Goal: Task Accomplishment & Management: Complete application form

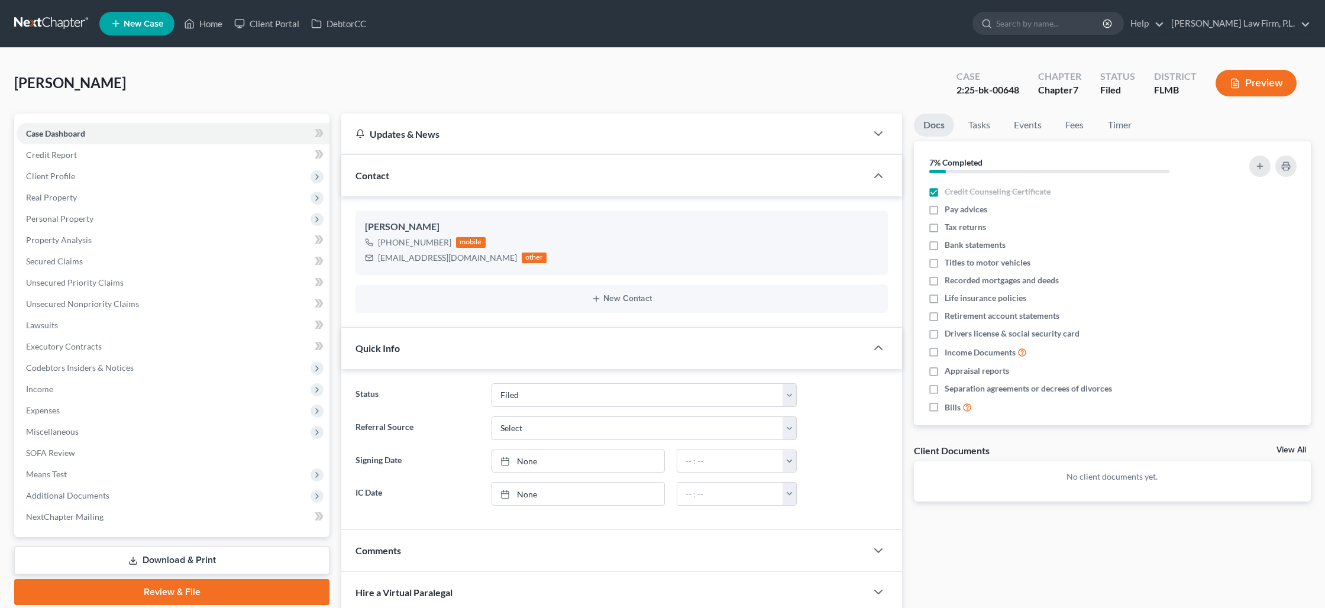
select select "2"
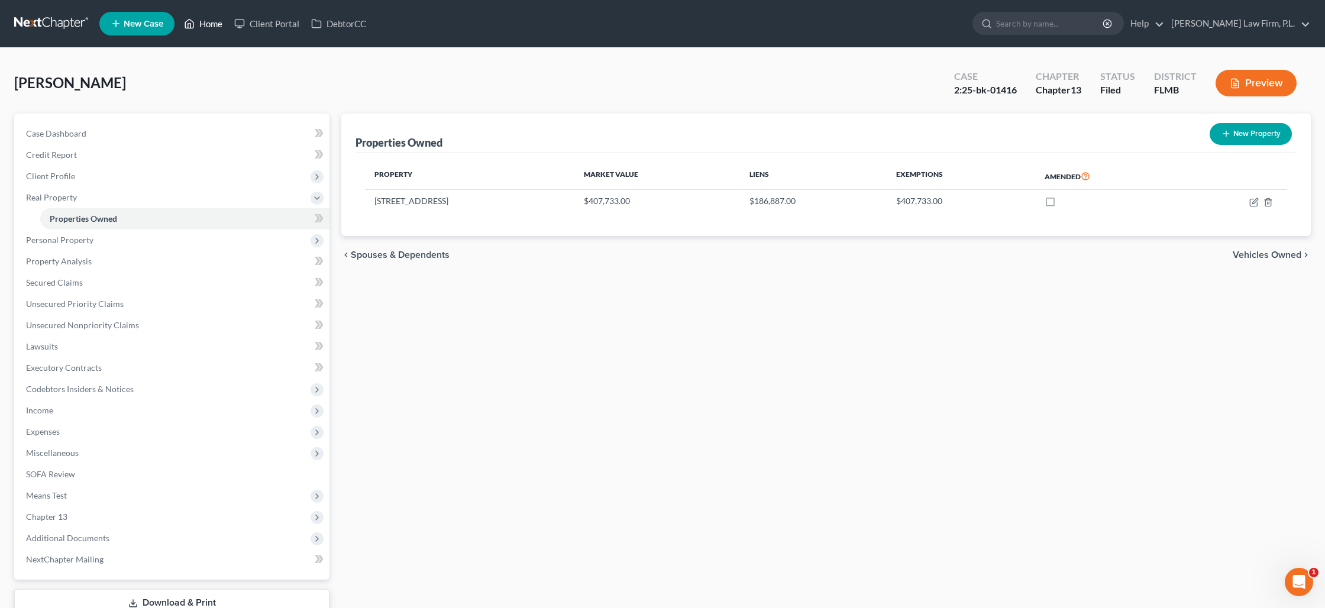
click at [193, 24] on icon at bounding box center [189, 24] width 11 height 14
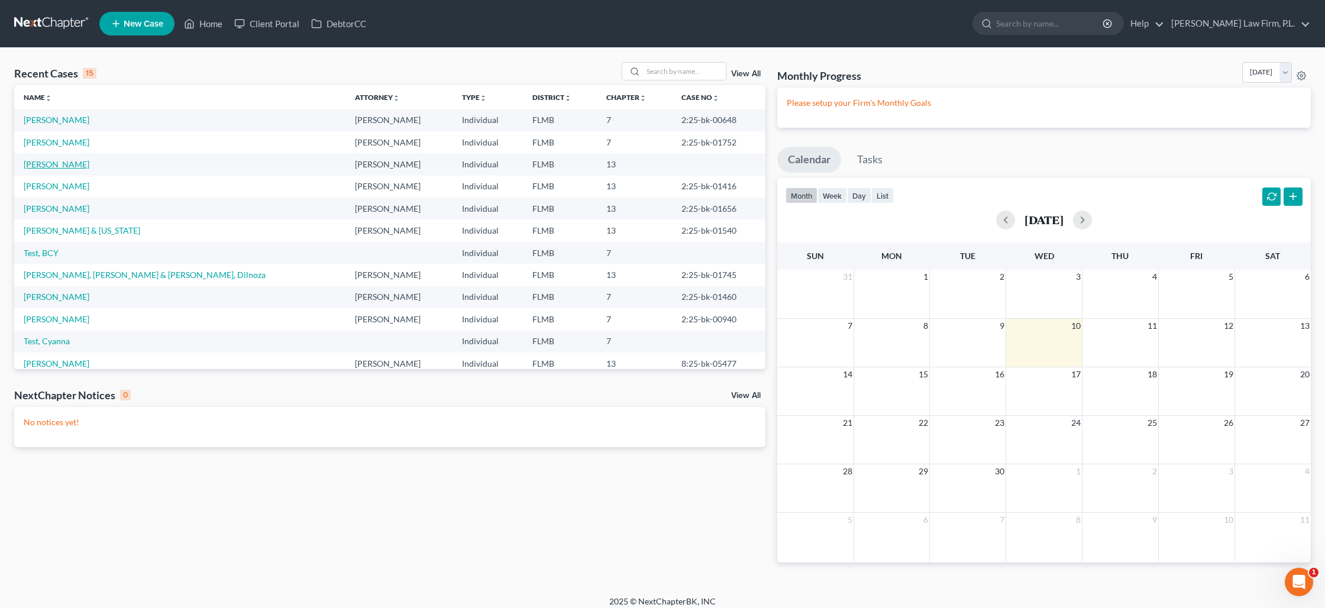
click at [57, 161] on link "[PERSON_NAME]" at bounding box center [57, 164] width 66 height 10
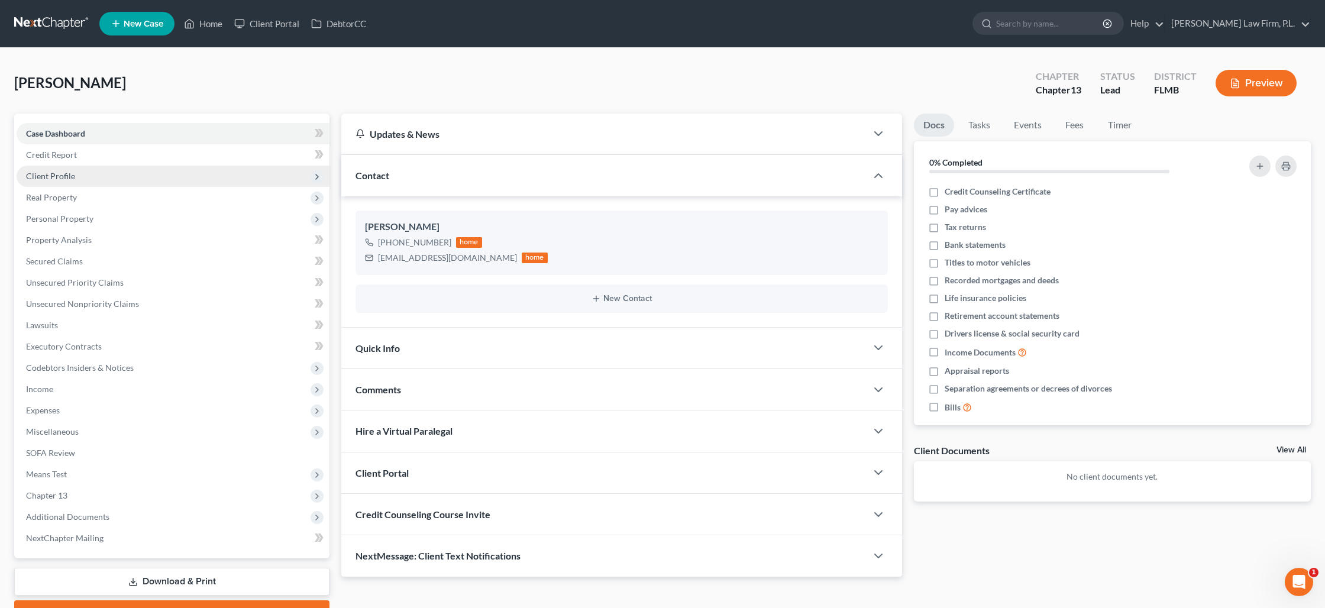
click at [95, 169] on span "Client Profile" at bounding box center [173, 176] width 313 height 21
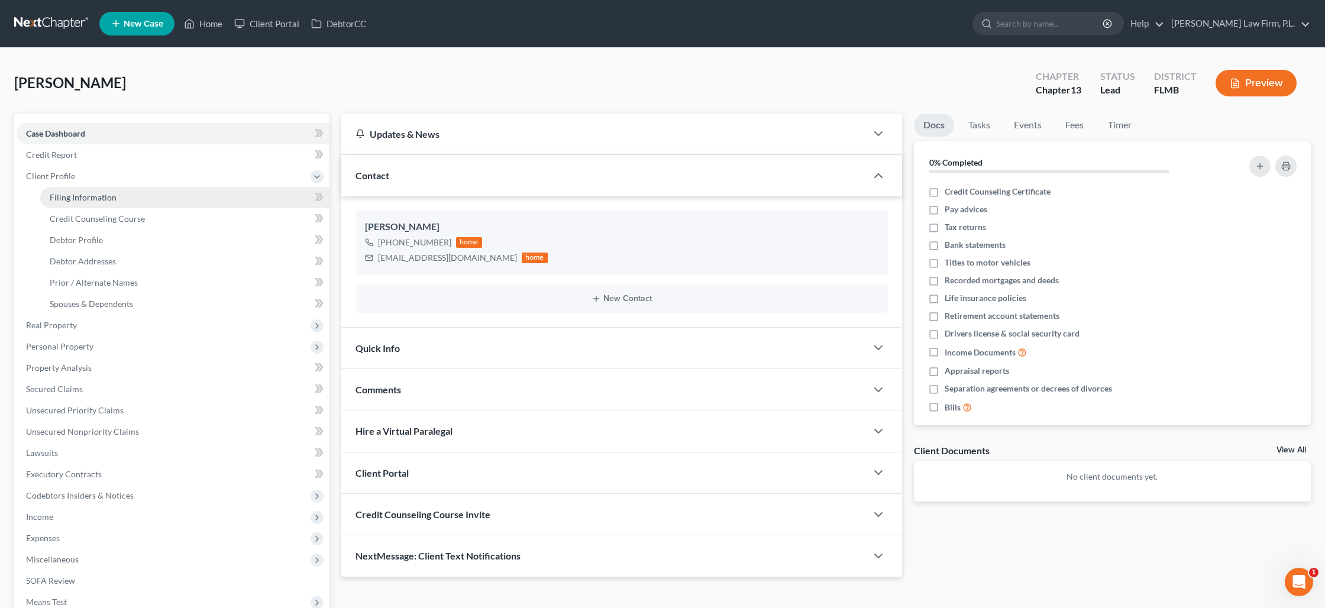
click at [122, 192] on link "Filing Information" at bounding box center [184, 197] width 289 height 21
select select "1"
select select "0"
select select "3"
select select "15"
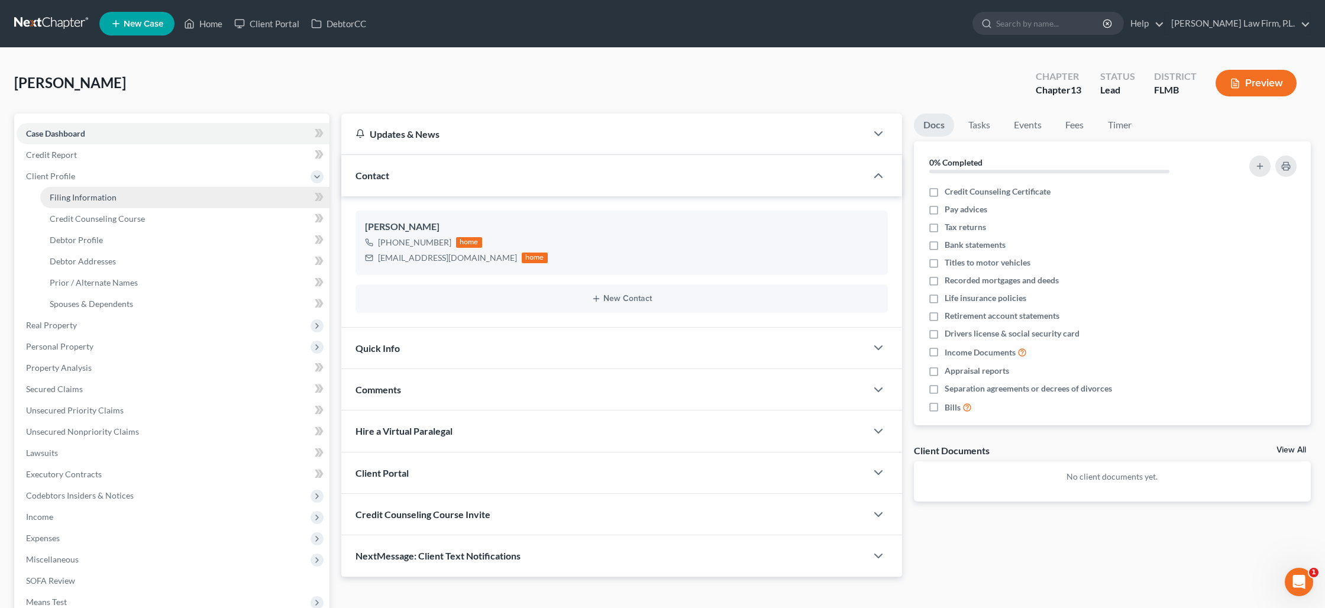
select select "0"
select select "9"
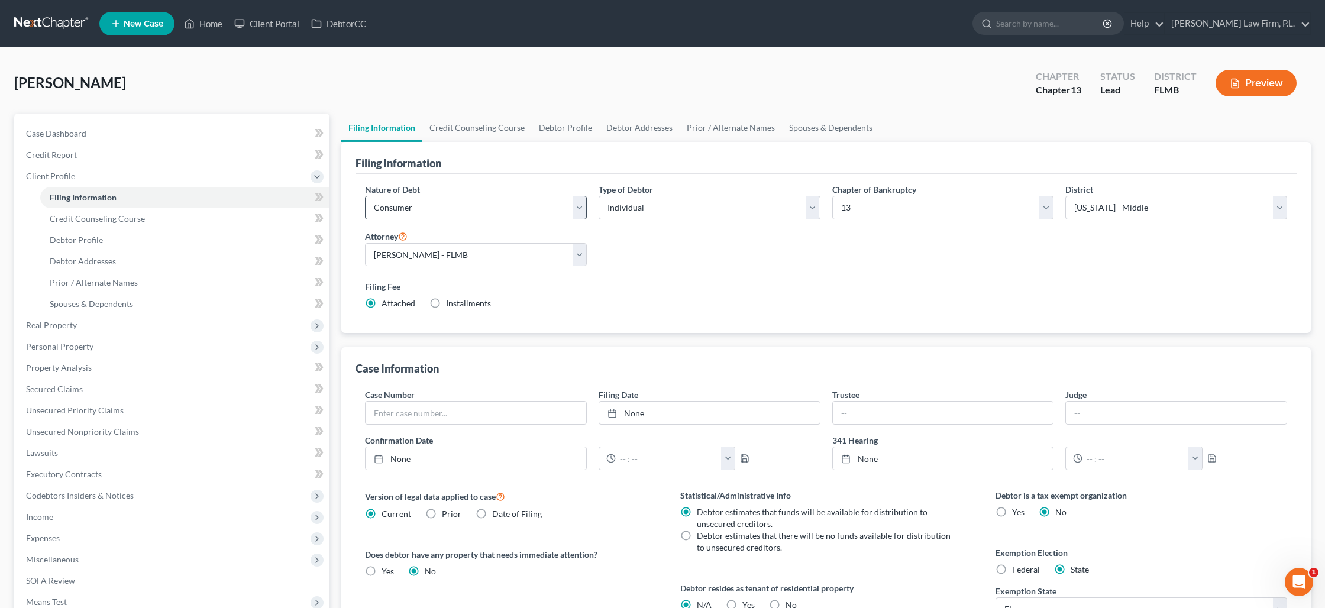
click at [504, 219] on div "Nature of Debt Select Business Consumer Other Nature of Business Select Clearin…" at bounding box center [476, 206] width 234 height 46
click at [509, 134] on link "Credit Counseling Course" at bounding box center [476, 128] width 109 height 28
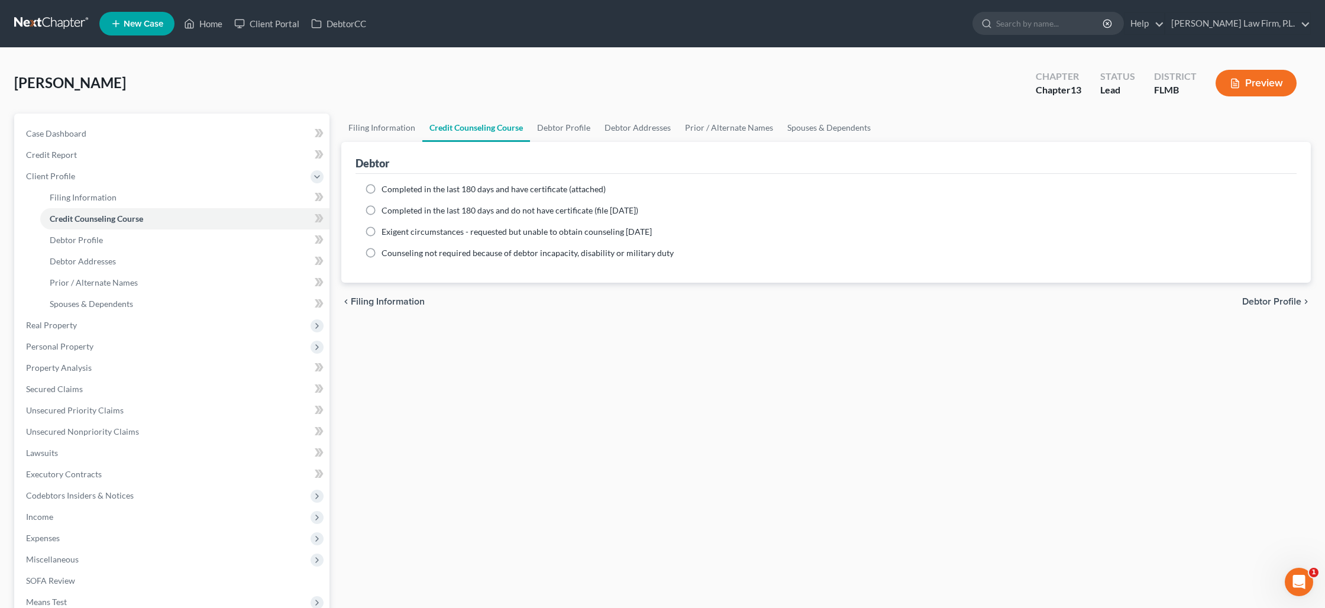
drag, startPoint x: 373, startPoint y: 187, endPoint x: 444, endPoint y: 212, distance: 75.2
click at [382, 187] on label "Completed in the last 180 days and have certificate (attached)" at bounding box center [494, 189] width 224 height 12
click at [386, 187] on input "Completed in the last 180 days and have certificate (attached)" at bounding box center [390, 187] width 8 height 8
radio input "true"
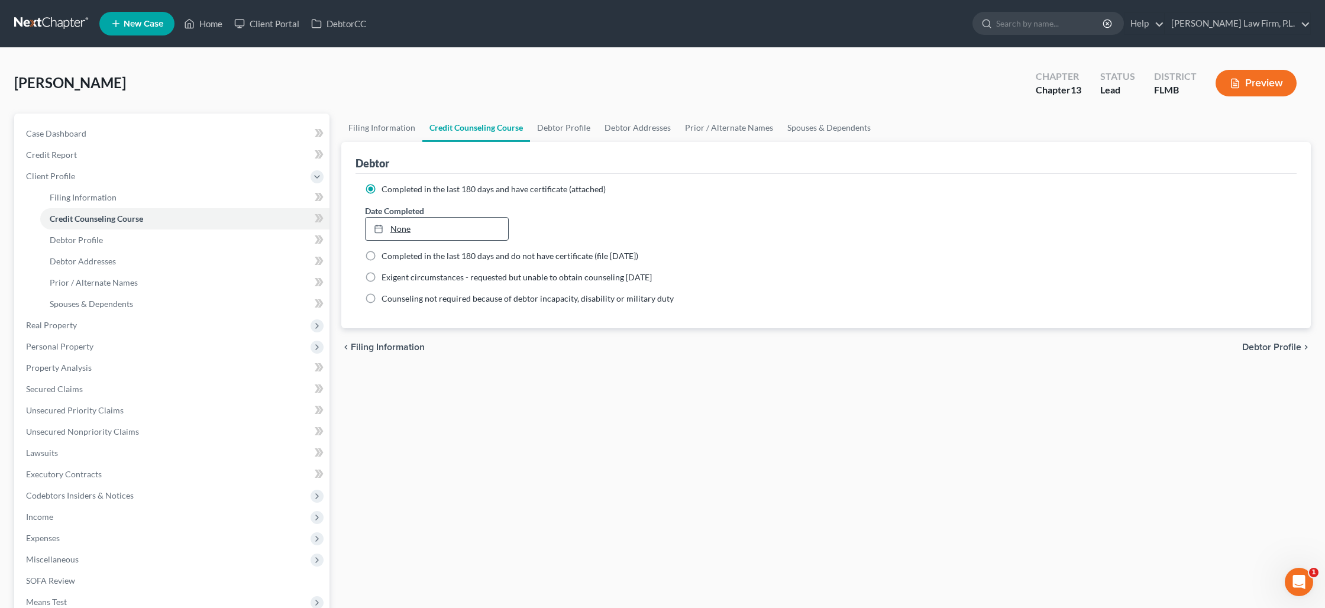
type input "9/10/2025"
click at [404, 228] on link "9/10/2025" at bounding box center [437, 229] width 143 height 22
click at [558, 130] on link "Debtor Profile" at bounding box center [563, 128] width 67 height 28
select select "1"
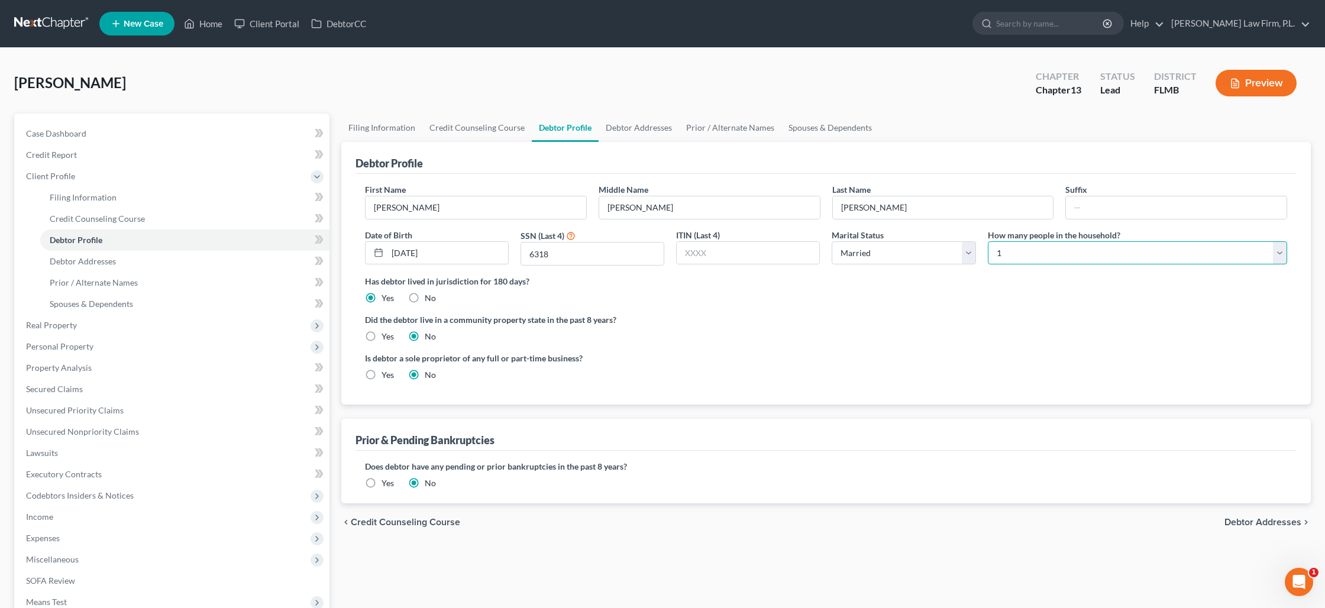
click at [1003, 251] on select "Select 1 2 3 4 5 6 7 8 9 10 11 12 13 14 15 16 17 18 19 20" at bounding box center [1137, 253] width 299 height 24
select select "1"
click at [988, 241] on select "Select 1 2 3 4 5 6 7 8 9 10 11 12 13 14 15 16 17 18 19 20" at bounding box center [1137, 253] width 299 height 24
click at [655, 132] on link "Debtor Addresses" at bounding box center [639, 128] width 80 height 28
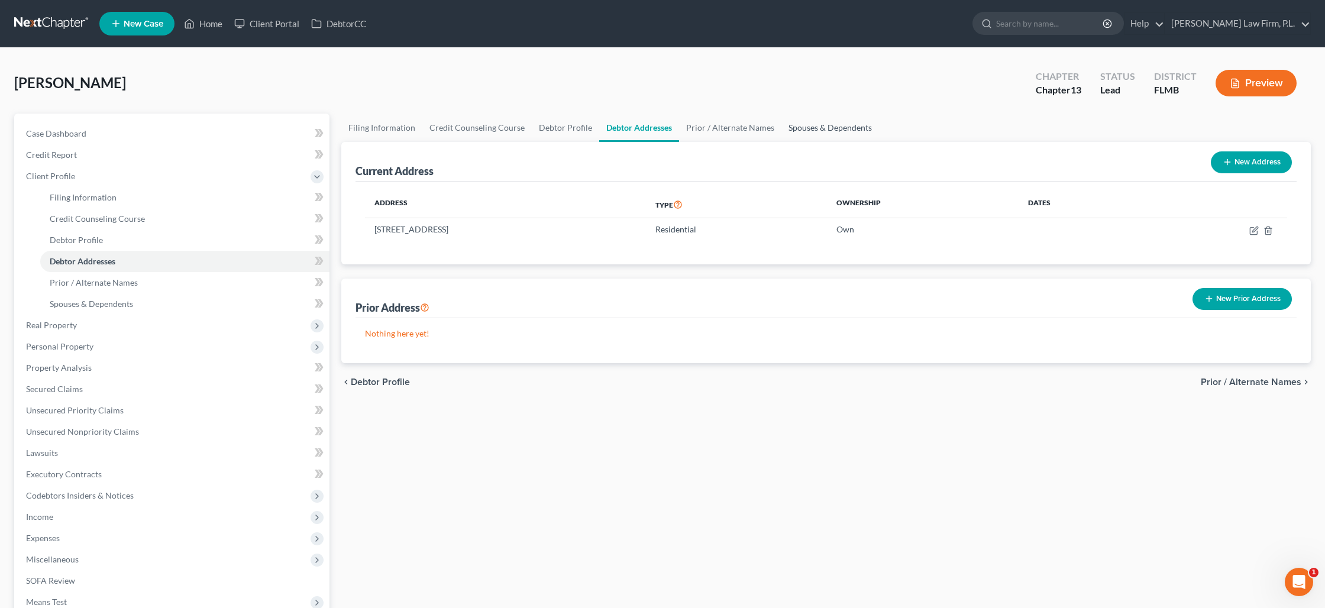
click at [797, 130] on link "Spouses & Dependents" at bounding box center [831, 128] width 98 height 28
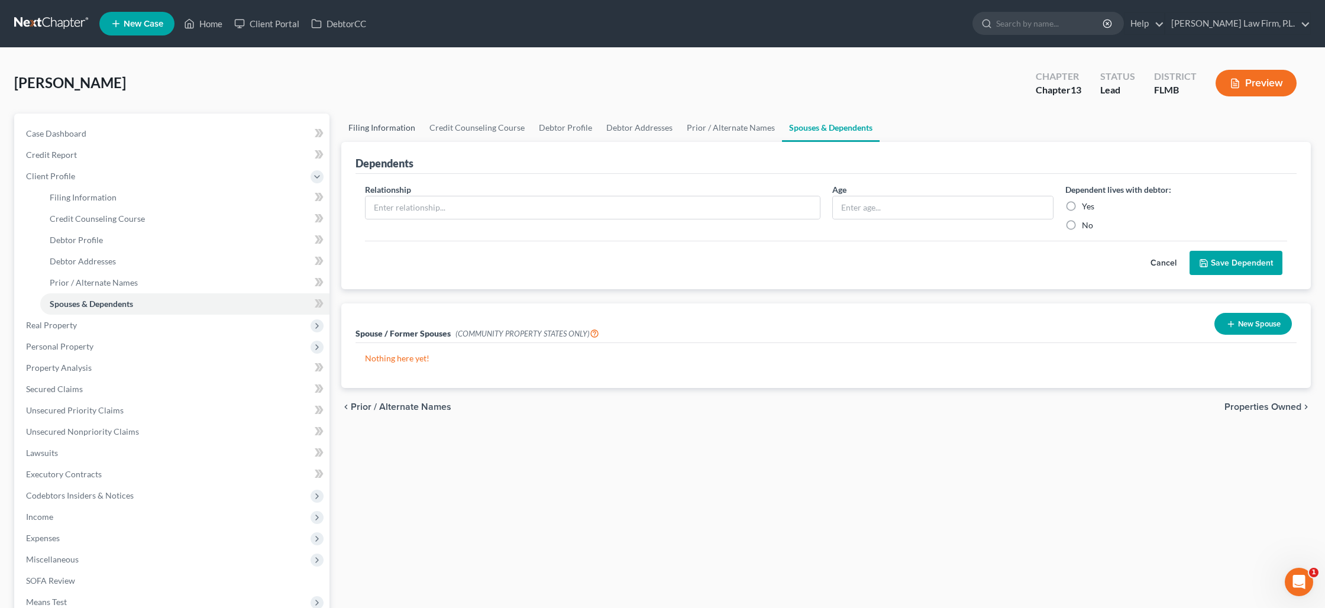
click at [397, 127] on link "Filing Information" at bounding box center [381, 128] width 81 height 28
select select "1"
select select "0"
select select "3"
select select "15"
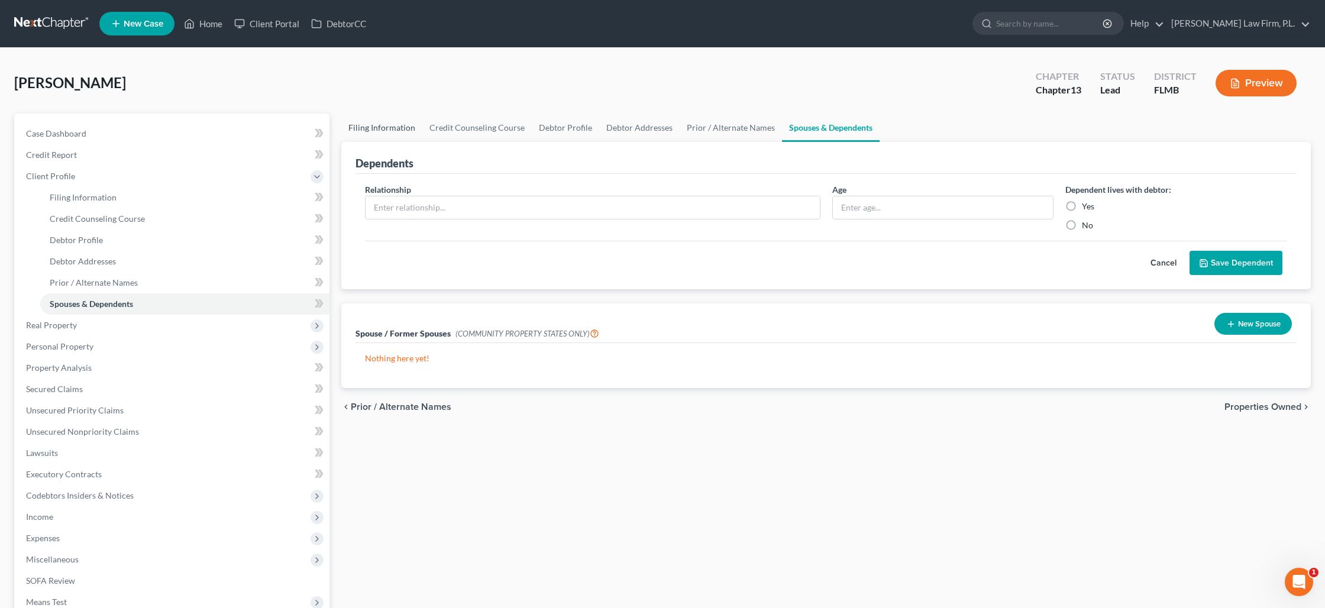
select select "0"
select select "9"
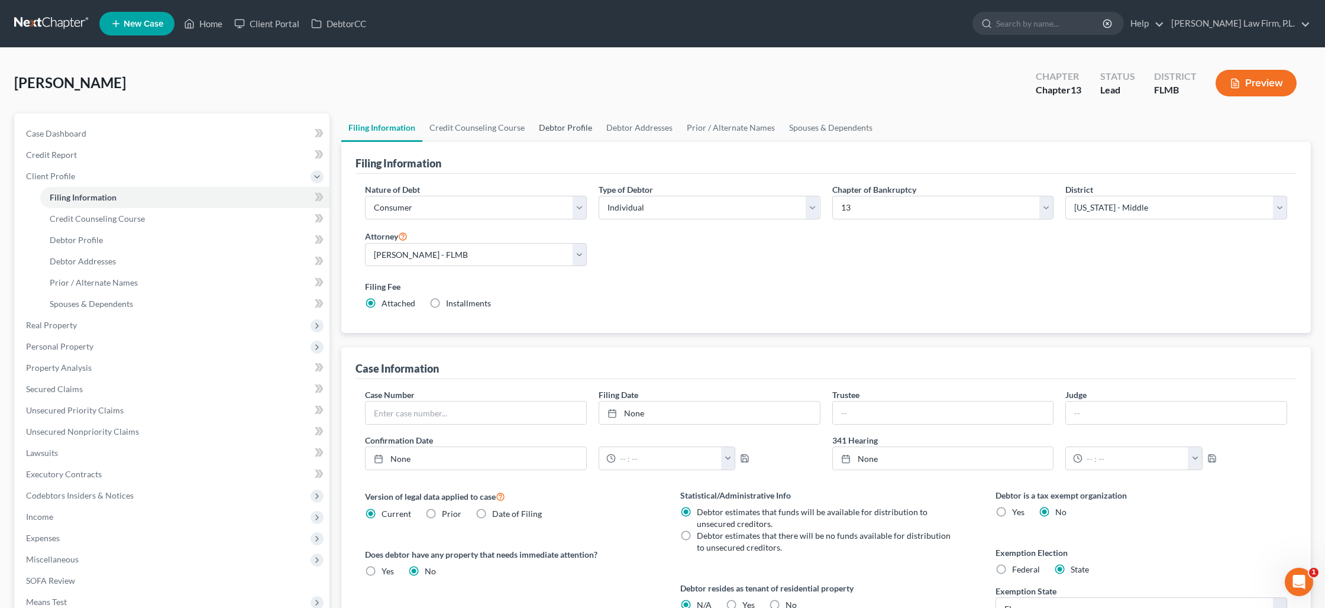
click at [551, 129] on link "Debtor Profile" at bounding box center [565, 128] width 67 height 28
select select "1"
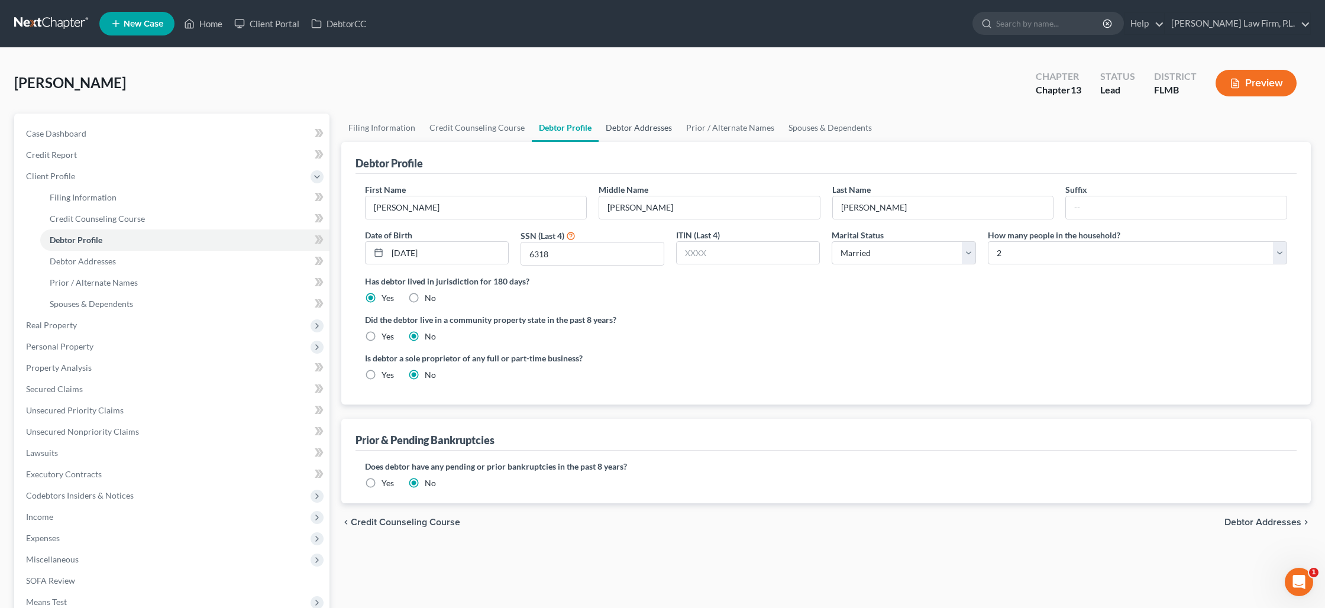
click at [655, 129] on link "Debtor Addresses" at bounding box center [639, 128] width 80 height 28
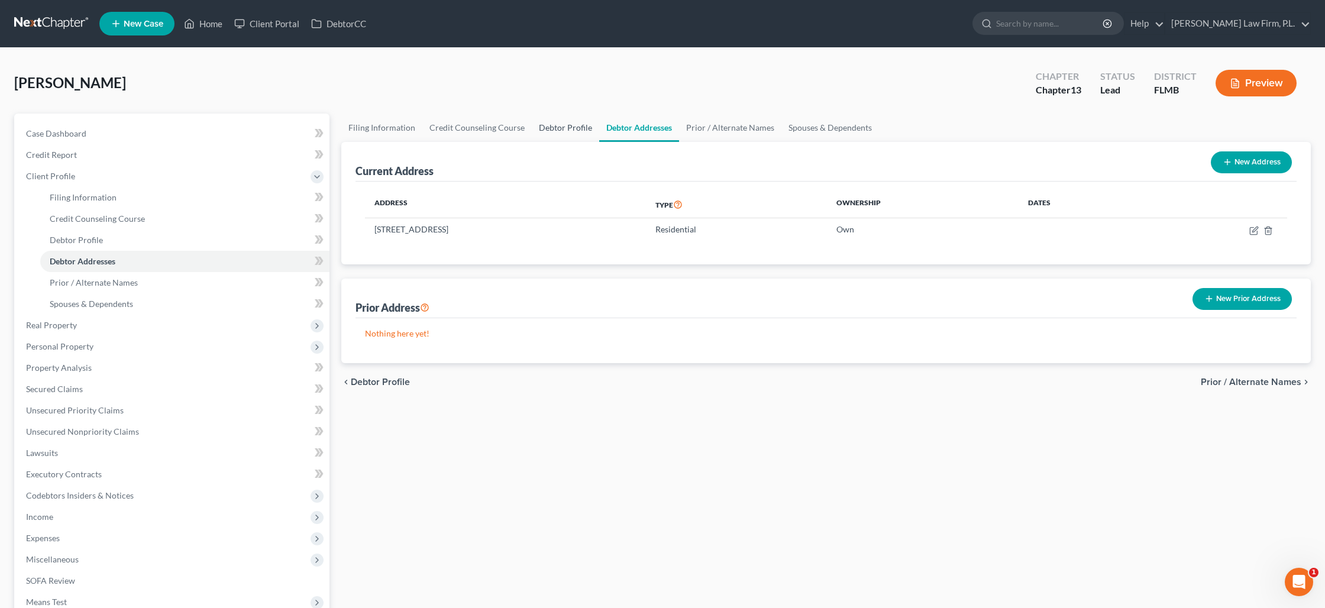
click at [560, 131] on link "Debtor Profile" at bounding box center [565, 128] width 67 height 28
select select "1"
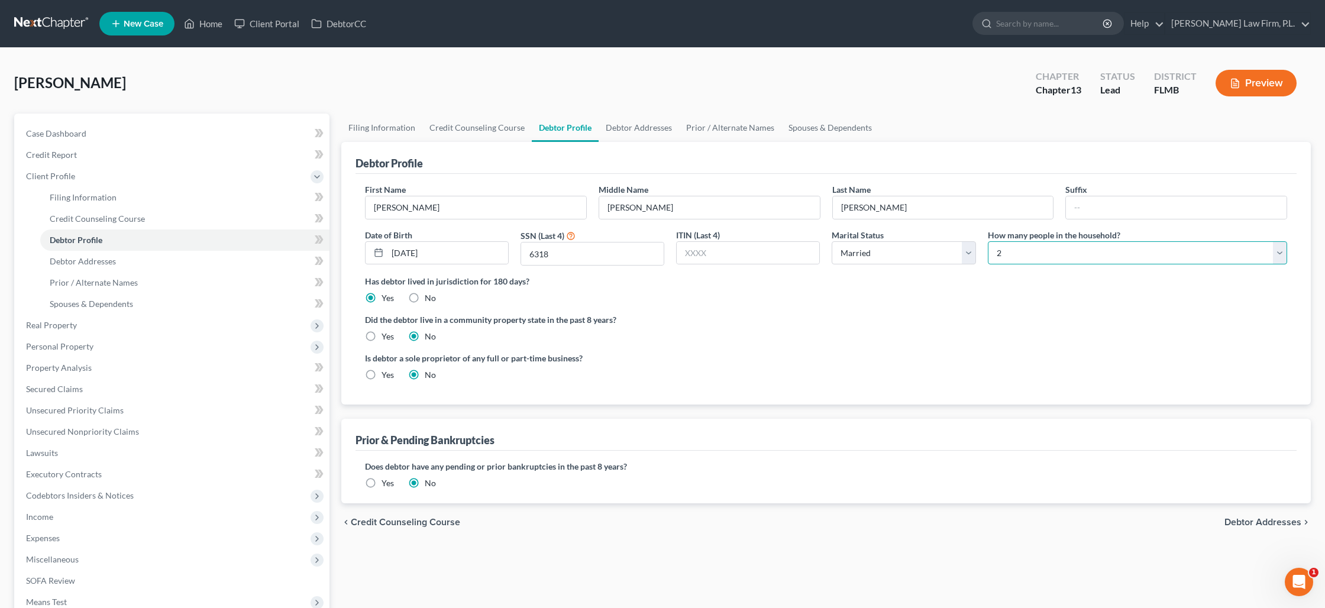
click at [1034, 254] on select "Select 1 2 3 4 5 6 7 8 9 10 11 12 13 14 15 16 17 18 19 20" at bounding box center [1137, 253] width 299 height 24
select select "0"
click at [988, 241] on select "Select 1 2 3 4 5 6 7 8 9 10 11 12 13 14 15 16 17 18 19 20" at bounding box center [1137, 253] width 299 height 24
click at [128, 257] on link "Debtor Addresses" at bounding box center [184, 261] width 289 height 21
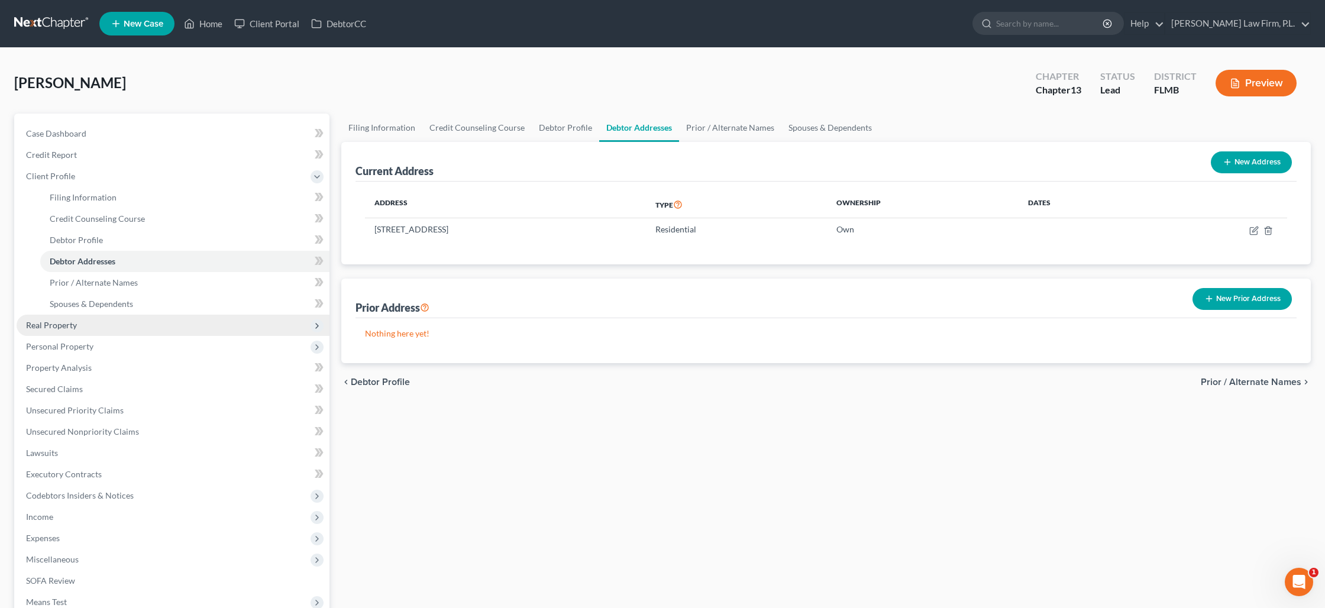
click at [108, 323] on span "Real Property" at bounding box center [173, 325] width 313 height 21
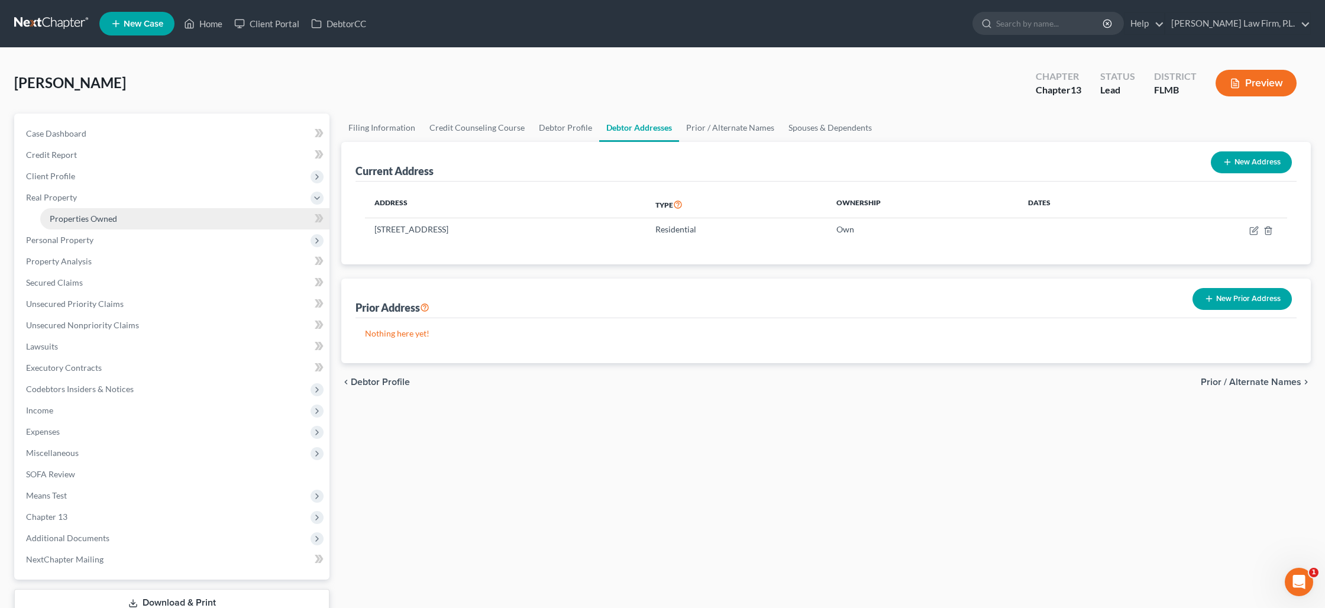
click at [150, 224] on link "Properties Owned" at bounding box center [184, 218] width 289 height 21
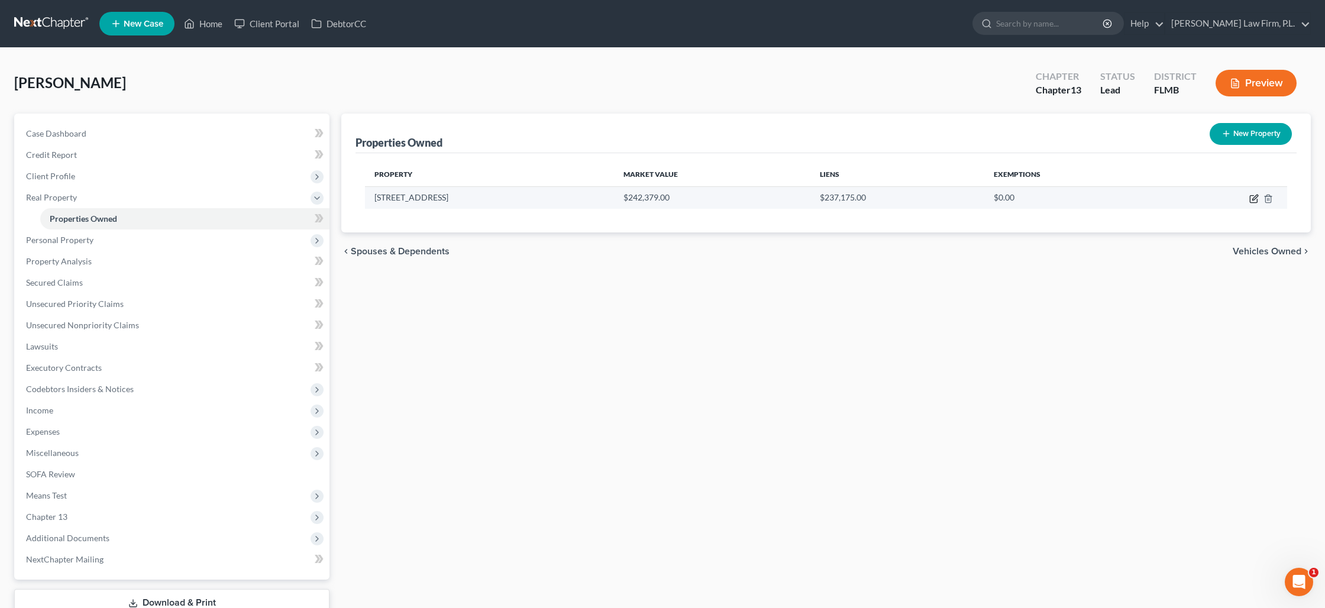
click at [1252, 200] on icon "button" at bounding box center [1253, 198] width 9 height 9
select select "9"
select select "34"
select select "3"
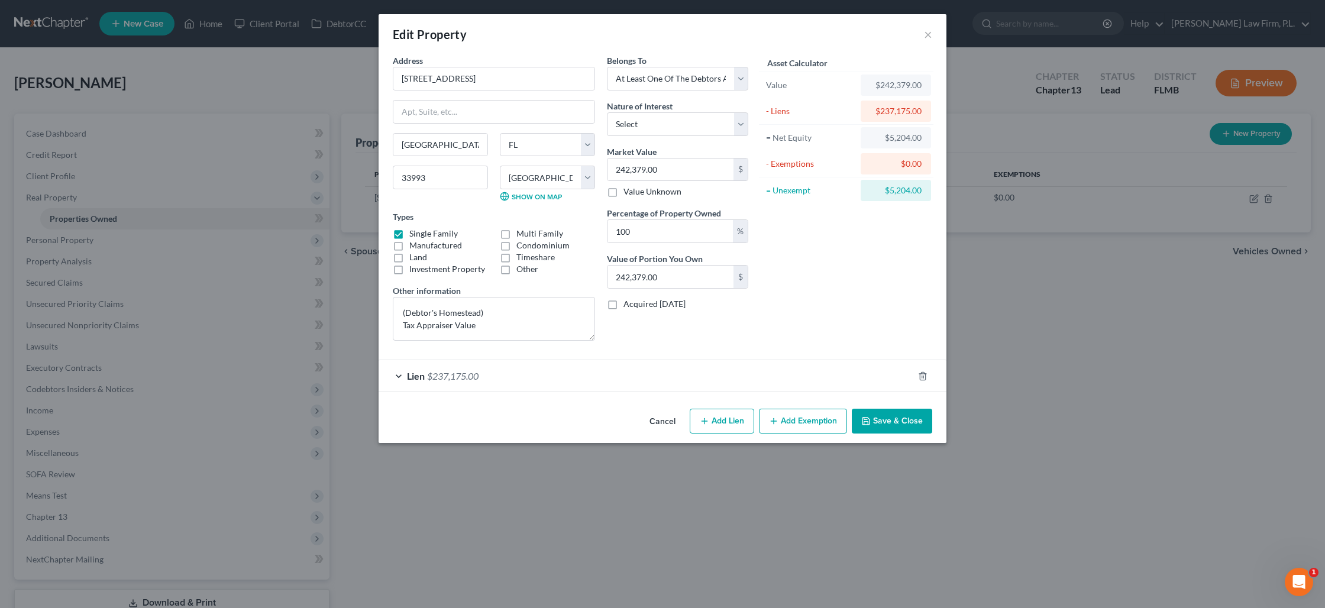
click at [803, 417] on button "Add Exemption" at bounding box center [803, 421] width 88 height 25
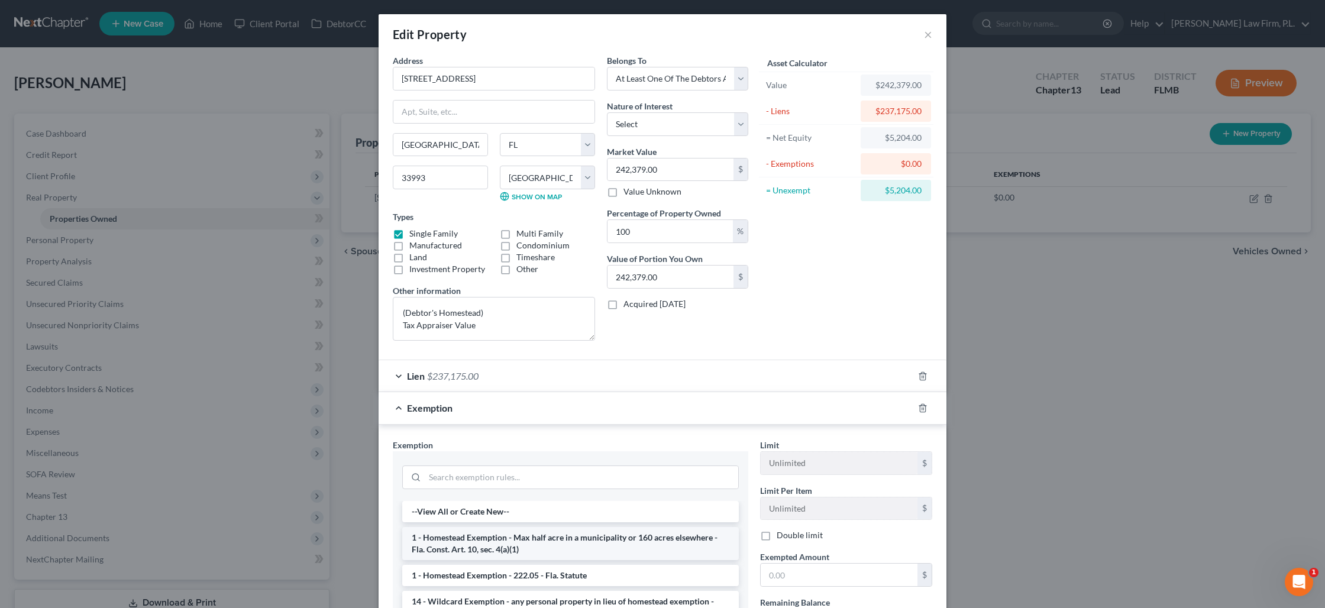
click at [541, 547] on li "1 - Homestead Exemption - Max half acre in a municipality or 160 acres elsewher…" at bounding box center [570, 543] width 337 height 33
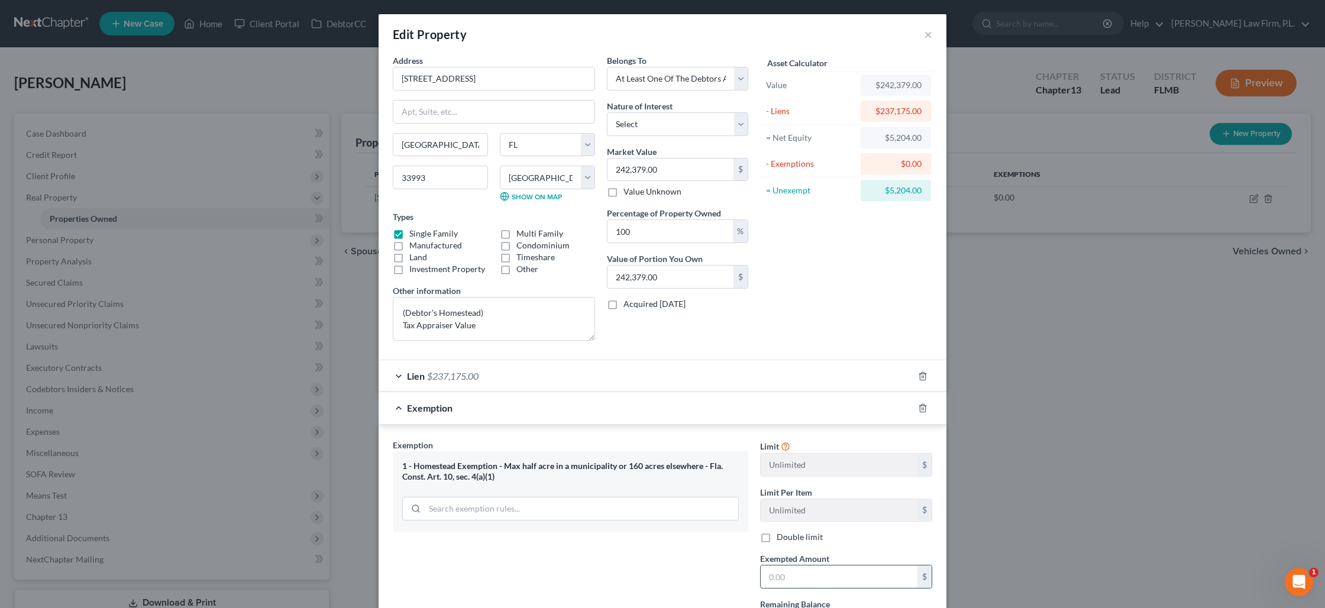
click at [800, 574] on input "text" at bounding box center [839, 577] width 157 height 22
type input "242,379"
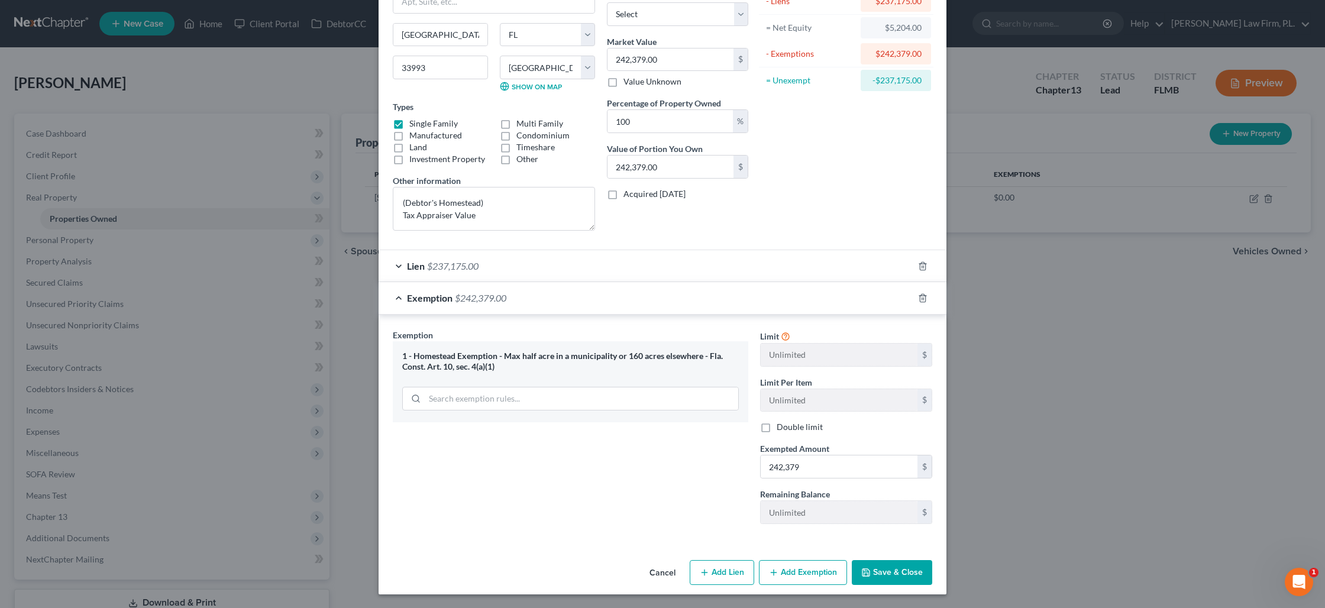
click at [869, 567] on button "Save & Close" at bounding box center [892, 572] width 80 height 25
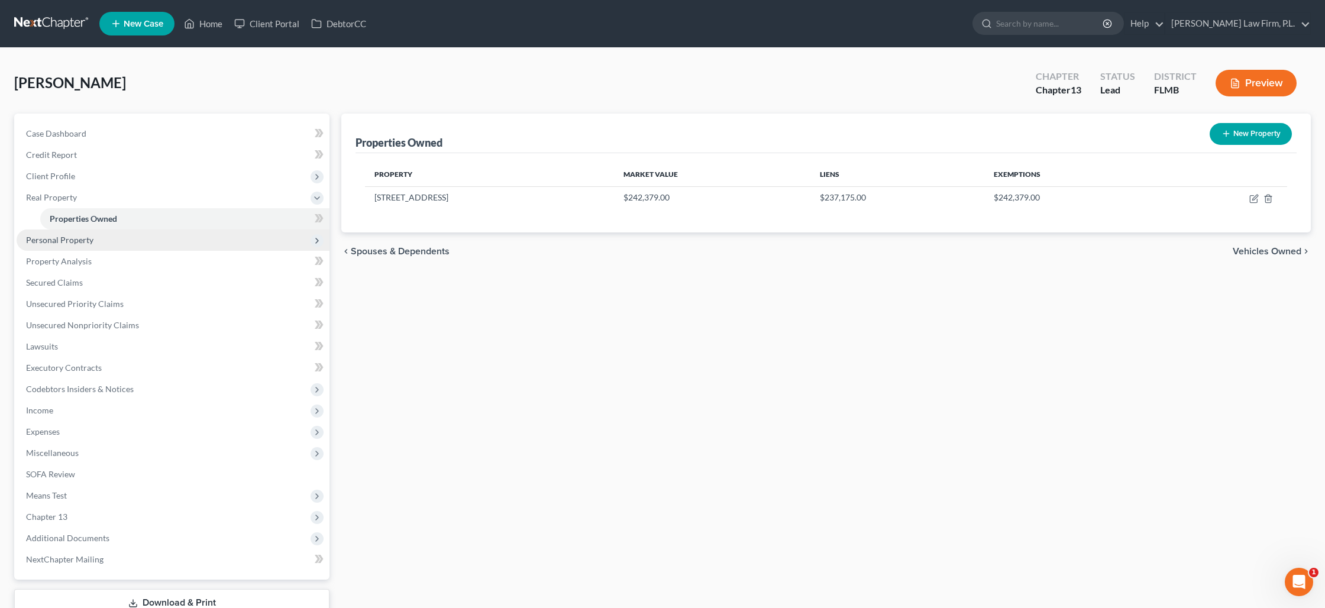
click at [78, 241] on span "Personal Property" at bounding box center [59, 240] width 67 height 10
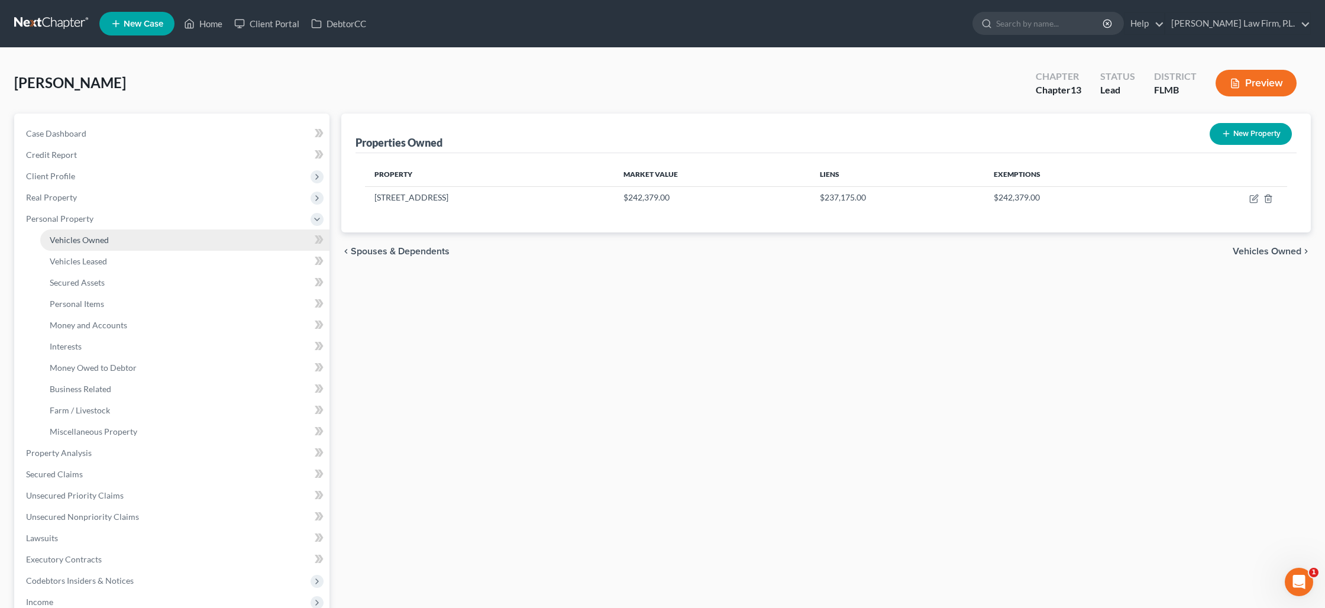
click at [167, 235] on link "Vehicles Owned" at bounding box center [184, 240] width 289 height 21
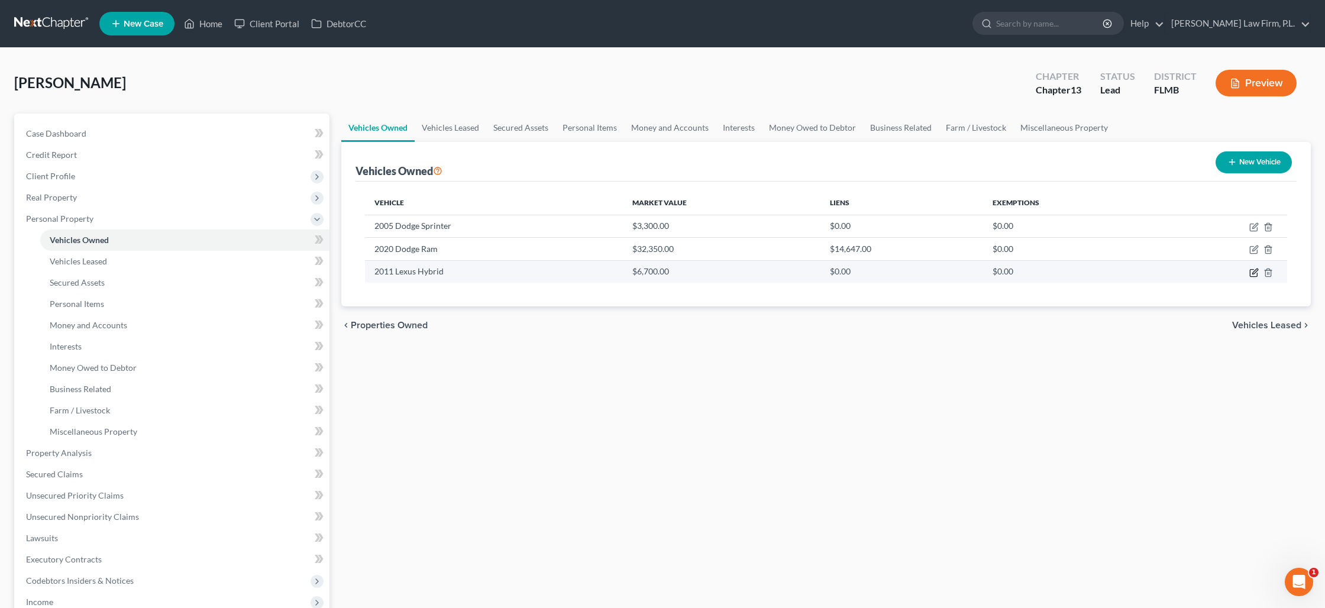
click at [1255, 272] on icon "button" at bounding box center [1254, 271] width 5 height 5
select select "0"
select select "15"
select select "2"
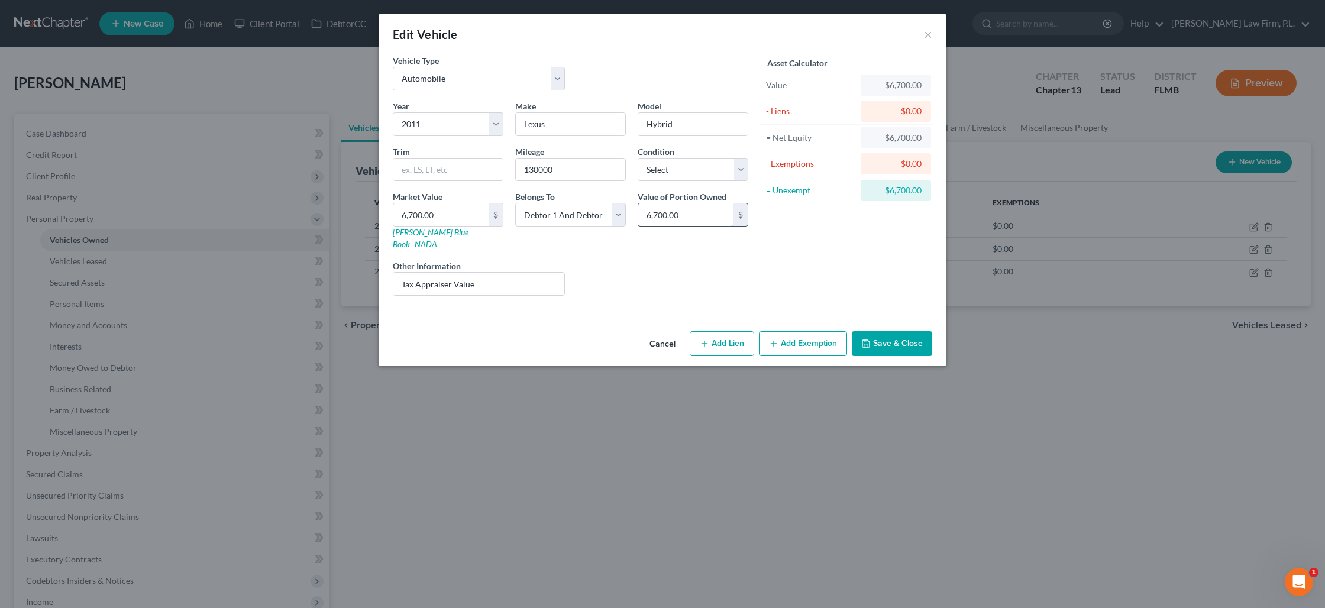
click at [688, 217] on input "6,700.00" at bounding box center [685, 215] width 95 height 22
type input "33,500"
click at [692, 217] on input "33,500" at bounding box center [685, 215] width 95 height 22
type input "3,350"
drag, startPoint x: 509, startPoint y: 275, endPoint x: 372, endPoint y: 275, distance: 136.7
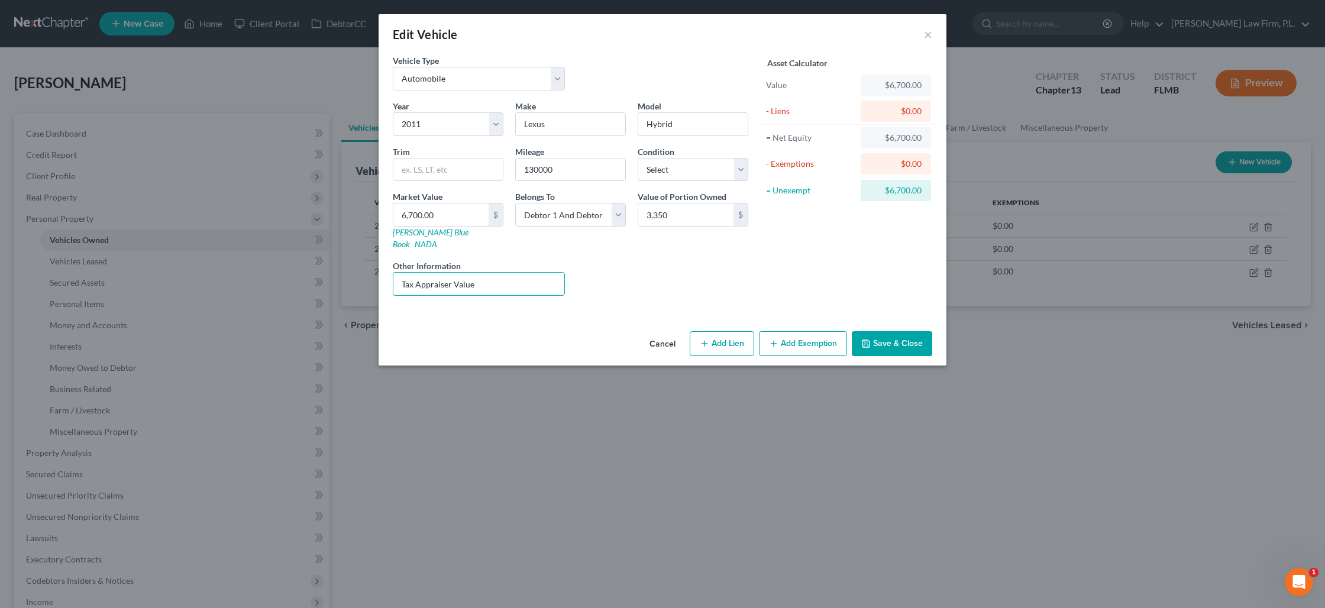
click at [372, 275] on div "Edit Vehicle × Vehicle Type Select Automobile Truck Trailer Watercraft Aircraft…" at bounding box center [662, 304] width 1325 height 608
type input "NADA Value; Debtor has 50% interest"
click at [879, 338] on button "Save & Close" at bounding box center [892, 343] width 80 height 25
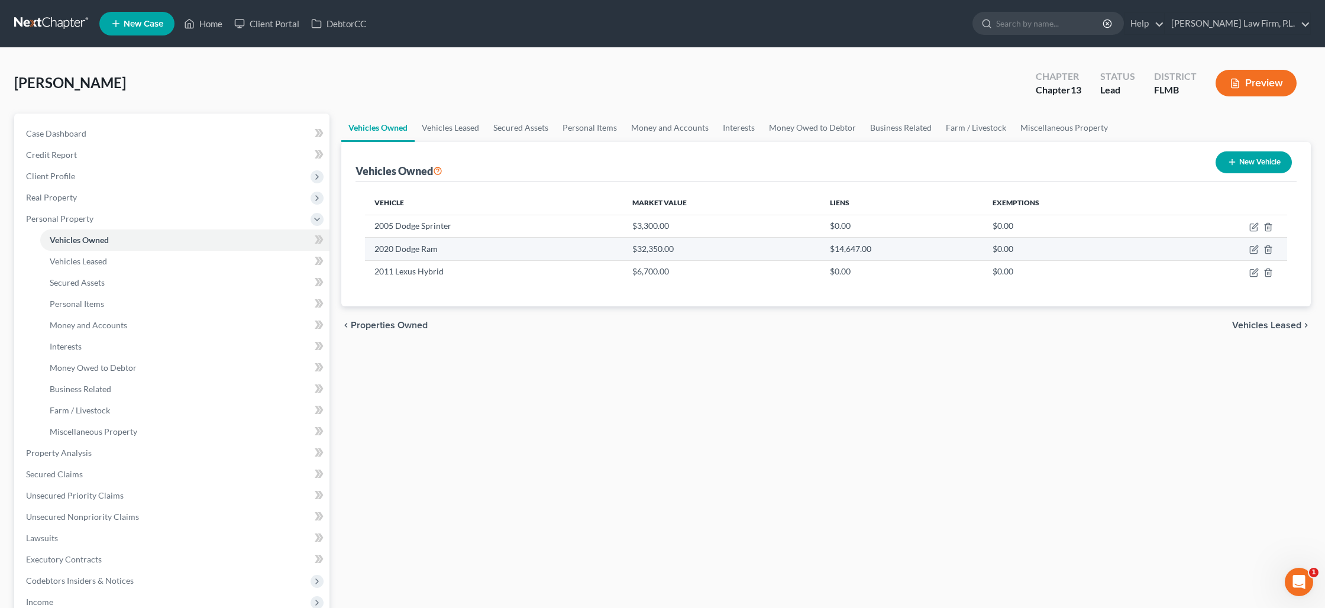
click at [1244, 250] on td at bounding box center [1223, 249] width 127 height 22
click at [1255, 247] on icon "button" at bounding box center [1254, 248] width 5 height 5
select select "0"
select select "6"
select select "0"
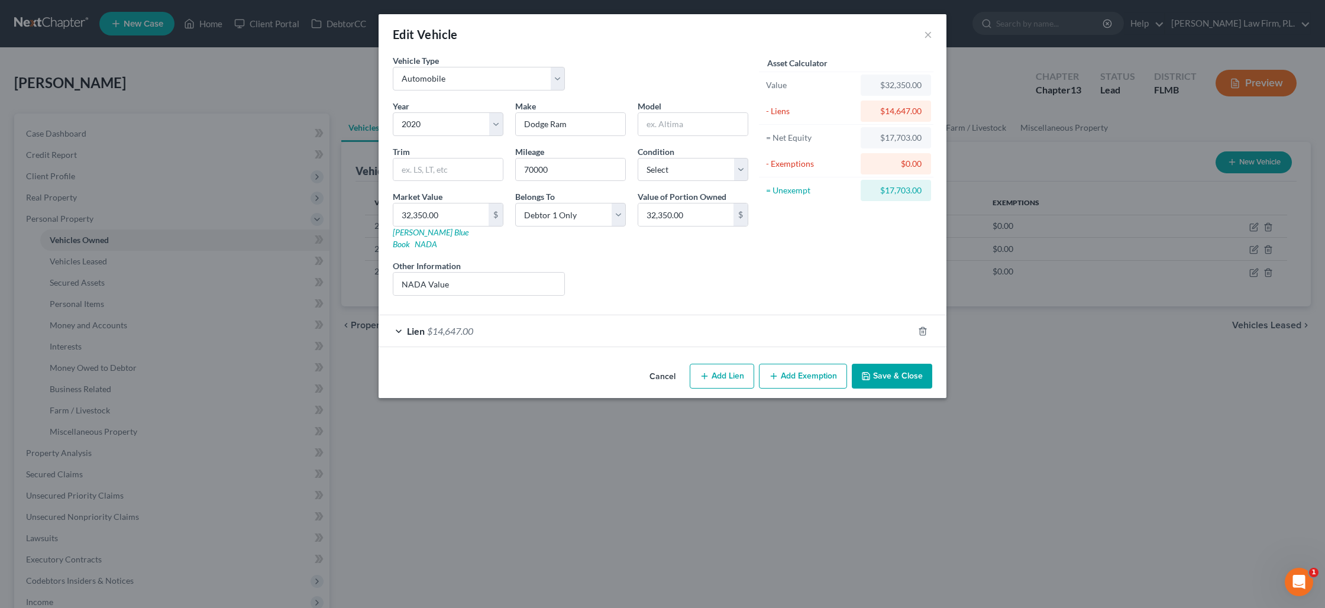
click at [785, 368] on button "Add Exemption" at bounding box center [803, 376] width 88 height 25
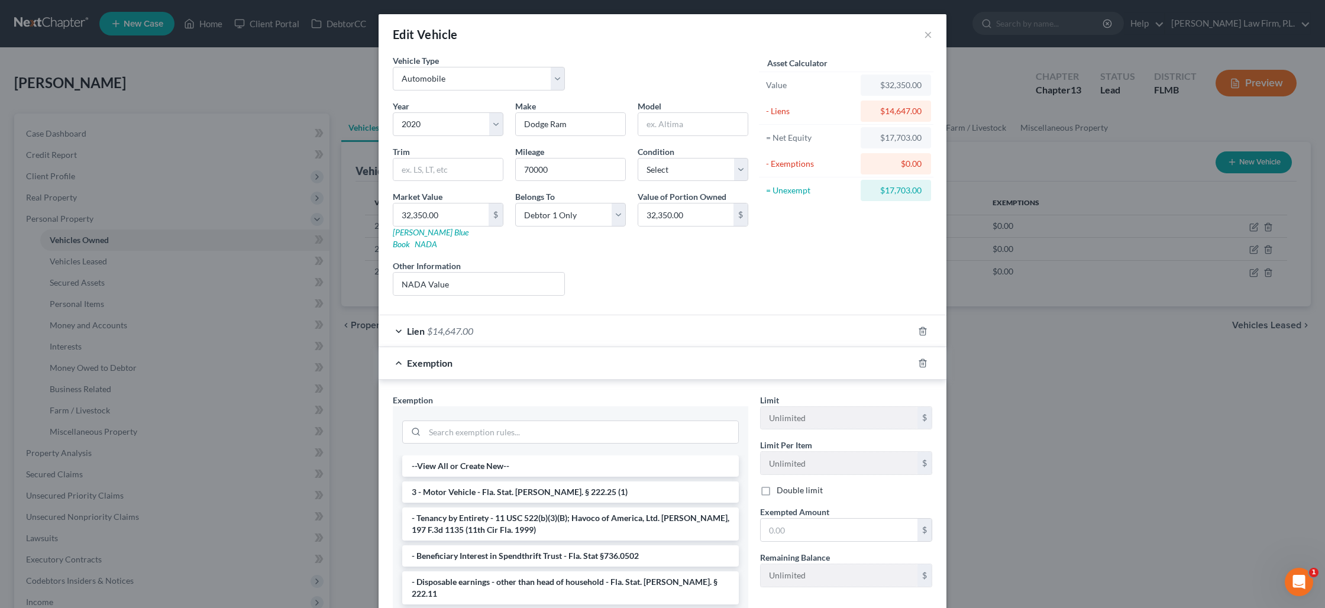
drag, startPoint x: 560, startPoint y: 479, endPoint x: 768, endPoint y: 497, distance: 209.0
click at [560, 482] on li "3 - Motor Vehicle - Fla. Stat. Ann. § 222.25 (1)" at bounding box center [570, 492] width 337 height 21
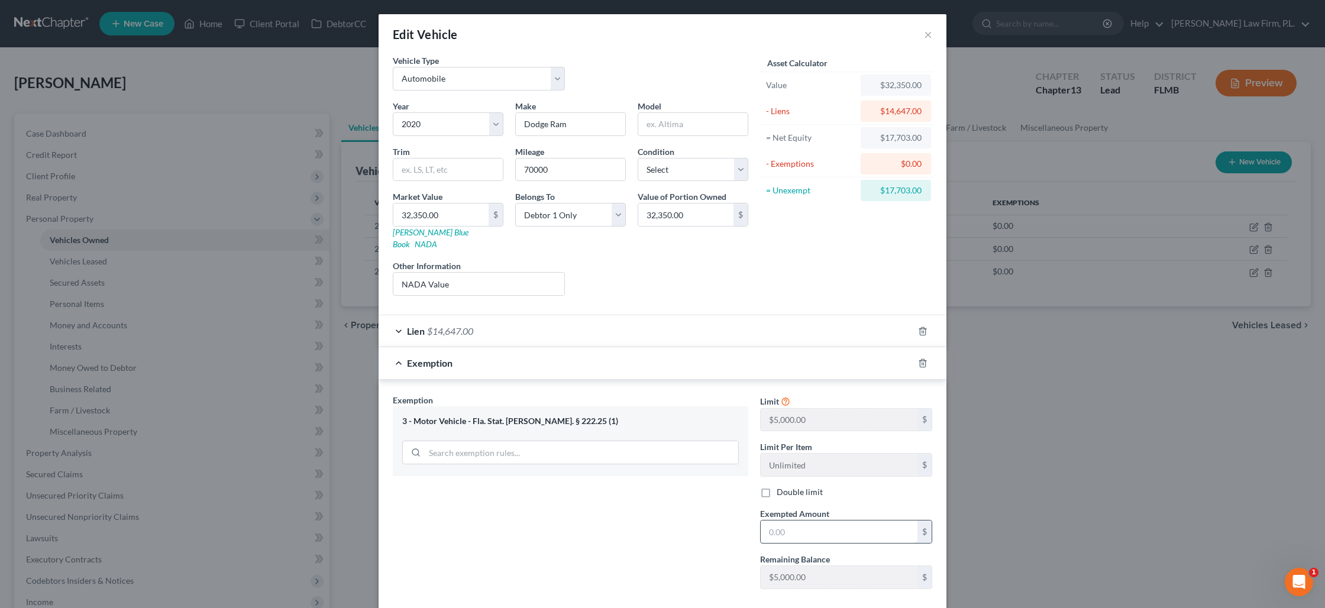
click at [784, 521] on input "text" at bounding box center [839, 532] width 157 height 22
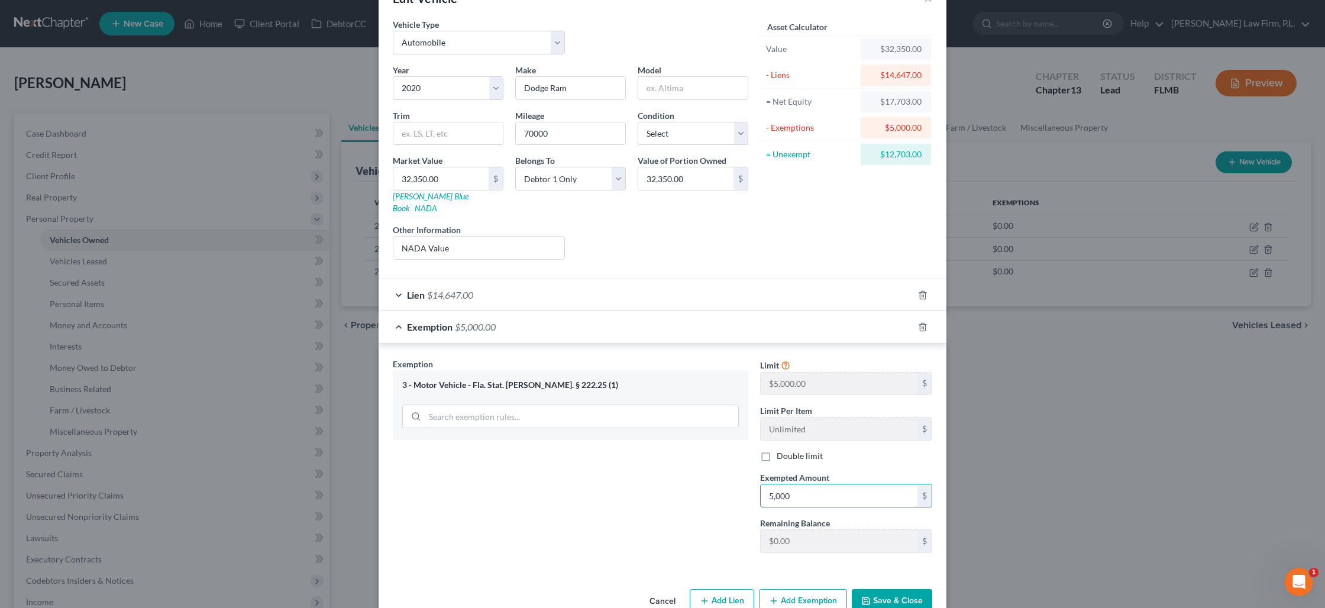
scroll to position [53, 0]
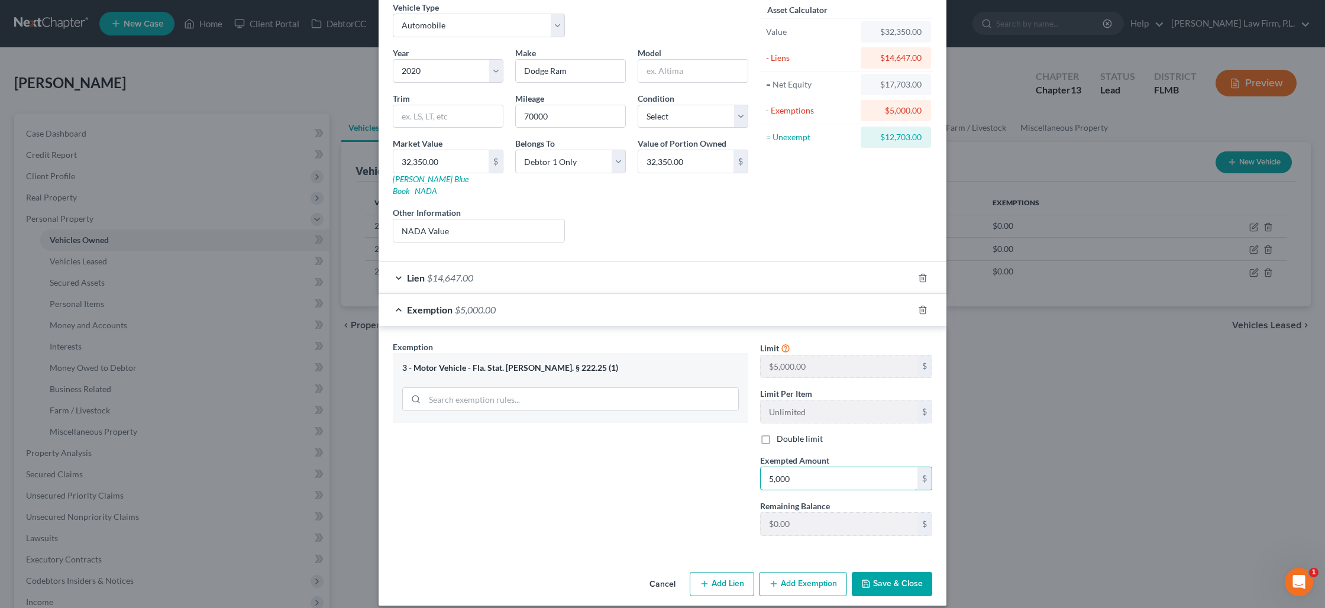
type input "5,000"
click at [669, 541] on div "Exemption Set must be selected for CA. Exemption * 3 - Motor Vehicle - Fla. Sta…" at bounding box center [663, 441] width 568 height 229
click at [890, 572] on button "Save & Close" at bounding box center [892, 584] width 80 height 25
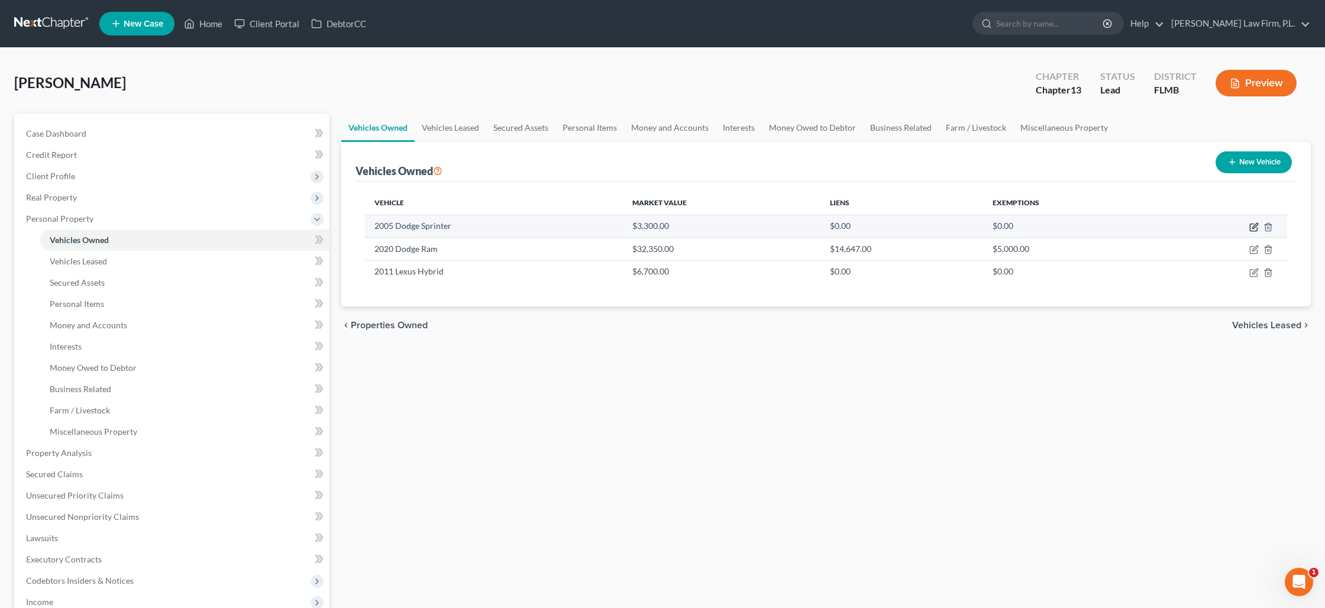
click at [1255, 228] on icon "button" at bounding box center [1253, 226] width 9 height 9
select select "0"
select select "21"
select select "0"
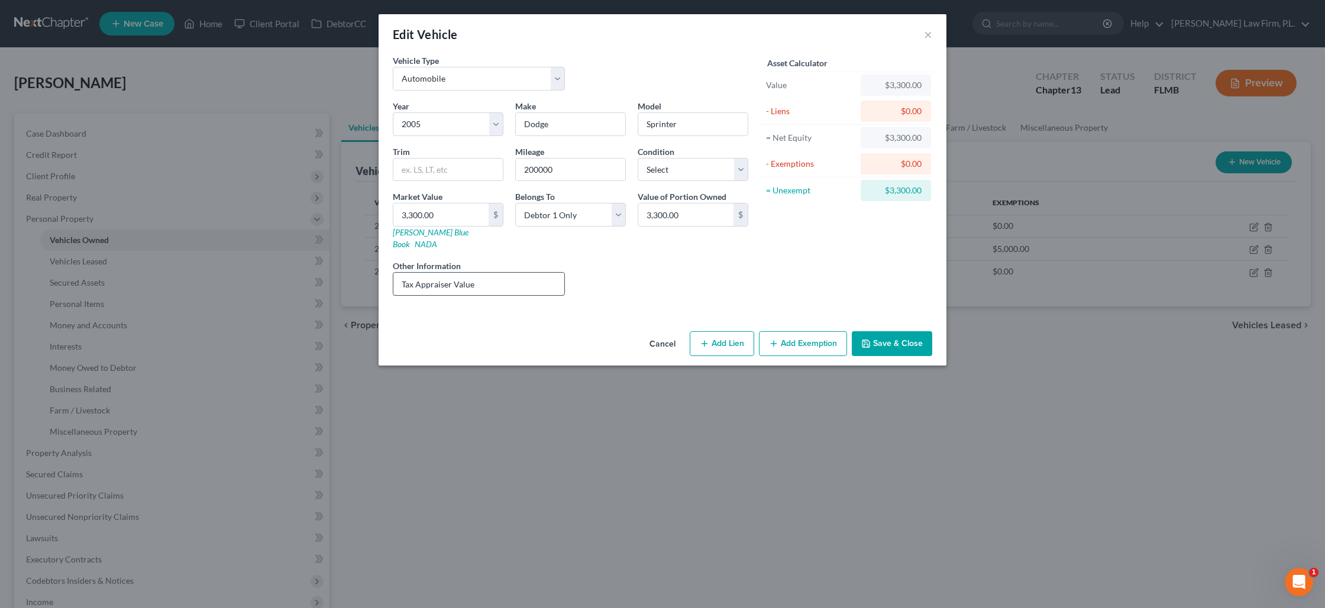
click at [537, 273] on input "Tax Appraiser Value" at bounding box center [478, 284] width 171 height 22
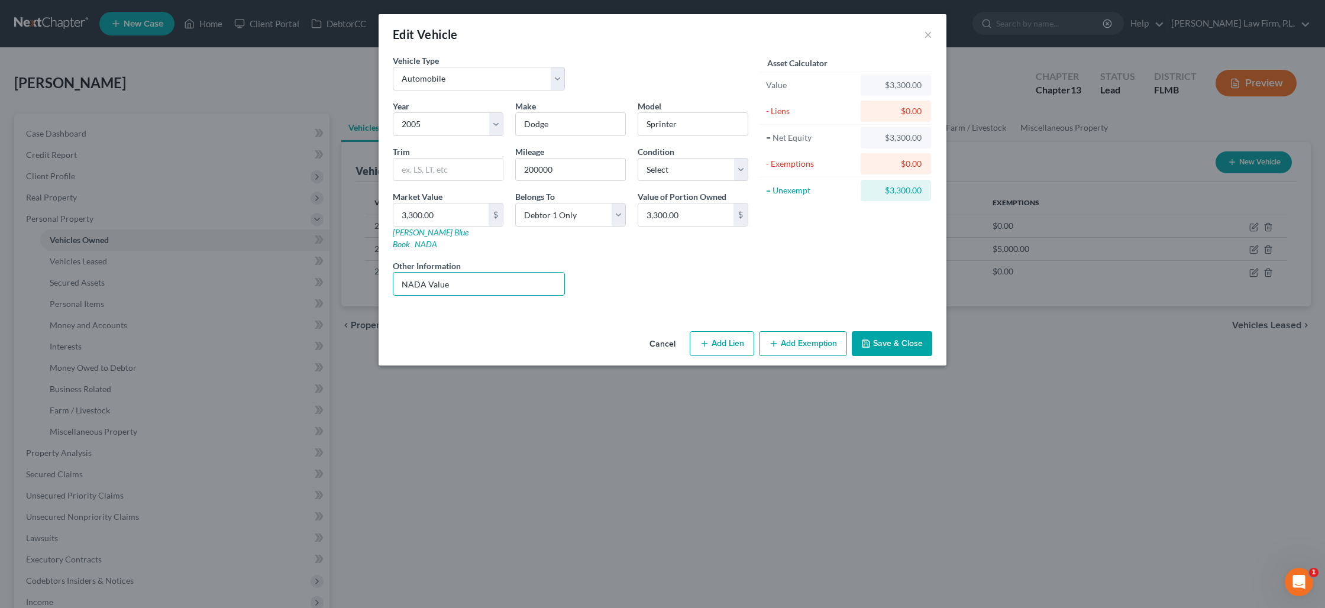
type input "NADA Value"
click at [908, 338] on button "Save & Close" at bounding box center [892, 343] width 80 height 25
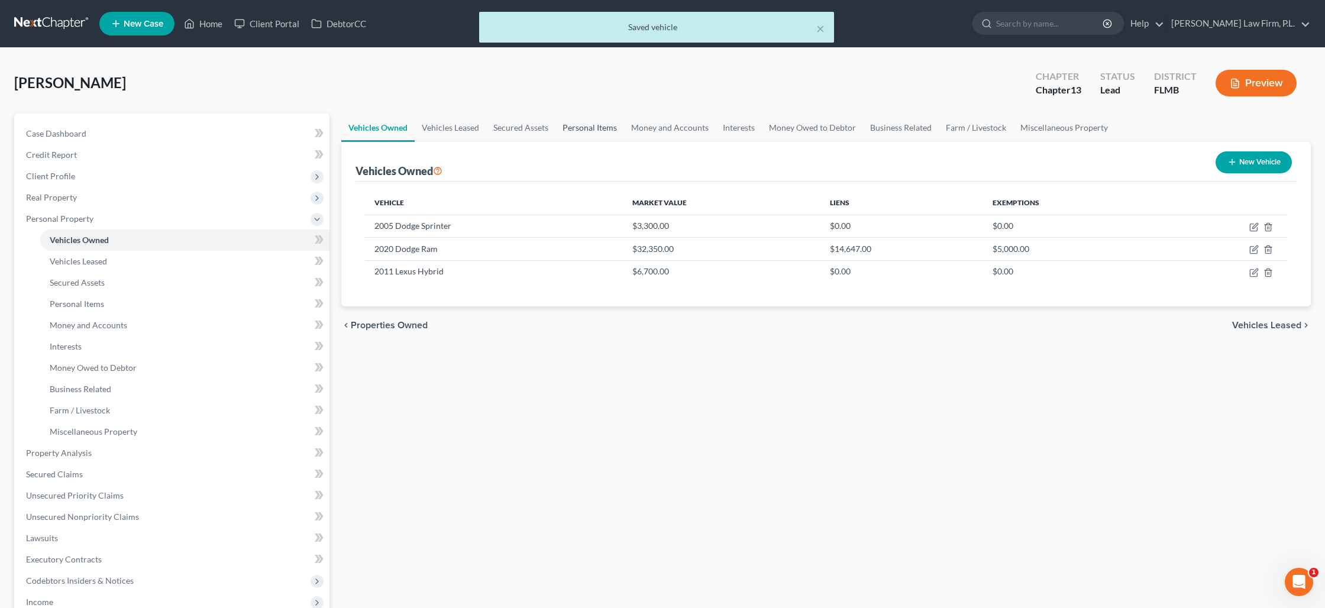
click at [583, 130] on link "Personal Items" at bounding box center [590, 128] width 69 height 28
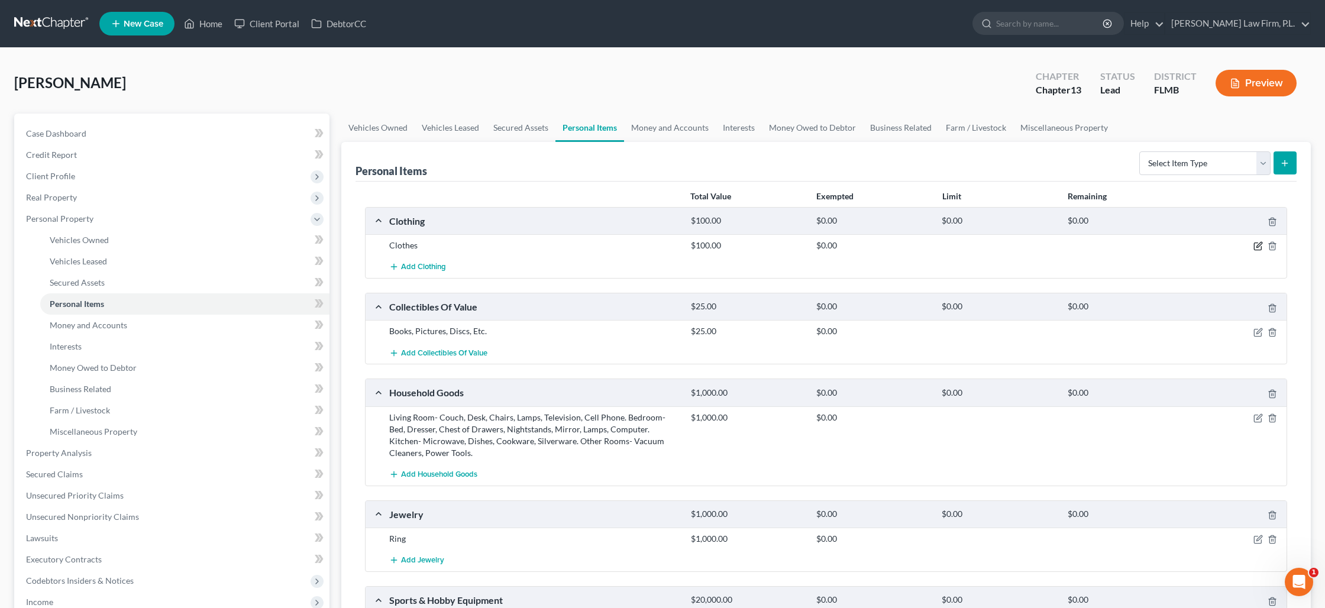
click at [1258, 250] on icon "button" at bounding box center [1257, 246] width 7 height 7
click at [1255, 248] on icon "button" at bounding box center [1258, 245] width 9 height 9
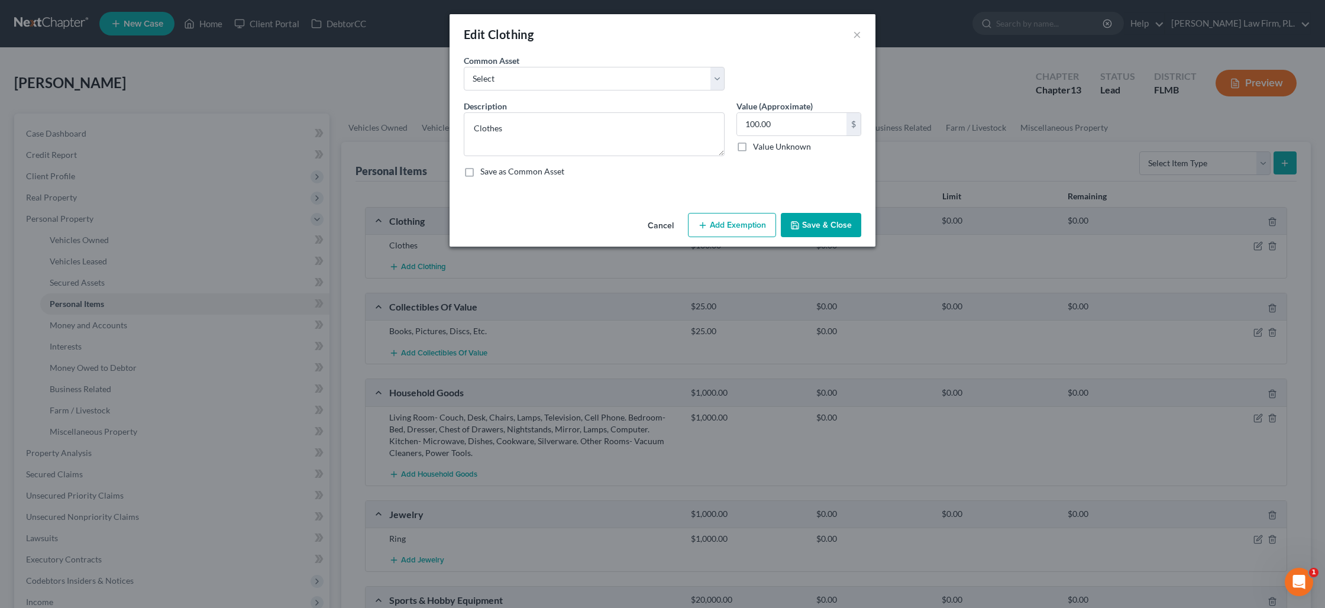
click at [744, 218] on button "Add Exemption" at bounding box center [732, 225] width 88 height 25
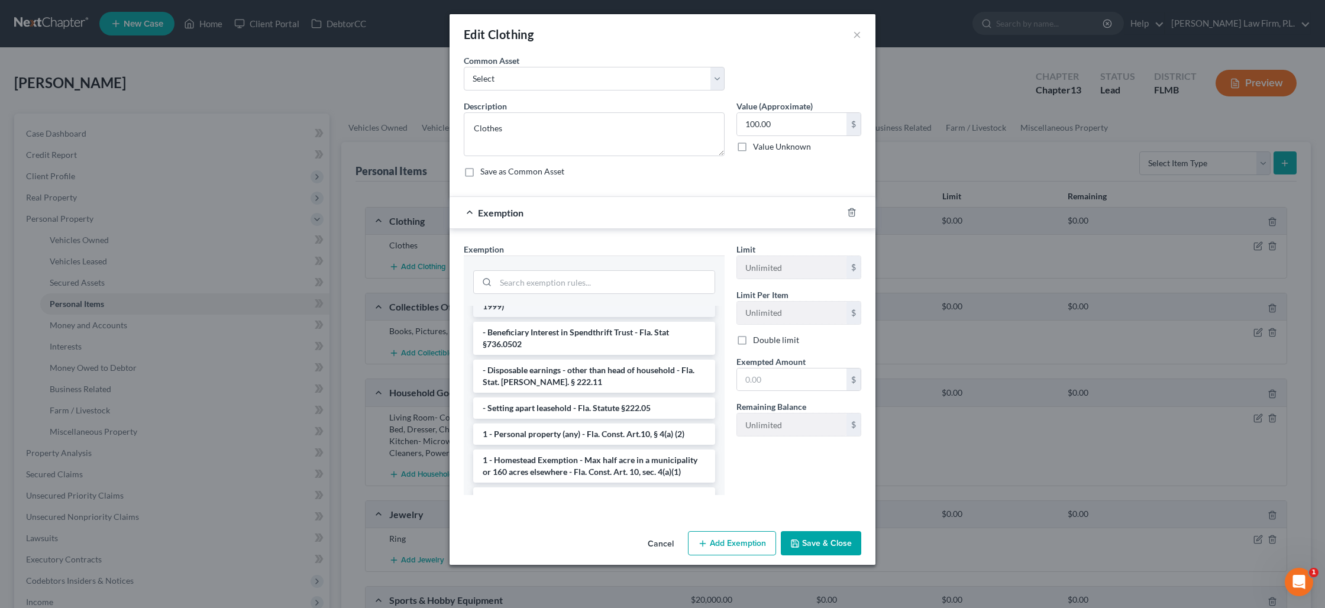
scroll to position [61, 0]
click at [580, 422] on li "1 - Personal property (any) - Fla. Const. Art.10, § 4(a) (2)" at bounding box center [594, 432] width 242 height 21
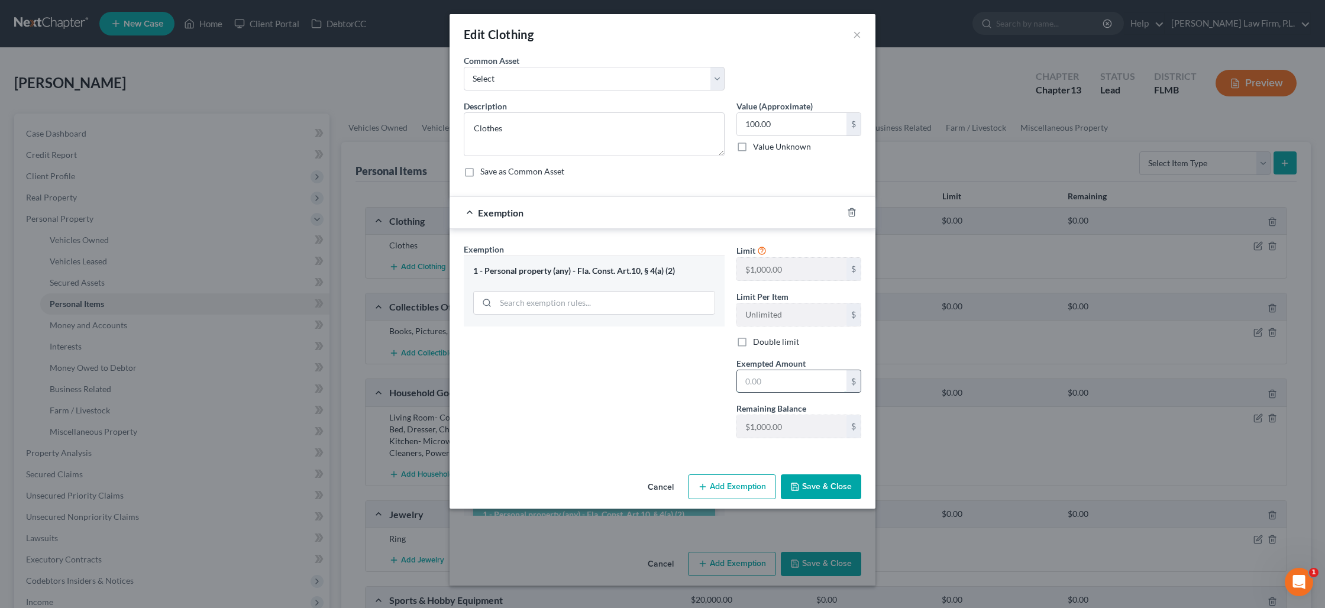
click at [781, 380] on input "text" at bounding box center [791, 381] width 109 height 22
type input "1.00"
type input "1"
type input "10.00"
type input "10"
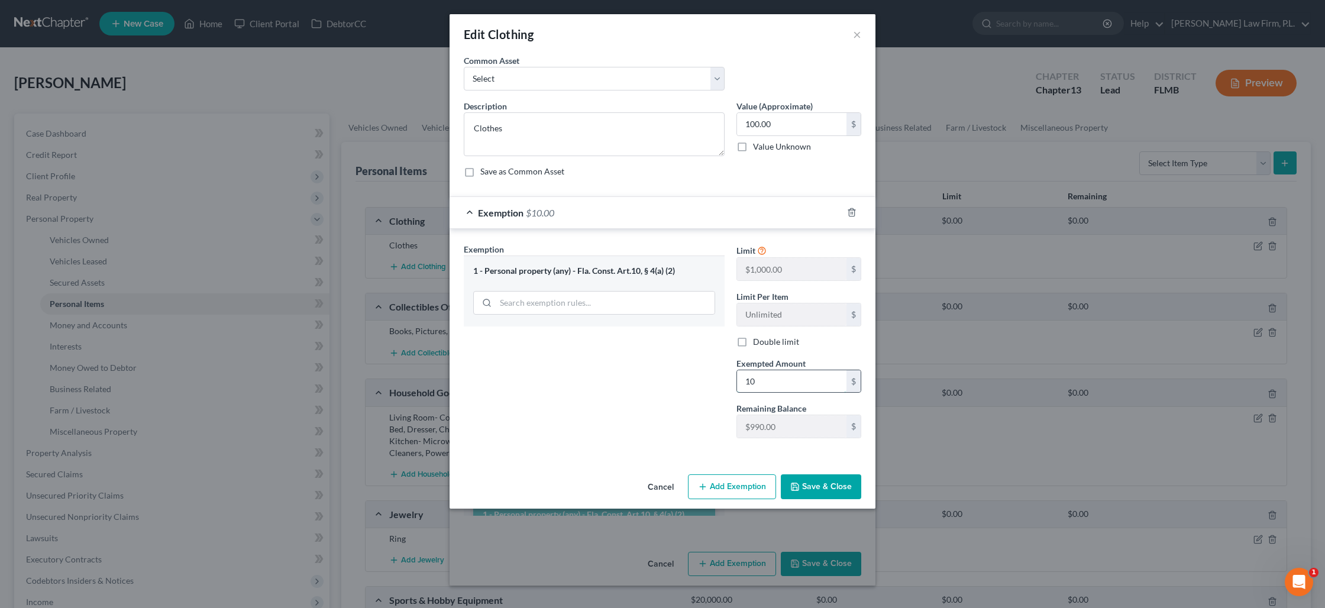
type input "100.00"
type input "100"
click at [568, 377] on div "Exemption Set must be selected for CA. Exemption * 1 - Personal property (any) …" at bounding box center [594, 345] width 273 height 205
click at [808, 483] on button "Save & Close" at bounding box center [821, 486] width 80 height 25
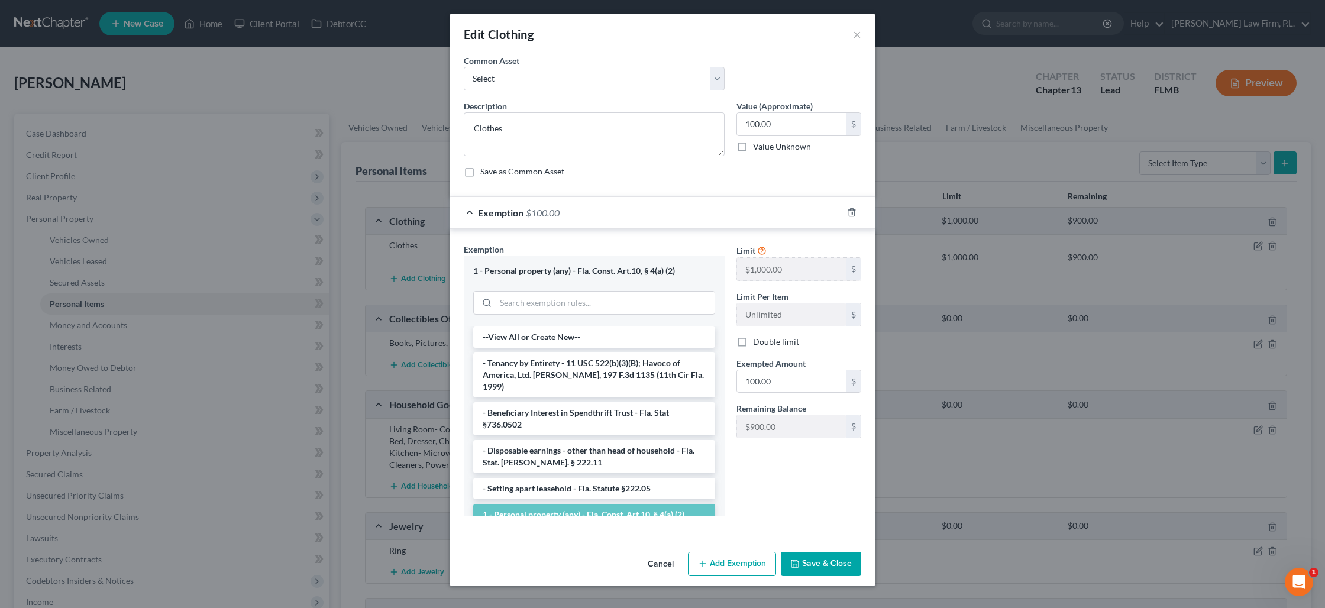
click at [816, 567] on button "Save & Close" at bounding box center [821, 564] width 80 height 25
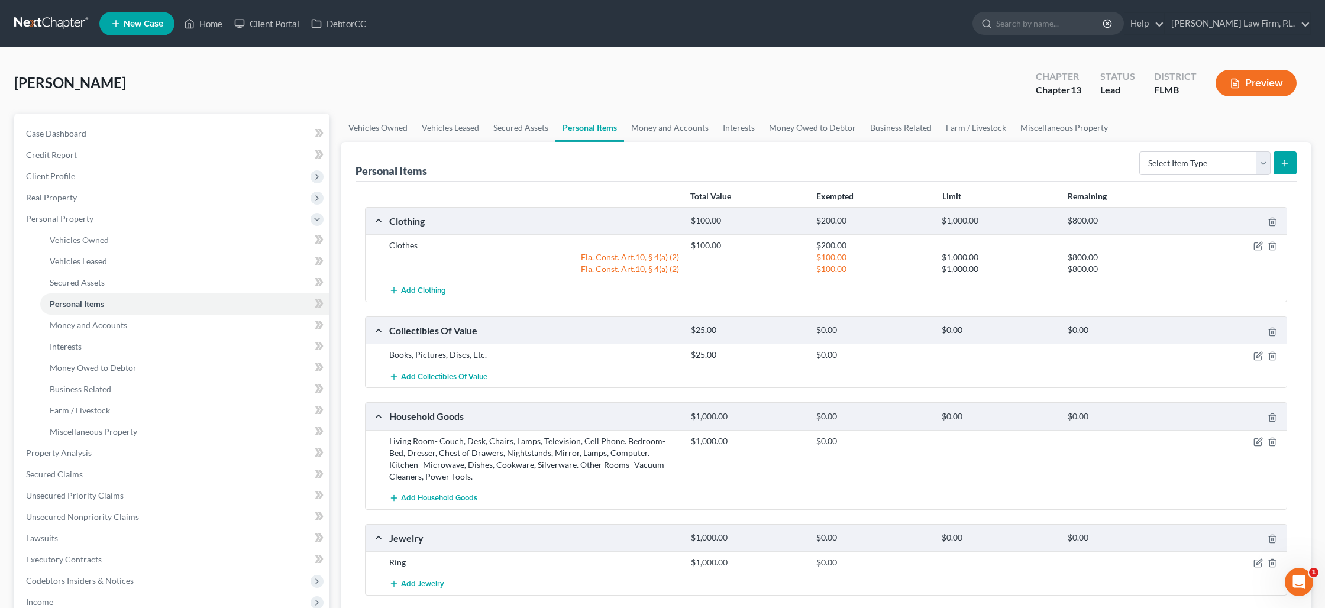
click at [1273, 251] on div "$100.00 $1,000.00 $800.00" at bounding box center [986, 257] width 603 height 12
click at [1272, 246] on icon "button" at bounding box center [1272, 245] width 9 height 9
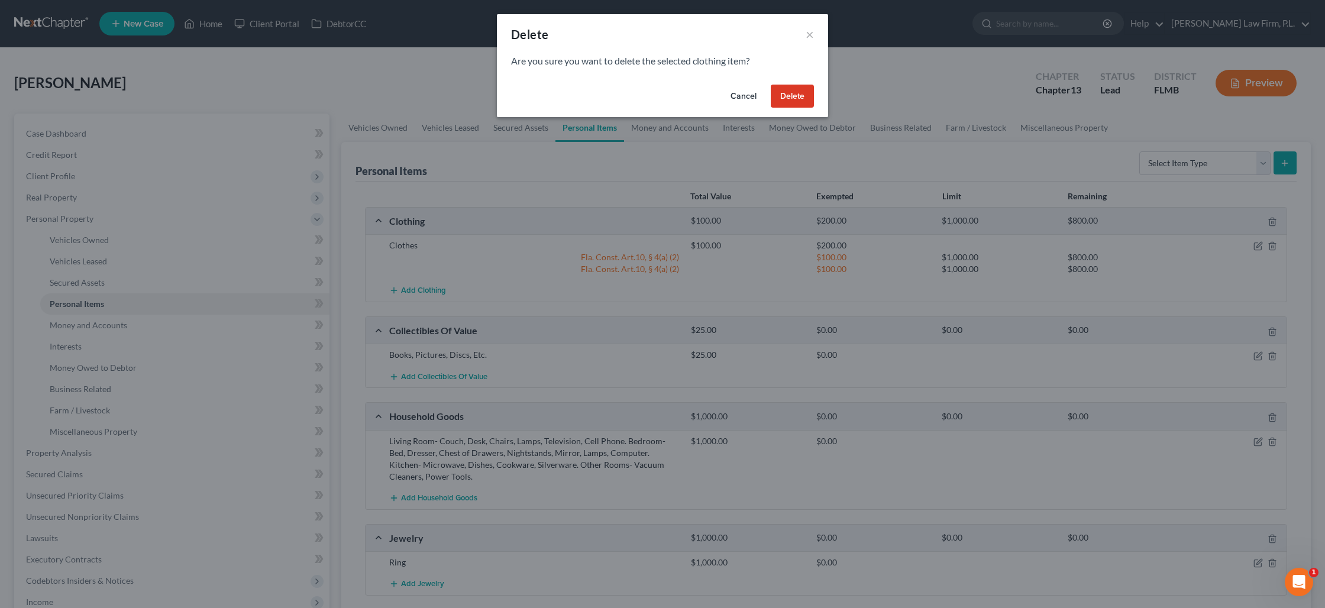
click at [807, 100] on button "Delete" at bounding box center [792, 97] width 43 height 24
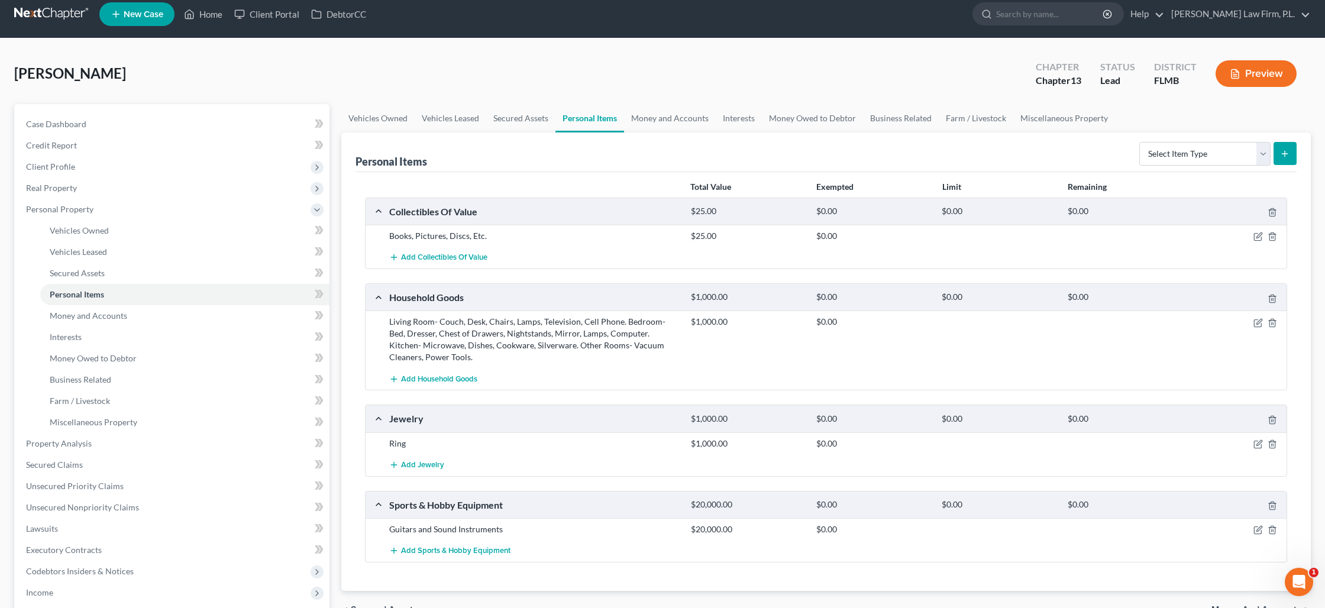
scroll to position [0, 0]
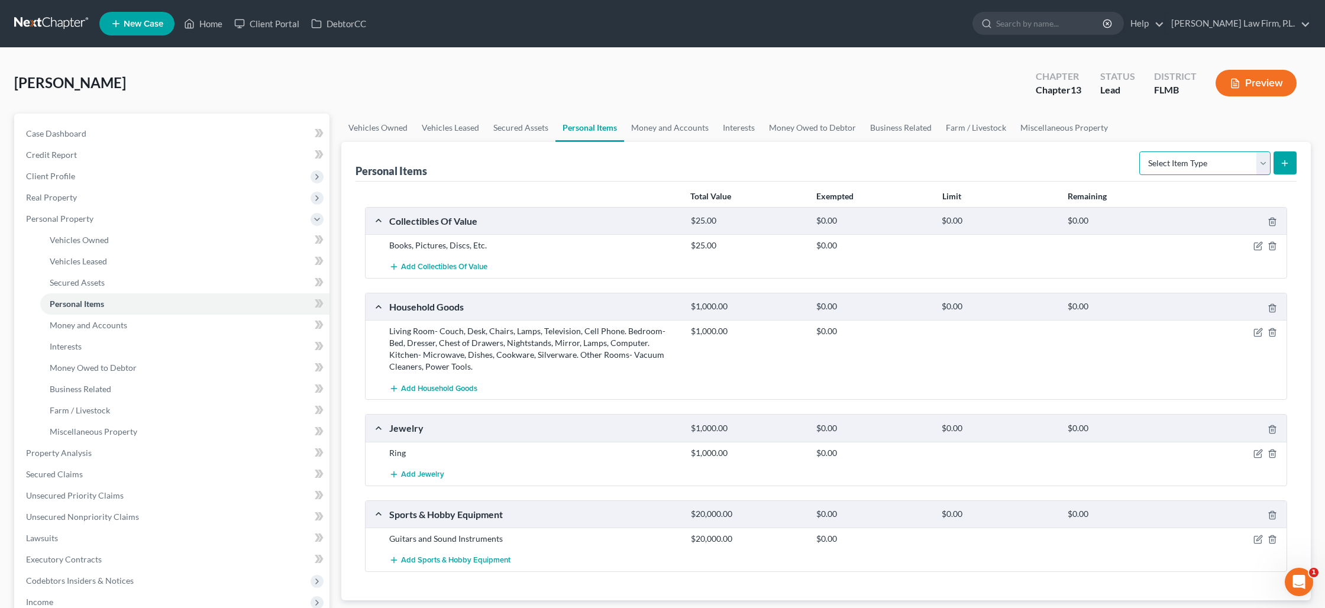
click at [1268, 163] on select "Select Item Type Clothing Collectibles Of Value Electronics Firearms Household …" at bounding box center [1204, 163] width 131 height 24
select select "clothing"
click at [1141, 151] on select "Select Item Type Clothing Collectibles Of Value Electronics Firearms Household …" at bounding box center [1204, 163] width 131 height 24
click at [1282, 166] on icon "submit" at bounding box center [1284, 163] width 9 height 9
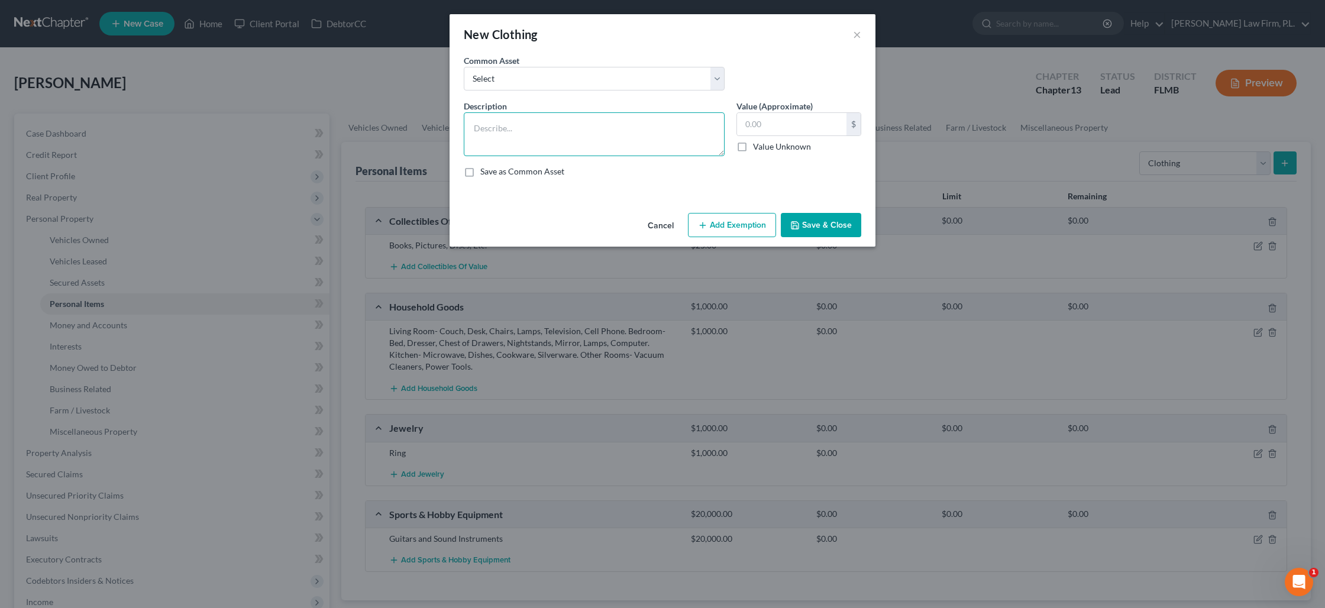
click at [658, 140] on textarea at bounding box center [594, 134] width 261 height 44
type textarea "clothes"
click at [808, 124] on input "text" at bounding box center [791, 124] width 109 height 22
type input "100"
click at [750, 217] on button "Add Exemption" at bounding box center [732, 225] width 88 height 25
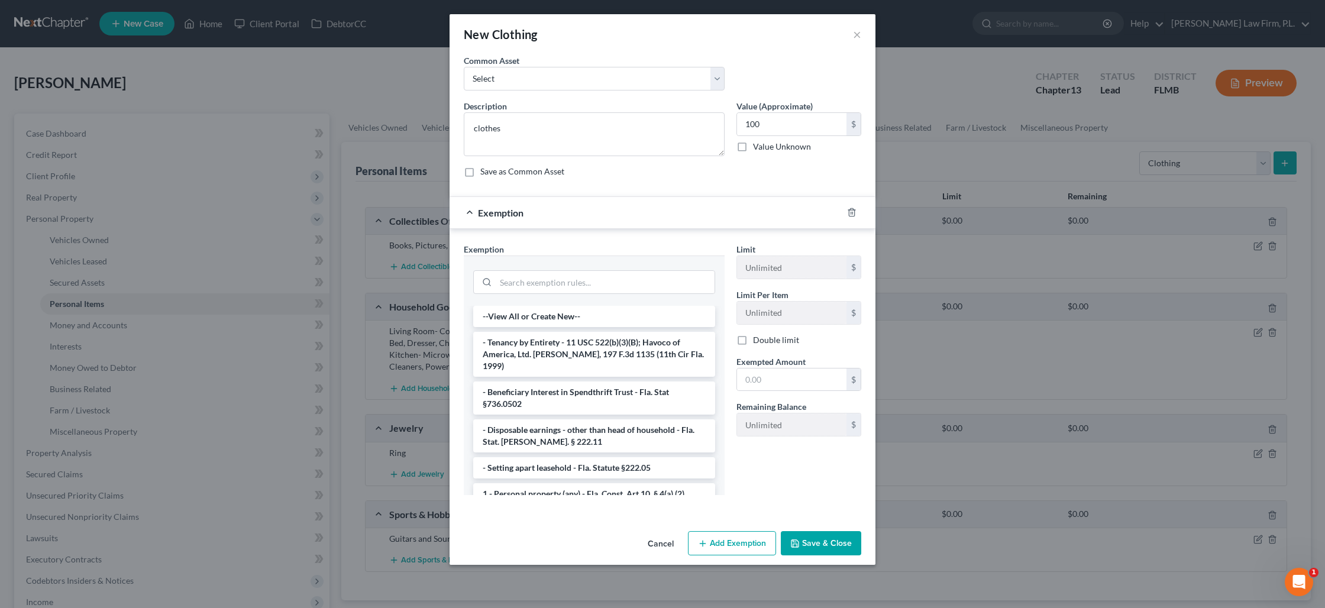
drag, startPoint x: 573, startPoint y: 479, endPoint x: 645, endPoint y: 459, distance: 74.9
click at [573, 483] on li "1 - Personal property (any) - Fla. Const. Art.10, § 4(a) (2)" at bounding box center [594, 493] width 242 height 21
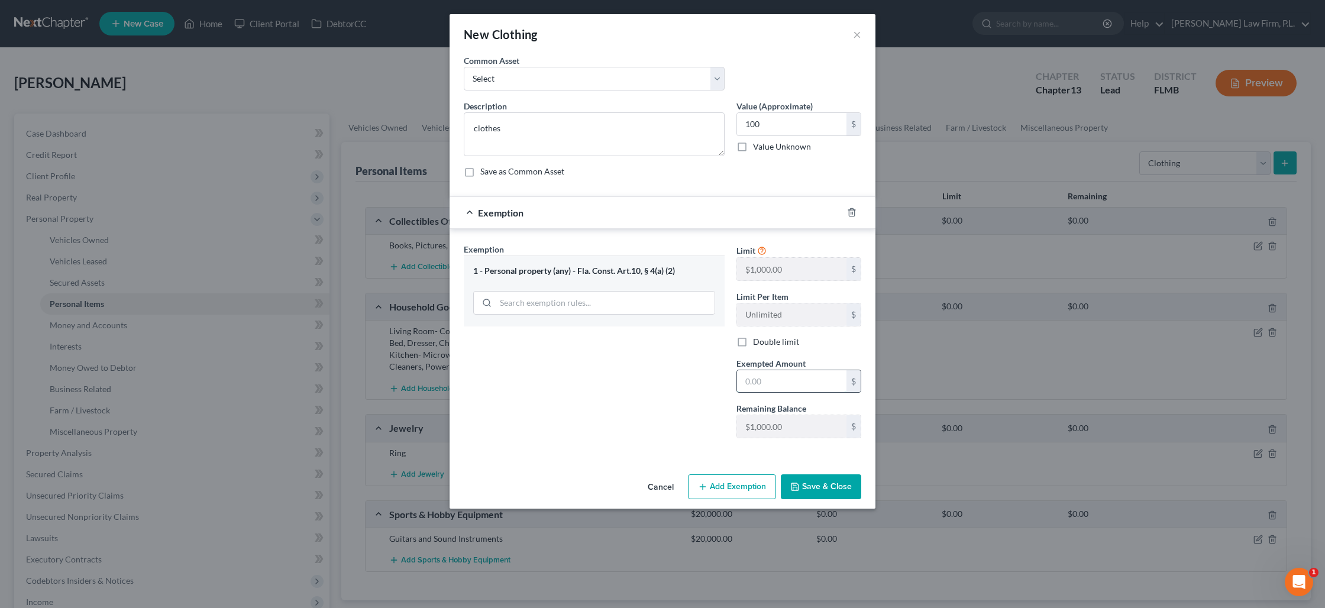
click at [761, 383] on input "text" at bounding box center [791, 381] width 109 height 22
type input "100"
click at [833, 495] on button "Save & Close" at bounding box center [821, 486] width 80 height 25
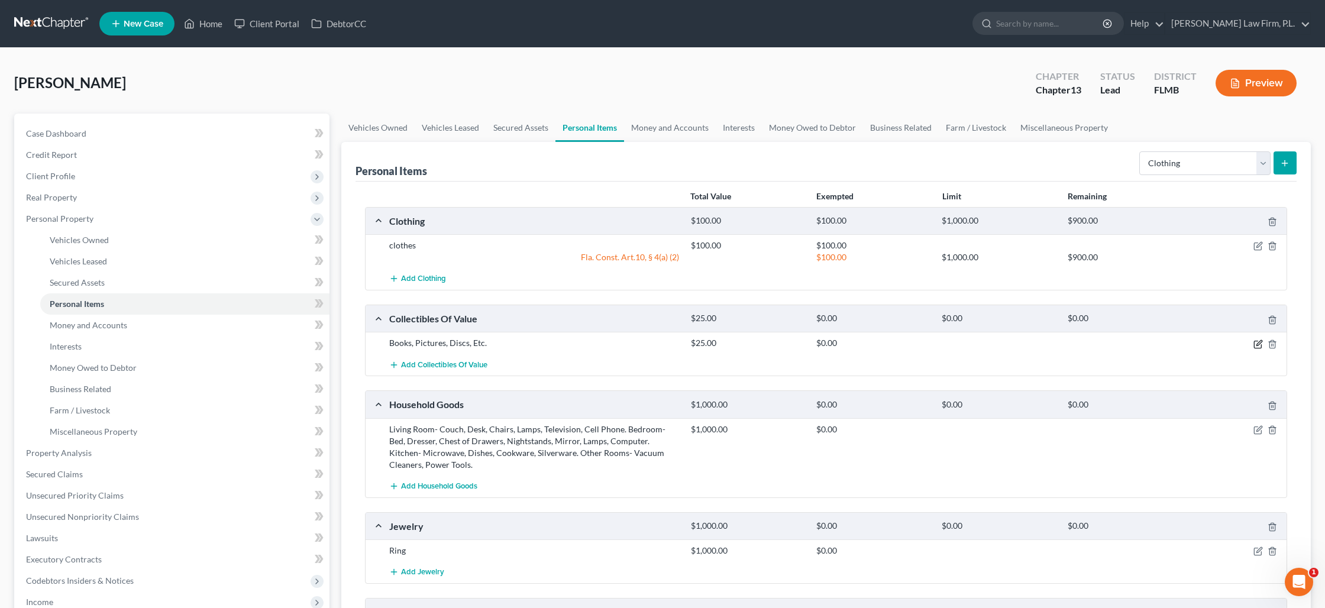
drag, startPoint x: 1260, startPoint y: 347, endPoint x: 1224, endPoint y: 350, distance: 35.6
click at [1258, 347] on icon "button" at bounding box center [1258, 344] width 9 height 9
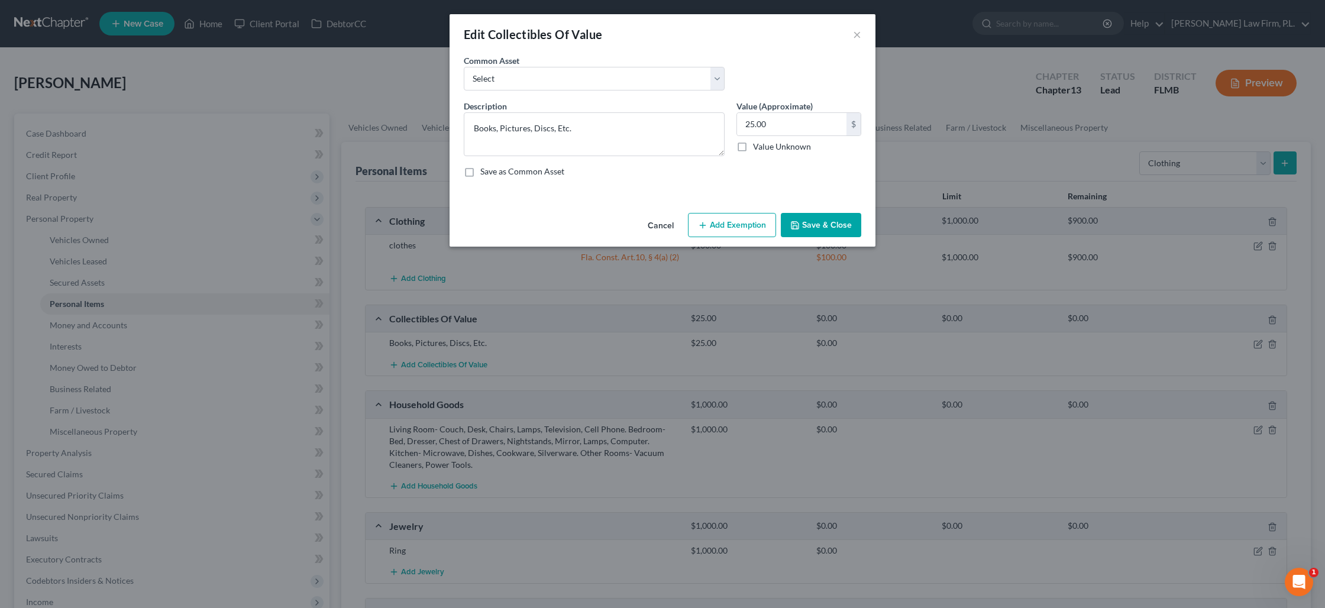
click at [731, 234] on button "Add Exemption" at bounding box center [732, 225] width 88 height 25
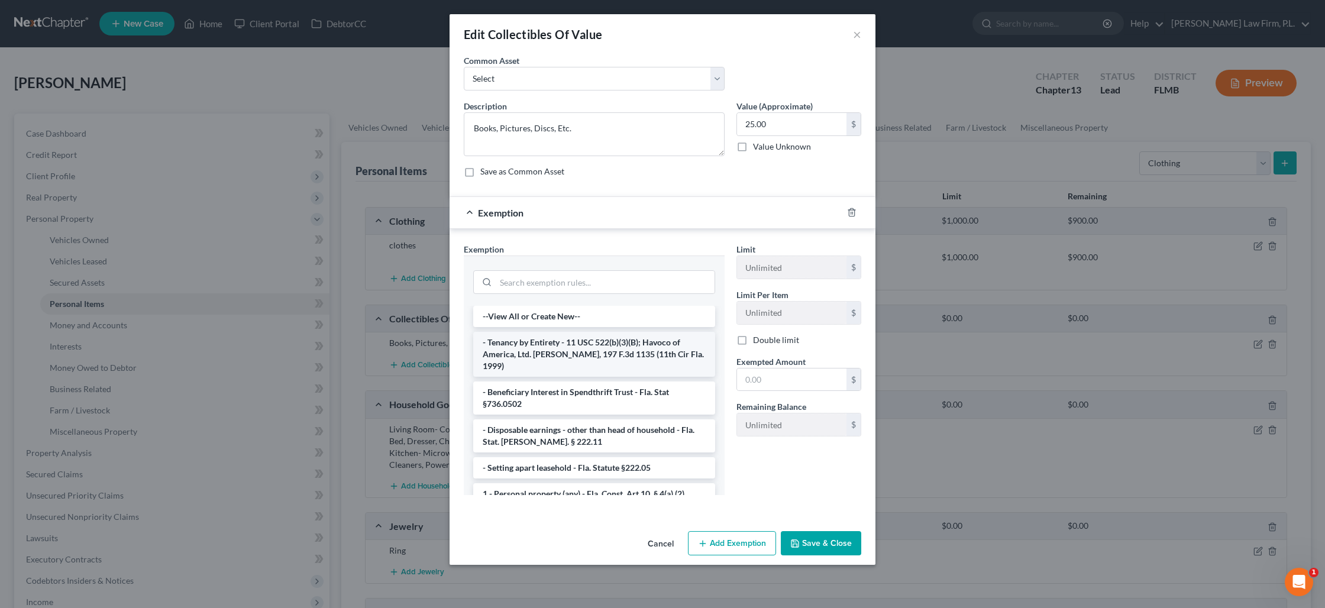
click at [577, 339] on li "- Tenancy by Entirety - 11 USC 522(b)(3)(B); Havoco of America, Ltd. v. Hill, 1…" at bounding box center [594, 354] width 242 height 45
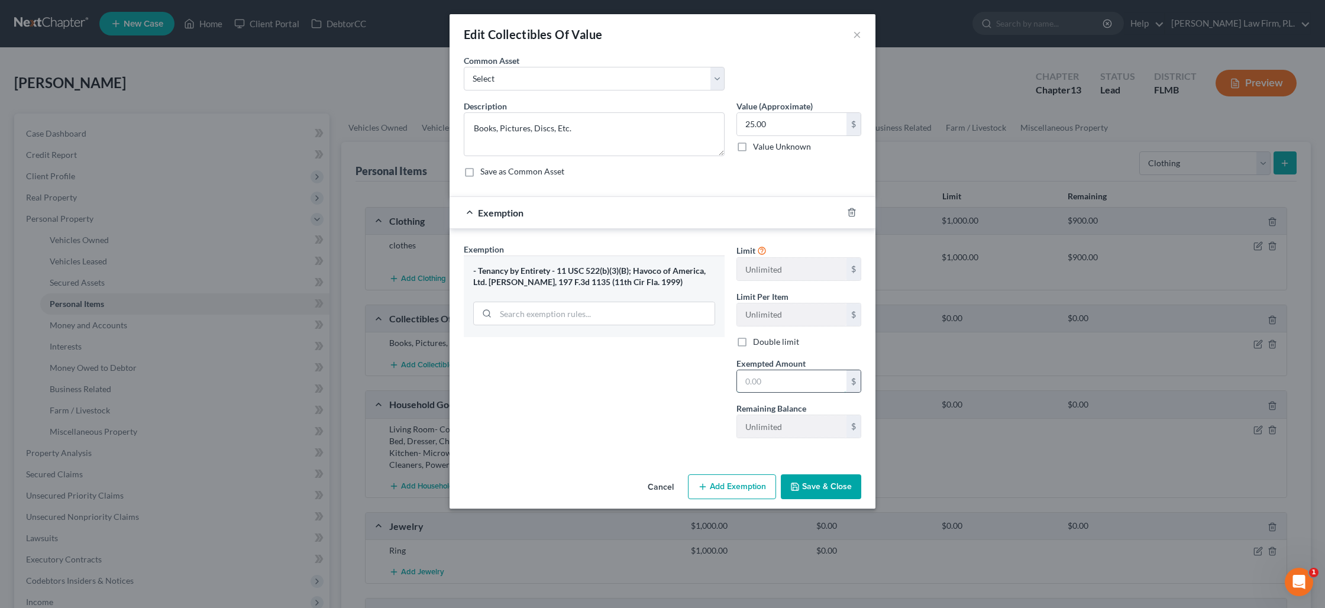
click at [773, 389] on input "text" at bounding box center [791, 381] width 109 height 22
type input "25"
click at [803, 482] on button "Save & Close" at bounding box center [821, 486] width 80 height 25
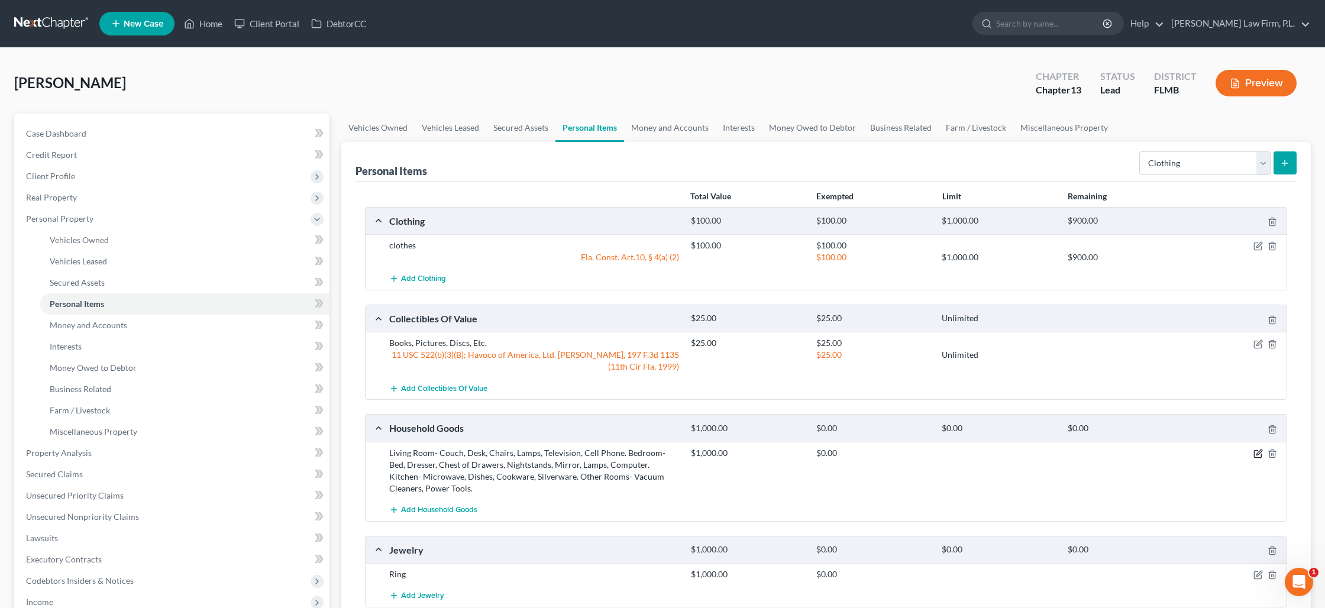
click at [1254, 456] on icon "button" at bounding box center [1257, 454] width 7 height 7
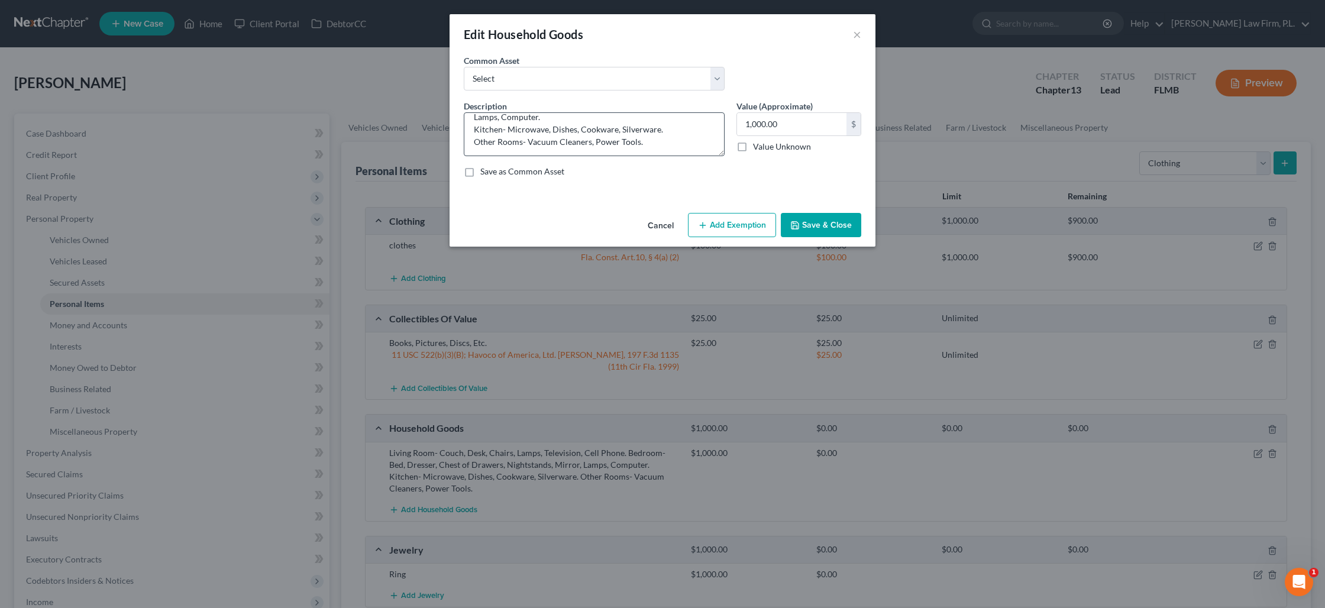
scroll to position [37, 0]
click at [760, 130] on input "1,000.00" at bounding box center [791, 124] width 109 height 22
type input "1,200"
click at [740, 224] on button "Add Exemption" at bounding box center [732, 225] width 88 height 25
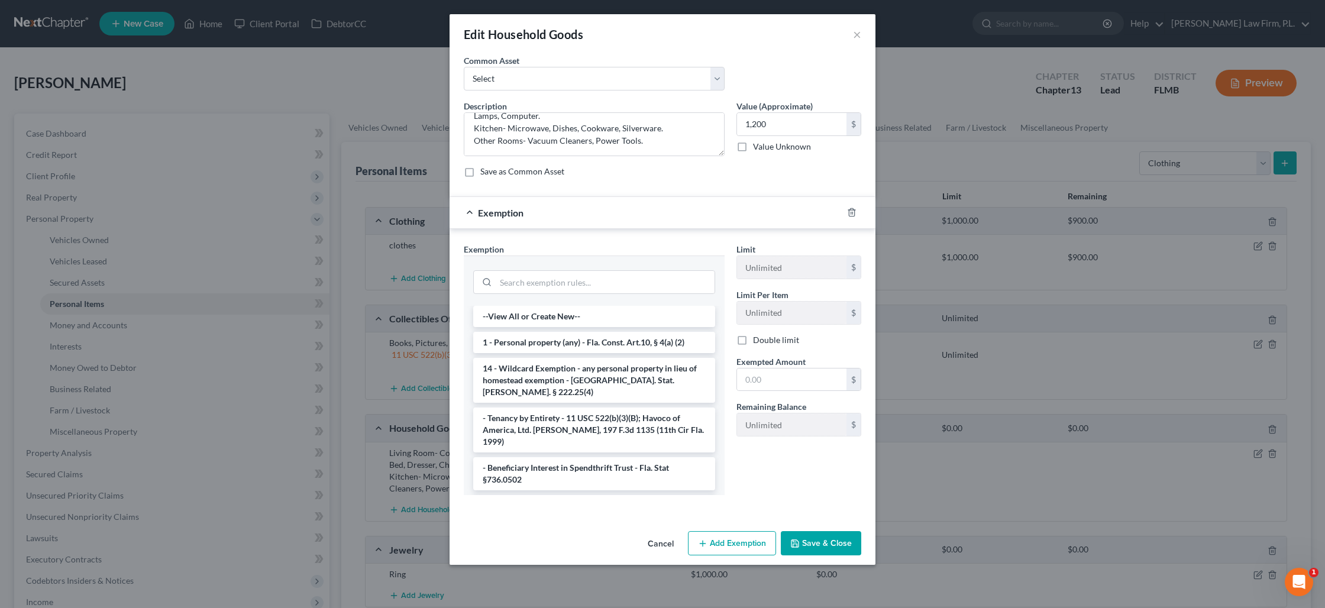
drag, startPoint x: 586, startPoint y: 408, endPoint x: 698, endPoint y: 396, distance: 111.8
click at [587, 408] on li "- Tenancy by Entirety - 11 USC 522(b)(3)(B); Havoco of America, Ltd. v. Hill, 1…" at bounding box center [594, 430] width 242 height 45
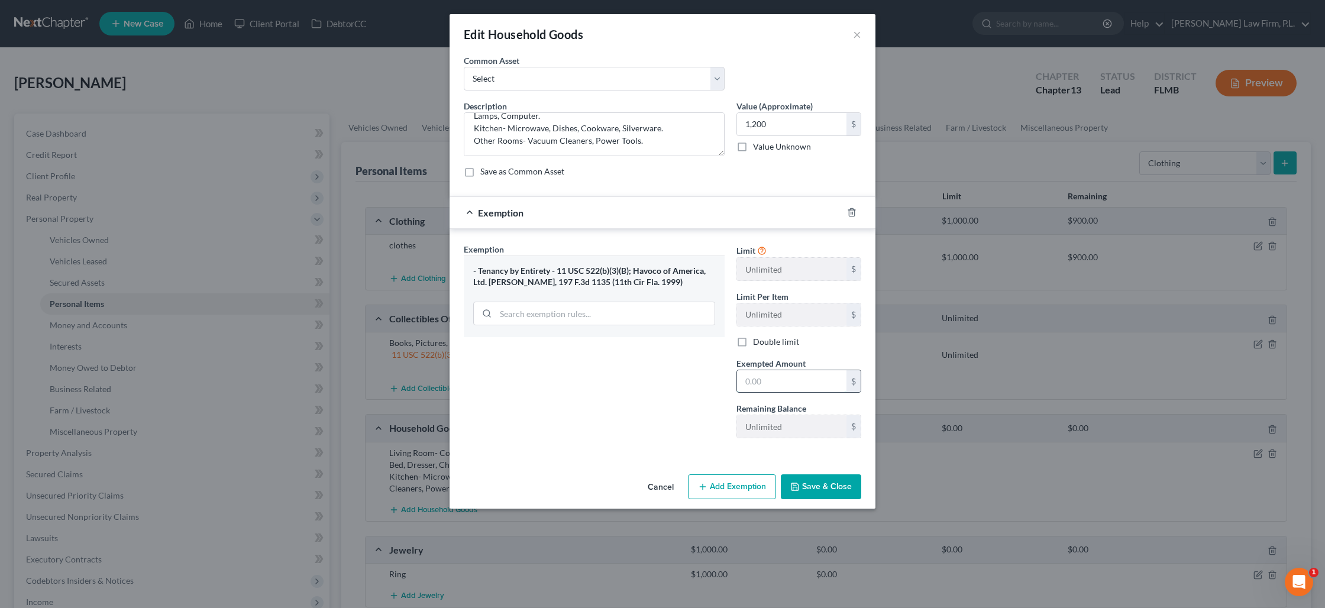
click at [760, 386] on input "text" at bounding box center [791, 381] width 109 height 22
type input "1,200"
click at [808, 488] on button "Save & Close" at bounding box center [821, 486] width 80 height 25
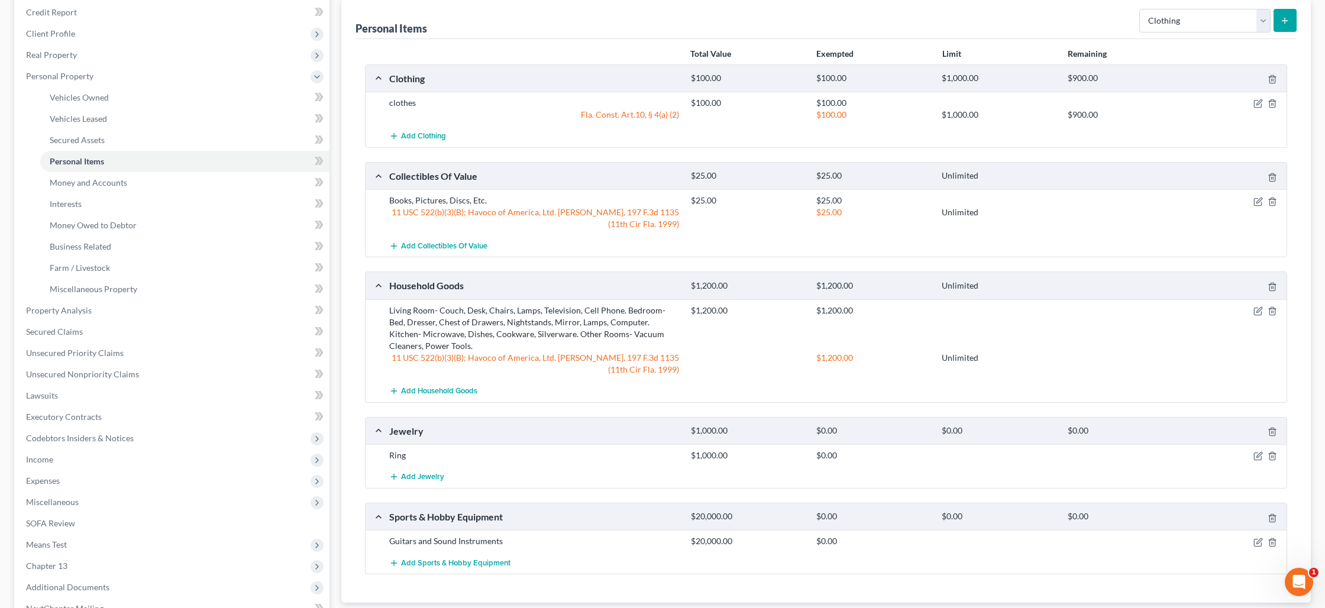
scroll to position [147, 0]
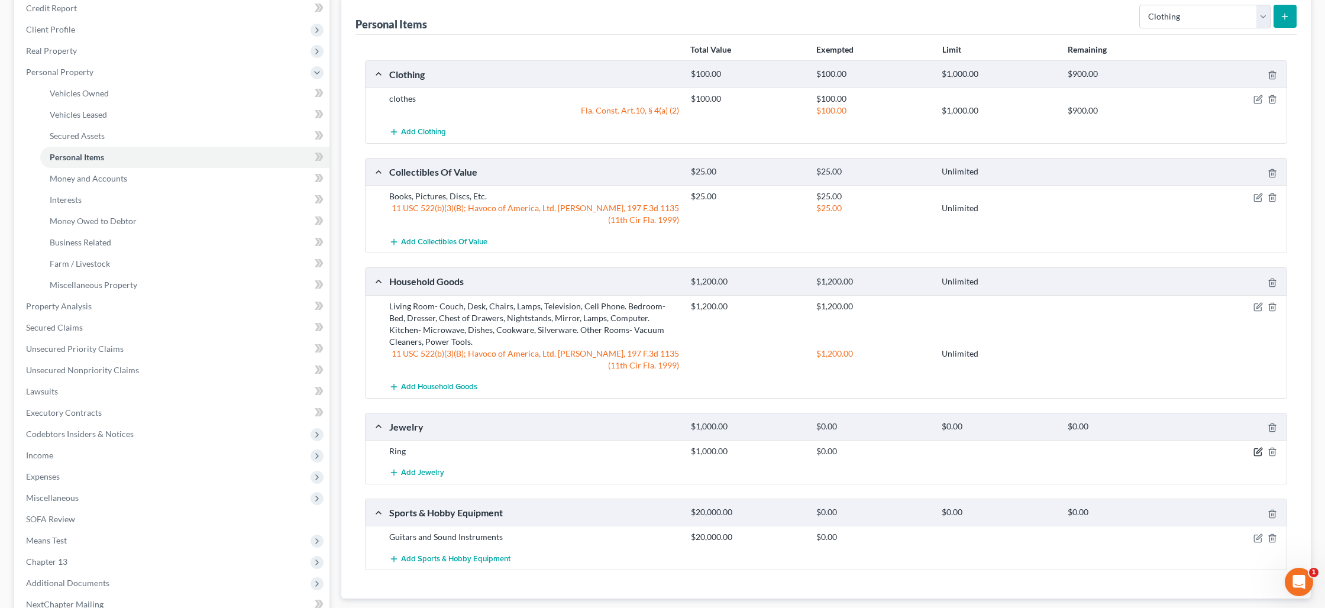
click at [1260, 451] on icon "button" at bounding box center [1258, 451] width 9 height 9
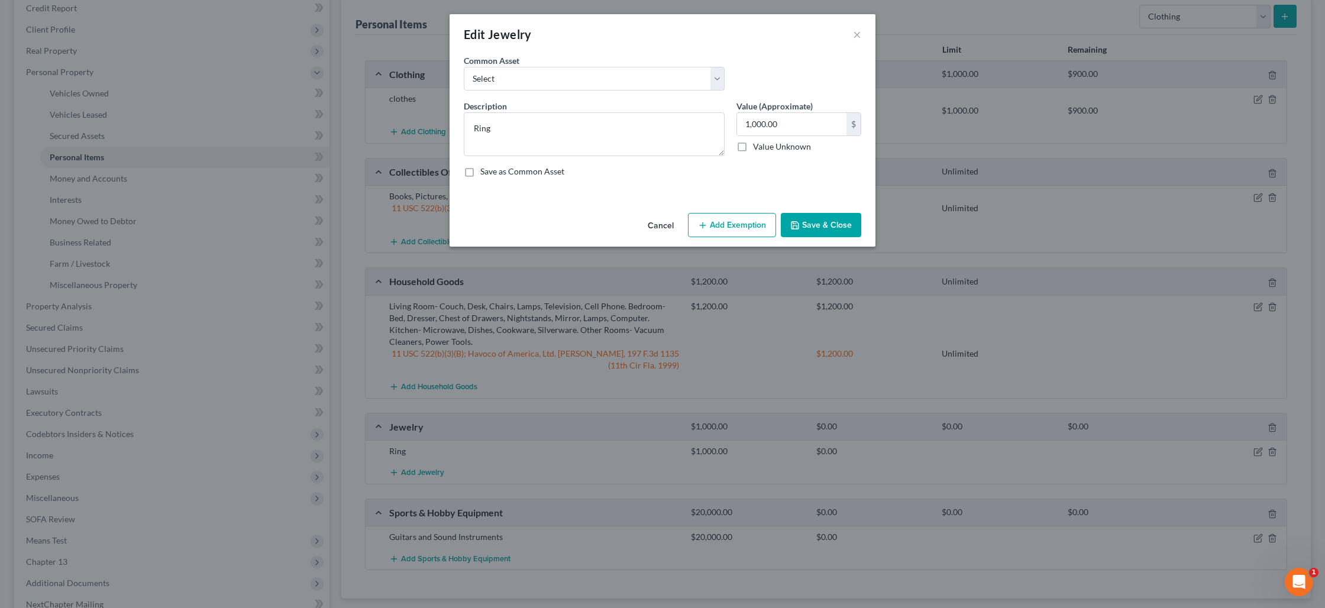
click at [756, 228] on button "Add Exemption" at bounding box center [732, 225] width 88 height 25
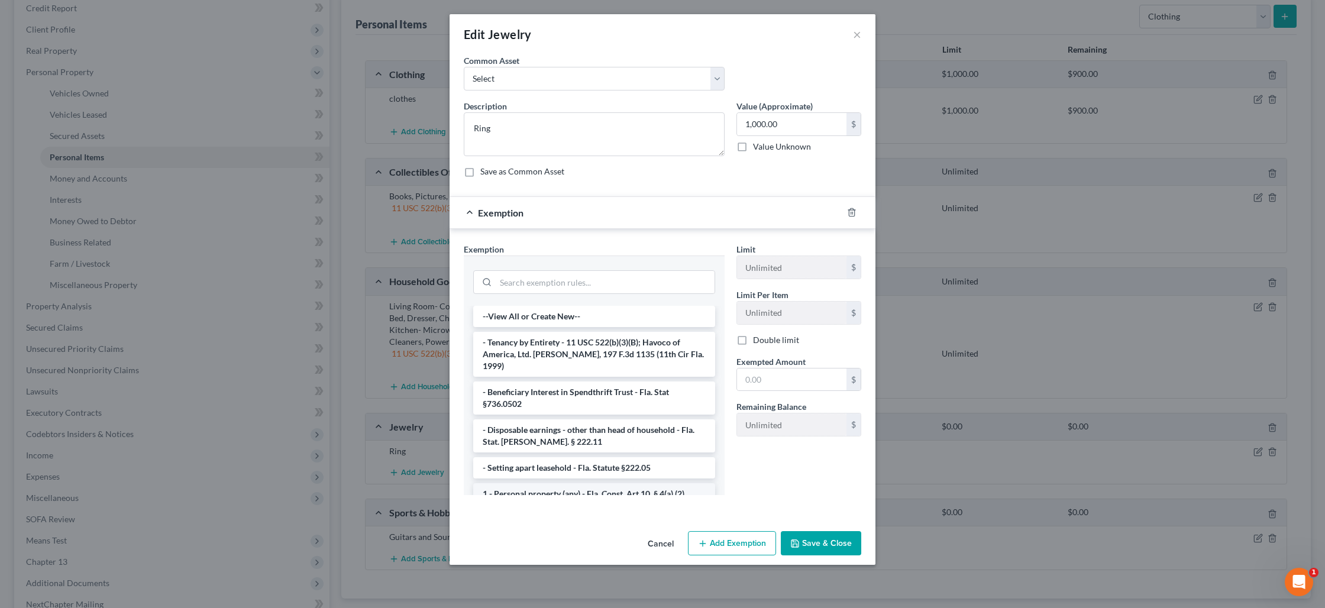
click at [628, 483] on li "1 - Personal property (any) - Fla. Const. Art.10, § 4(a) (2)" at bounding box center [594, 493] width 242 height 21
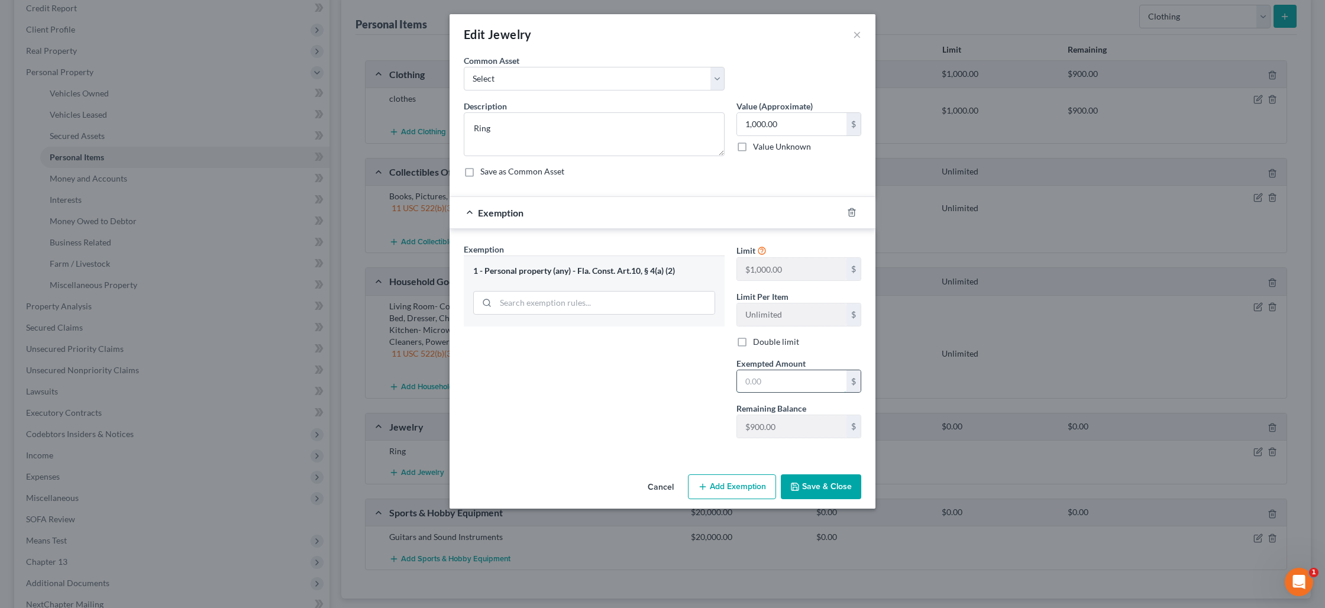
click at [759, 392] on input "text" at bounding box center [791, 381] width 109 height 22
type input "900"
click at [808, 492] on button "Save & Close" at bounding box center [821, 486] width 80 height 25
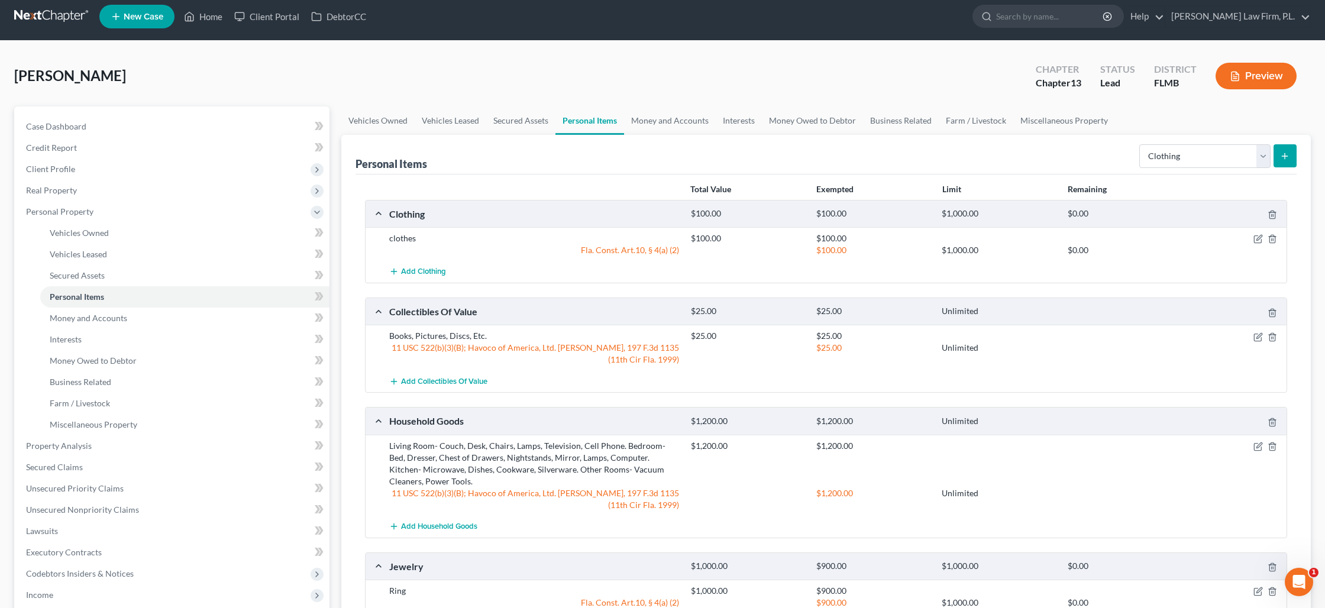
scroll to position [0, 0]
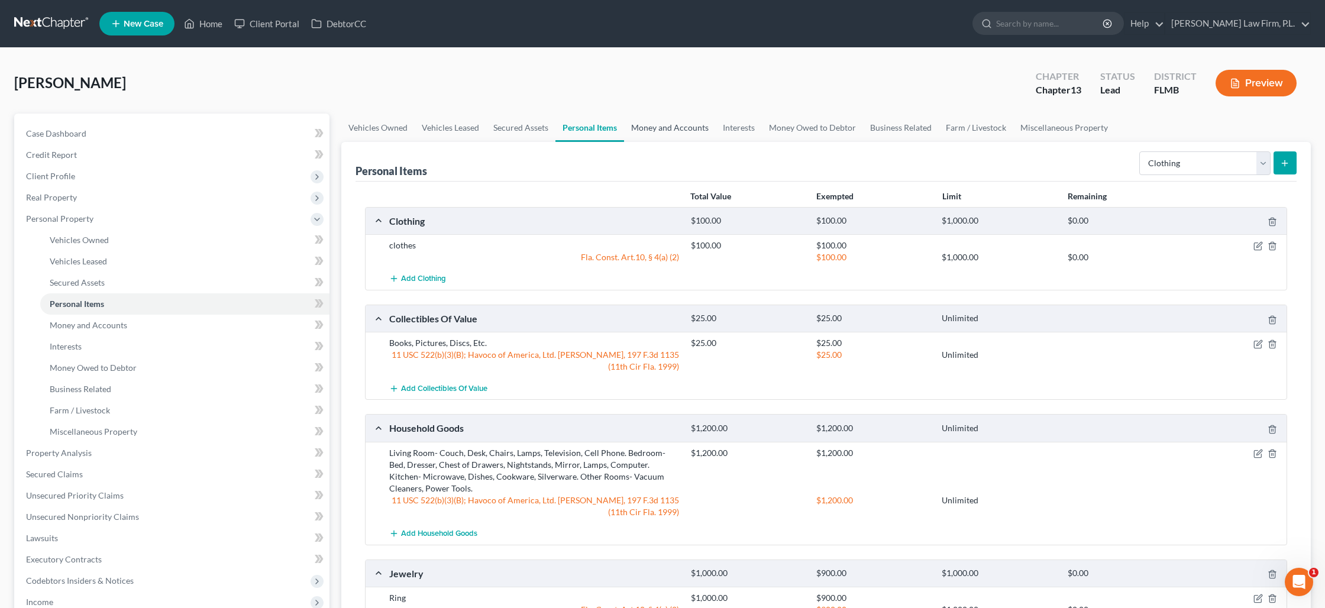
click at [682, 129] on link "Money and Accounts" at bounding box center [670, 128] width 92 height 28
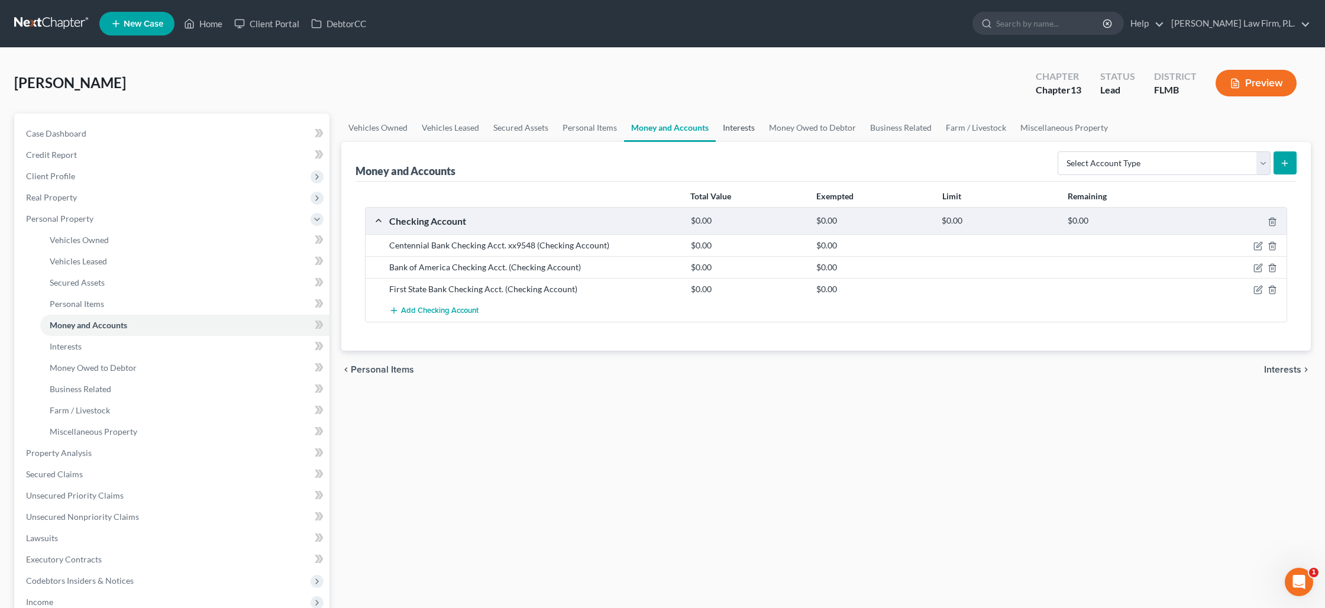
click at [748, 122] on link "Interests" at bounding box center [739, 128] width 46 height 28
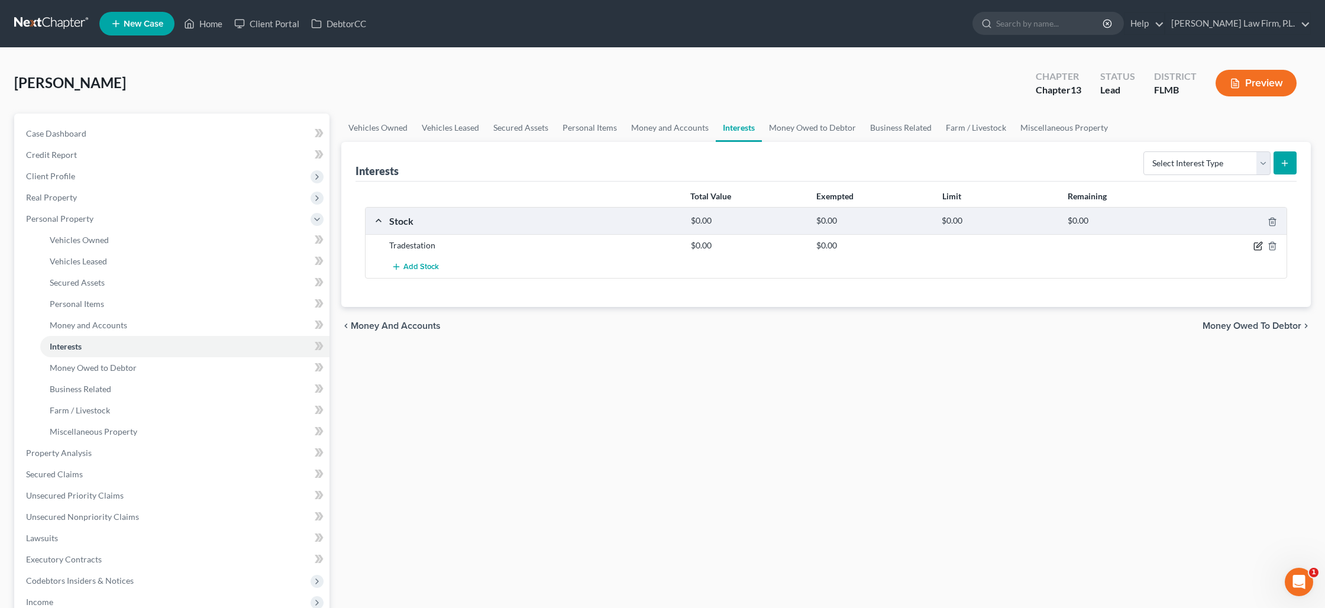
click at [1254, 244] on icon "button" at bounding box center [1258, 245] width 9 height 9
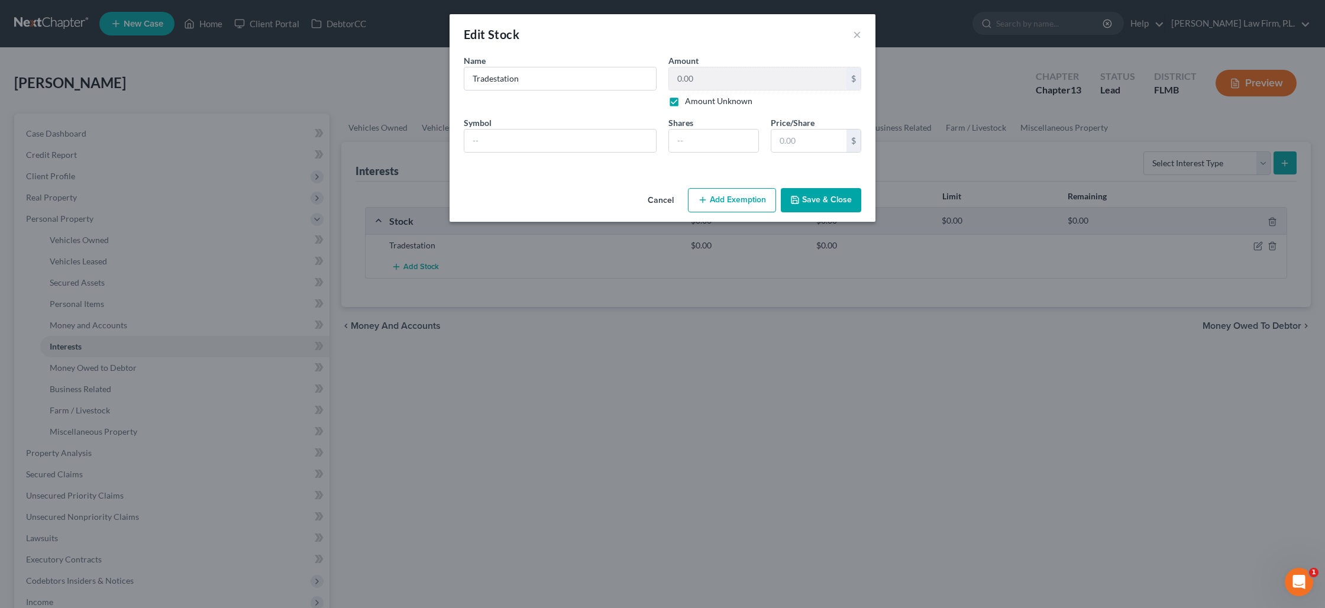
click at [813, 197] on button "Save & Close" at bounding box center [821, 200] width 80 height 25
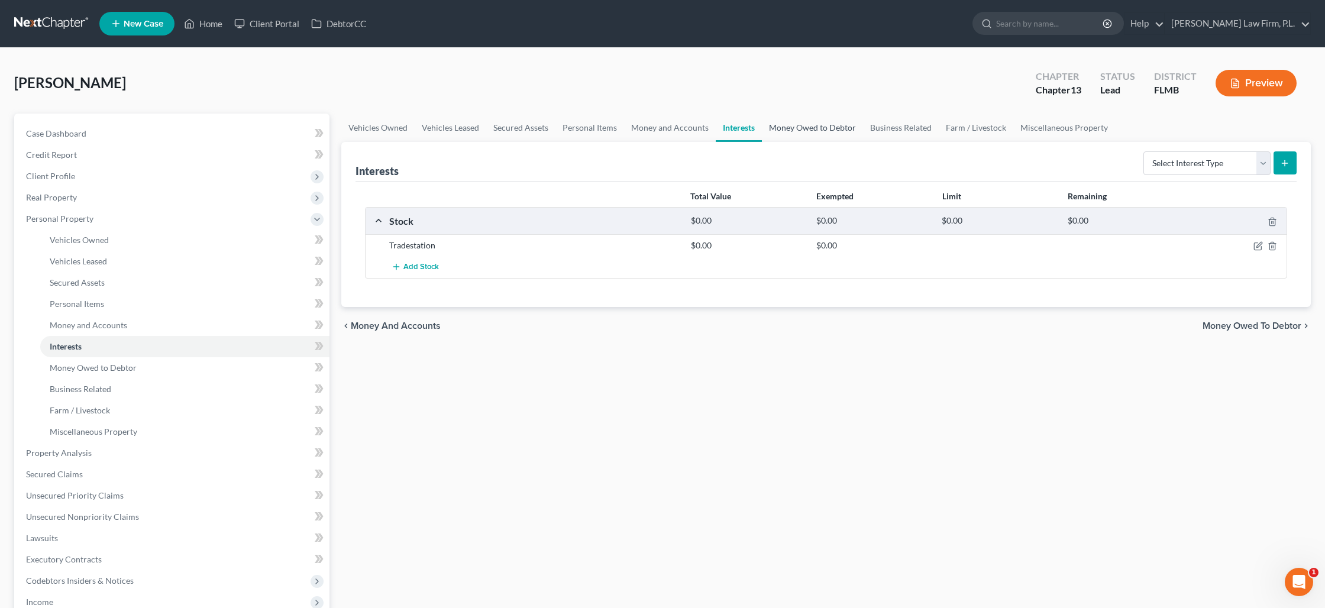
click at [799, 131] on link "Money Owed to Debtor" at bounding box center [812, 128] width 101 height 28
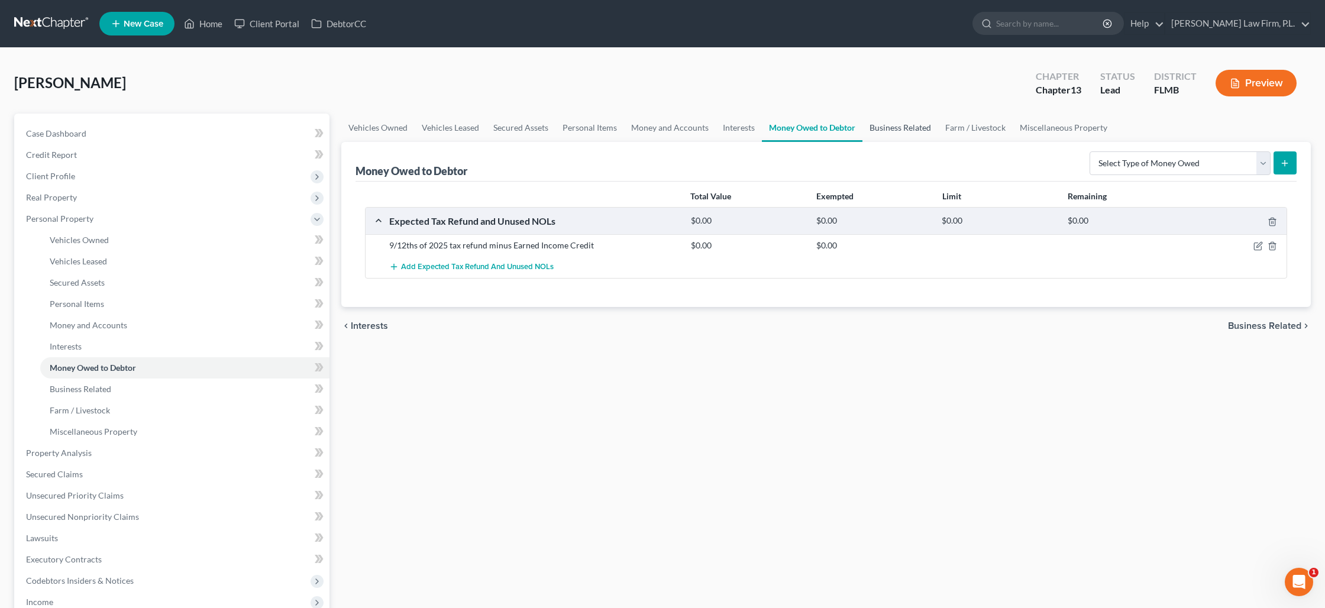
click at [884, 130] on link "Business Related" at bounding box center [901, 128] width 76 height 28
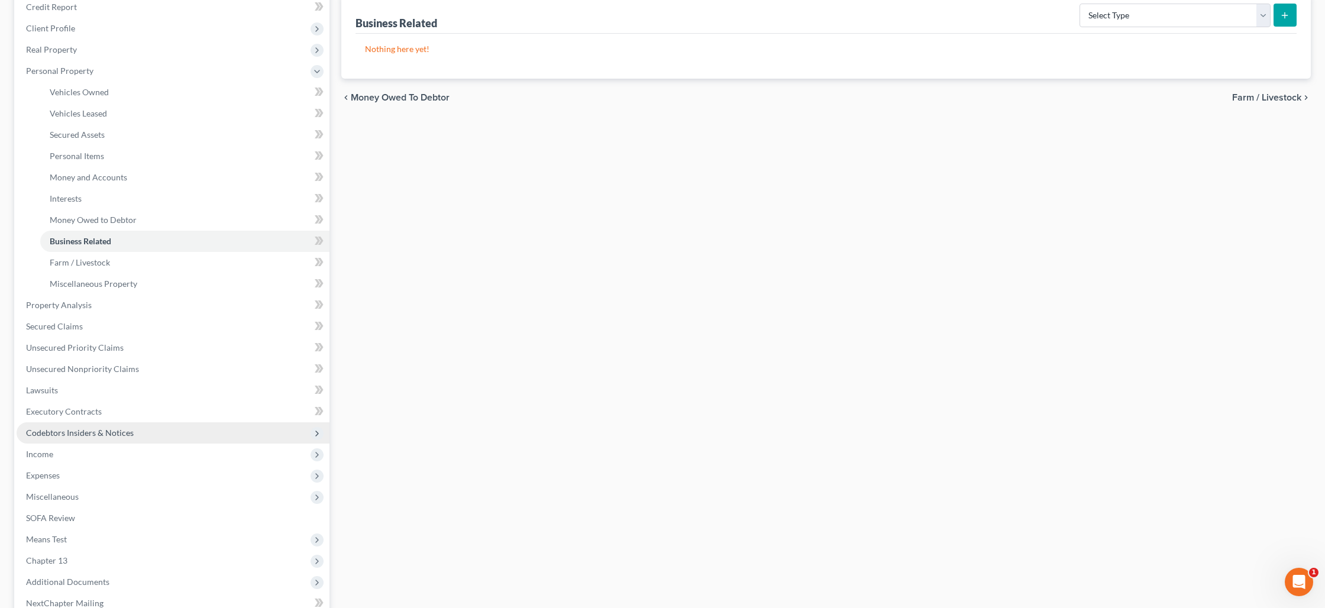
scroll to position [153, 0]
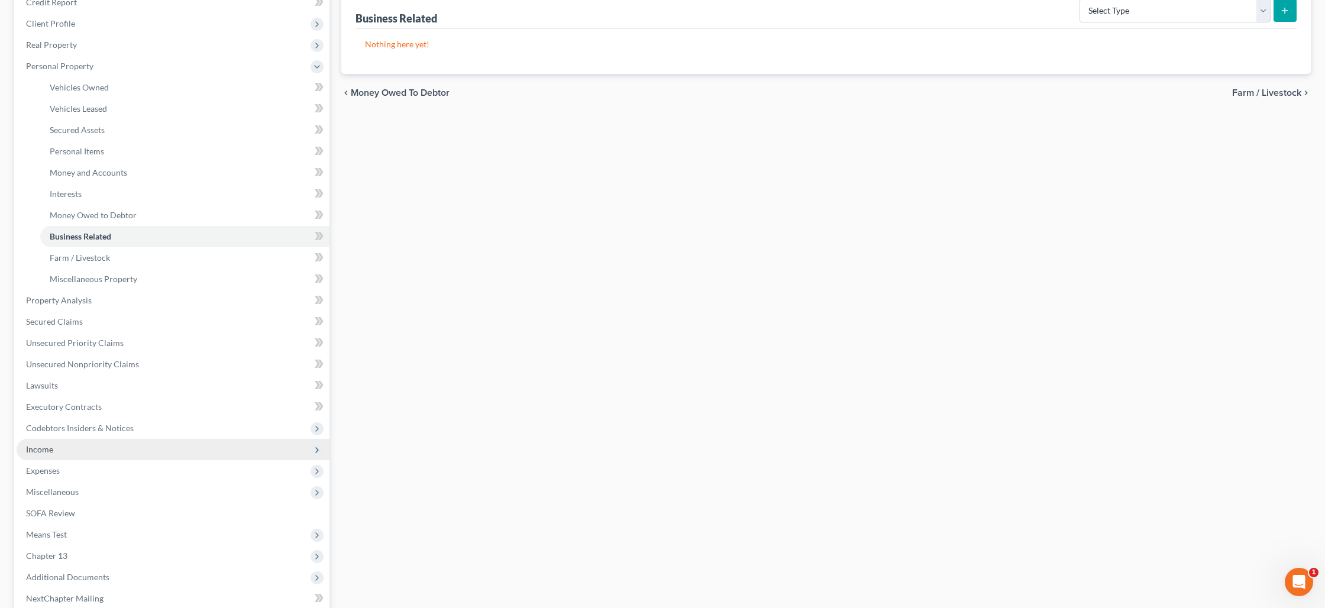
click at [96, 448] on span "Income" at bounding box center [173, 449] width 313 height 21
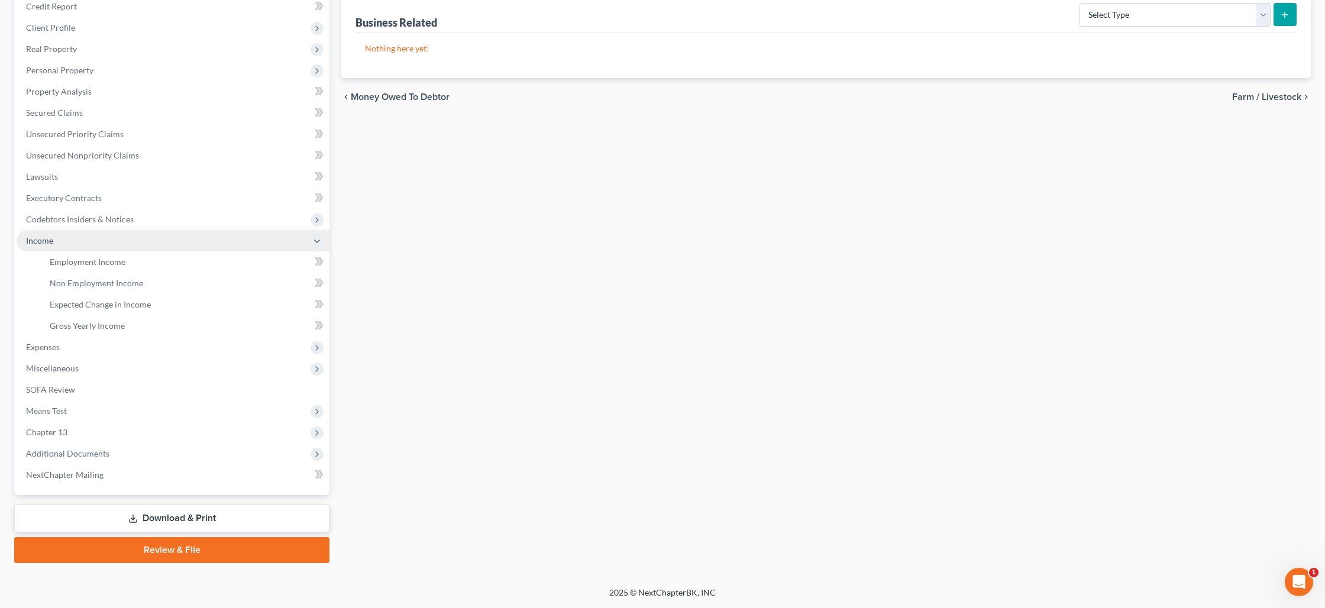
scroll to position [147, 0]
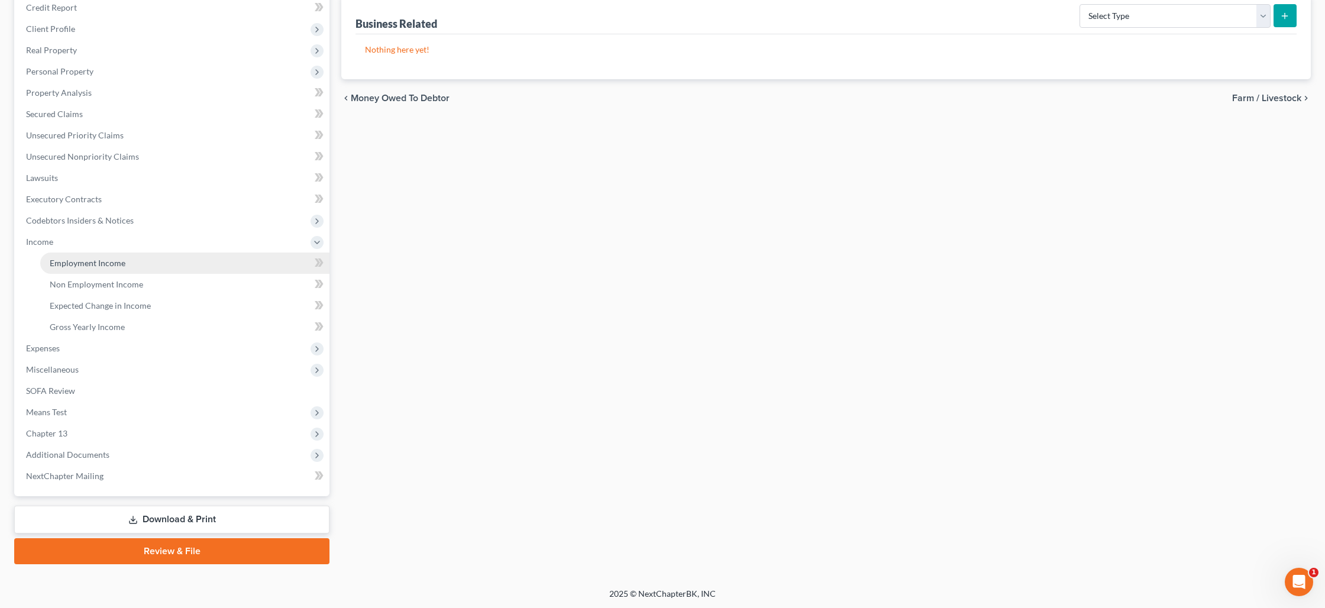
click at [126, 263] on link "Employment Income" at bounding box center [184, 263] width 289 height 21
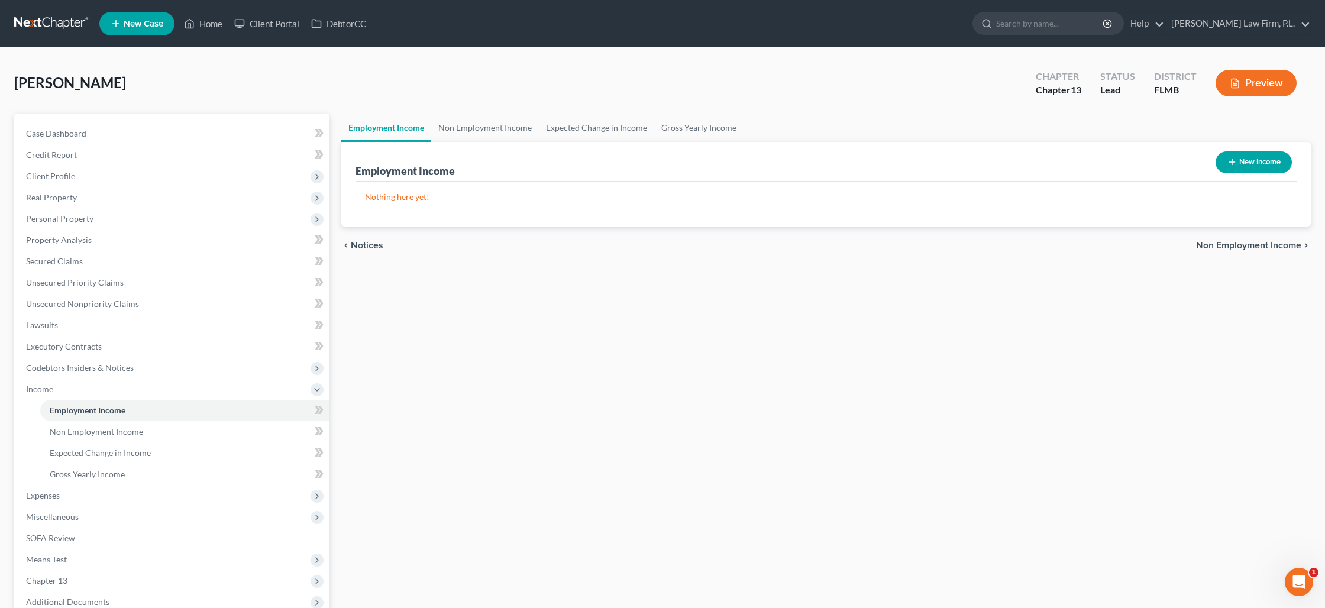
click at [1254, 166] on button "New Income" at bounding box center [1254, 162] width 76 height 22
select select "0"
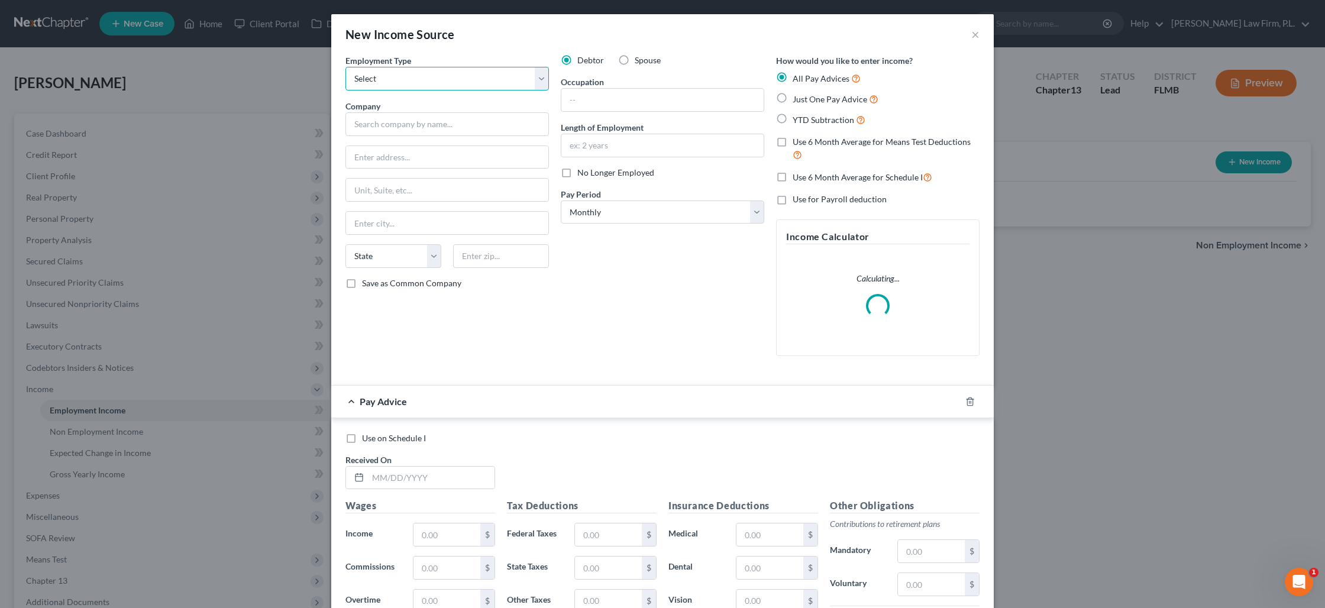
click at [401, 83] on select "Select Full or Part Time Employment Self Employment" at bounding box center [448, 79] width 204 height 24
select select "0"
click at [346, 67] on select "Select Full or Part Time Employment Self Employment" at bounding box center [448, 79] width 204 height 24
click at [387, 127] on input "text" at bounding box center [448, 124] width 204 height 24
type input "Owner"
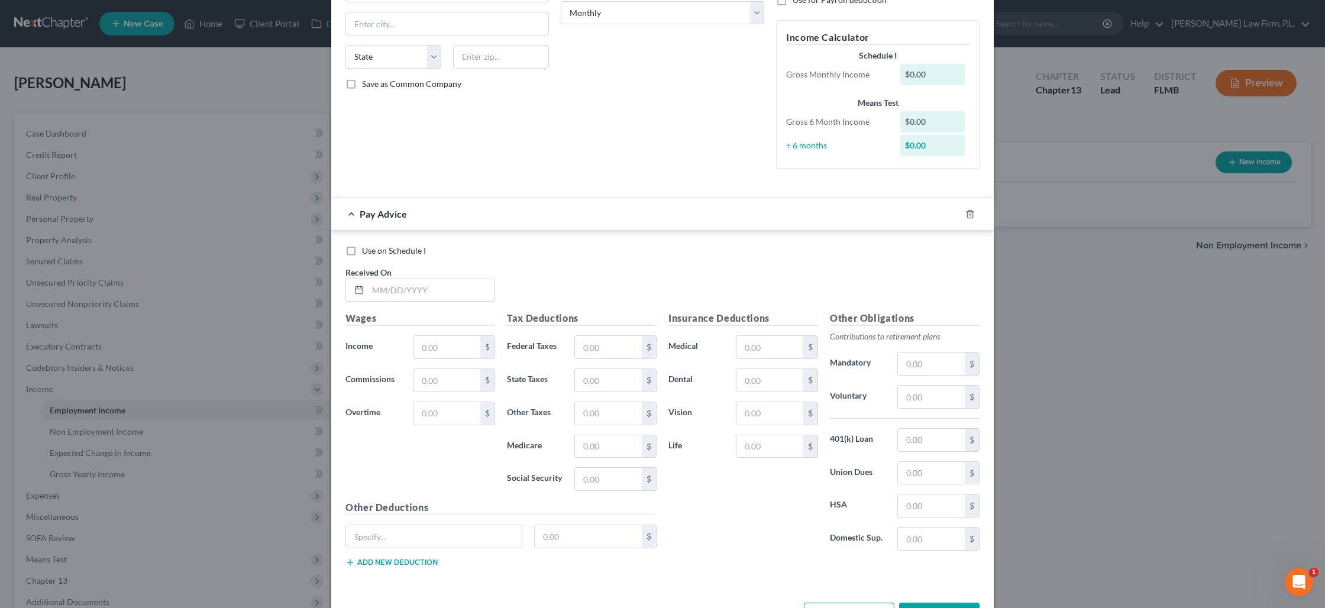
scroll to position [202, 0]
type input "Self-Employed"
click at [437, 350] on input "text" at bounding box center [447, 345] width 67 height 22
type input "0"
drag, startPoint x: 642, startPoint y: 350, endPoint x: 626, endPoint y: 351, distance: 16.7
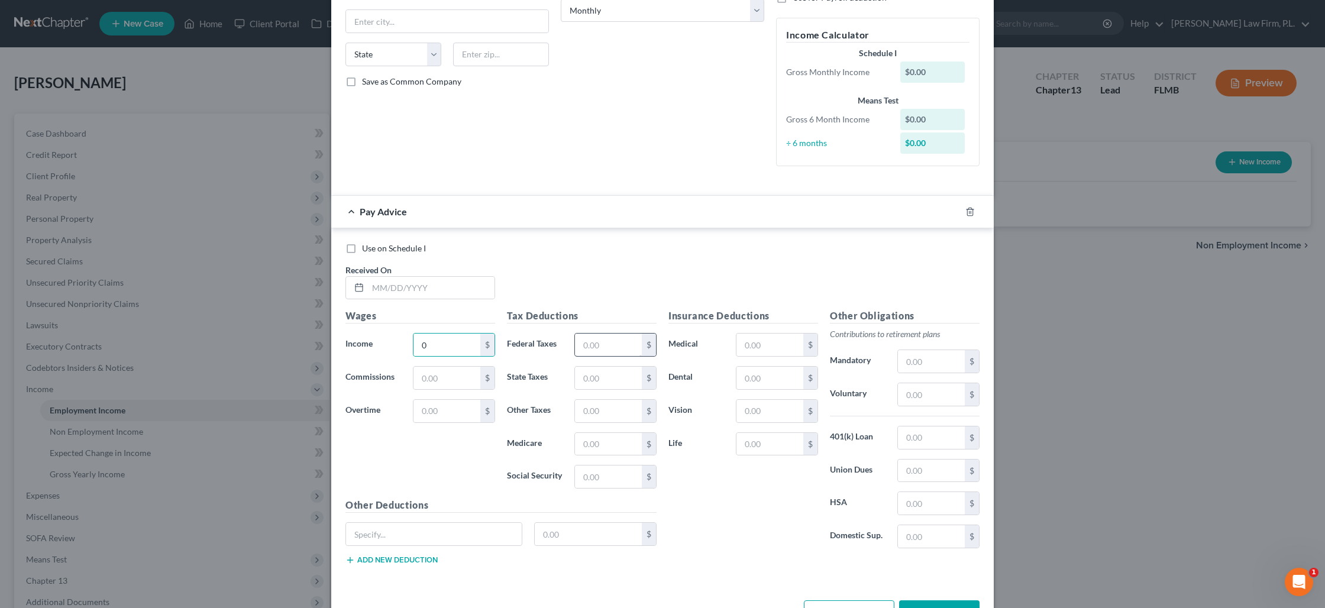
click at [640, 350] on div "$" at bounding box center [615, 345] width 82 height 24
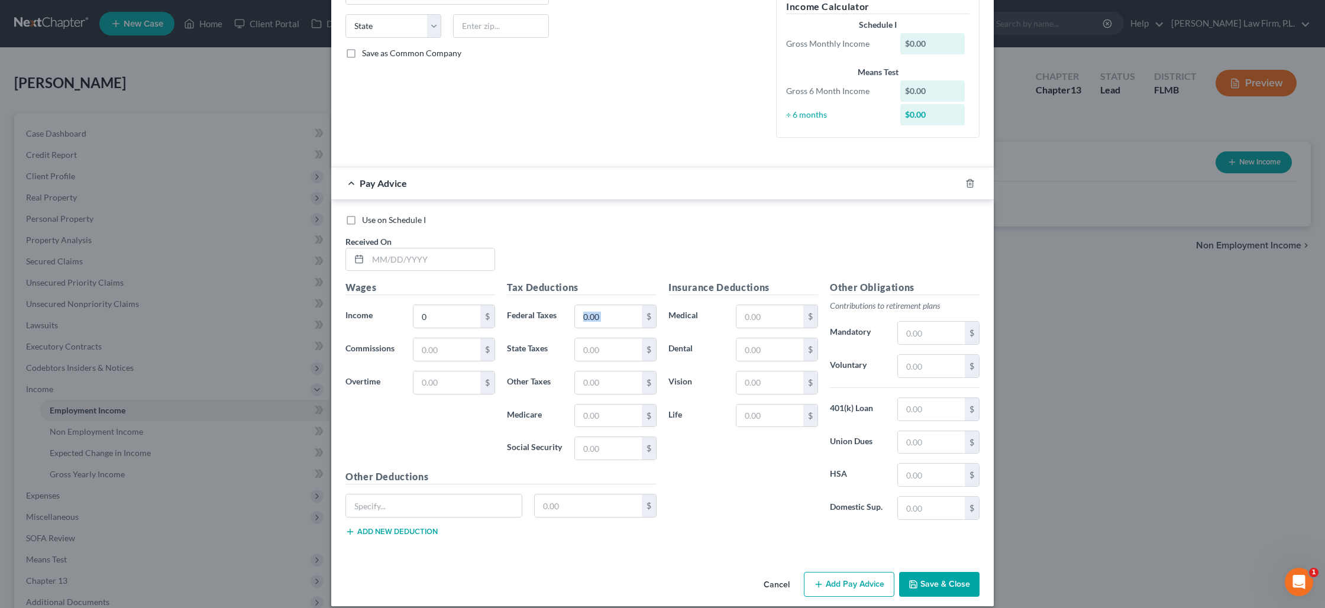
click at [934, 577] on button "Save & Close" at bounding box center [939, 584] width 80 height 25
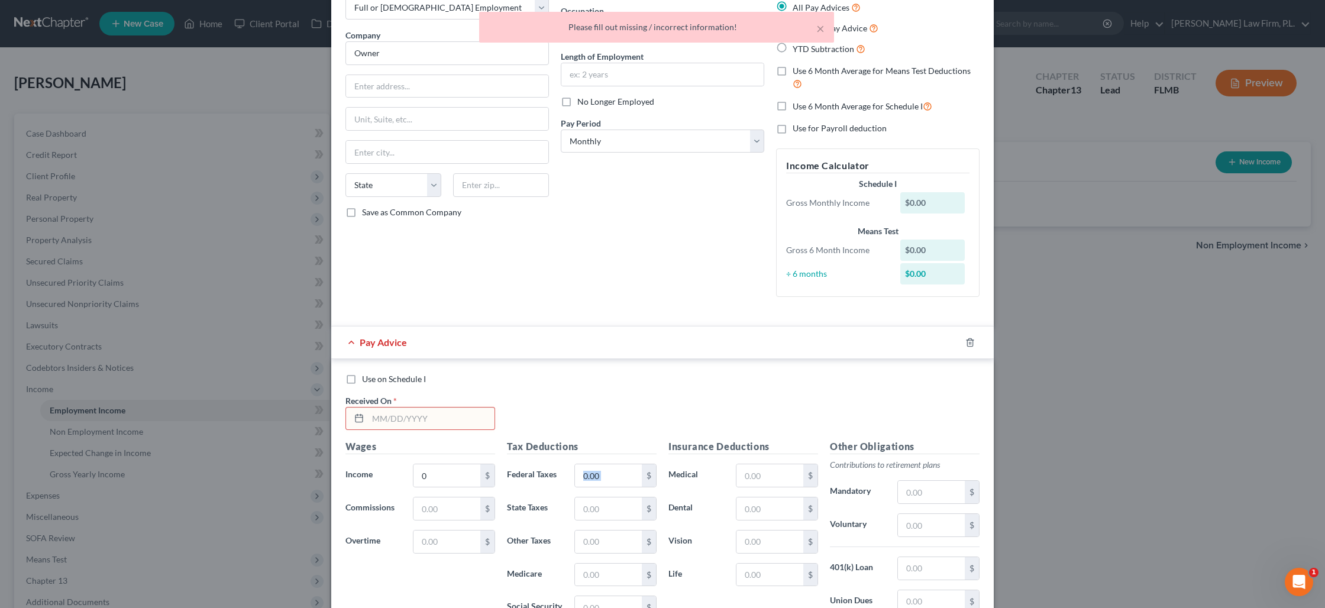
scroll to position [0, 0]
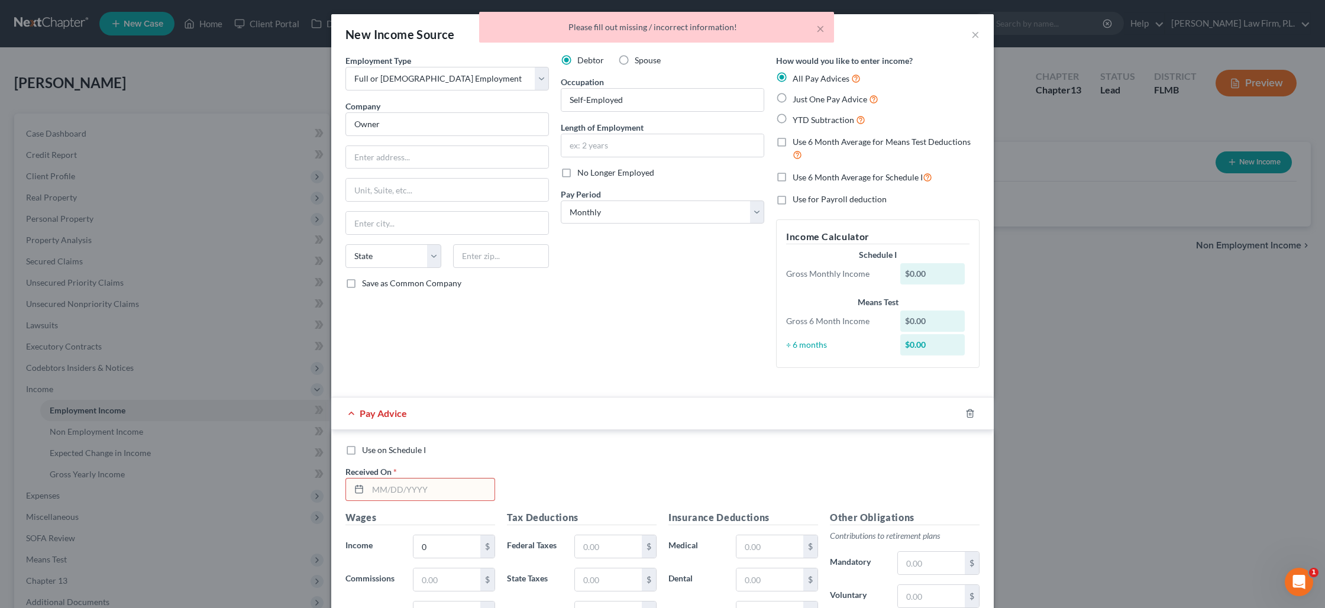
click at [386, 493] on input "text" at bounding box center [431, 490] width 127 height 22
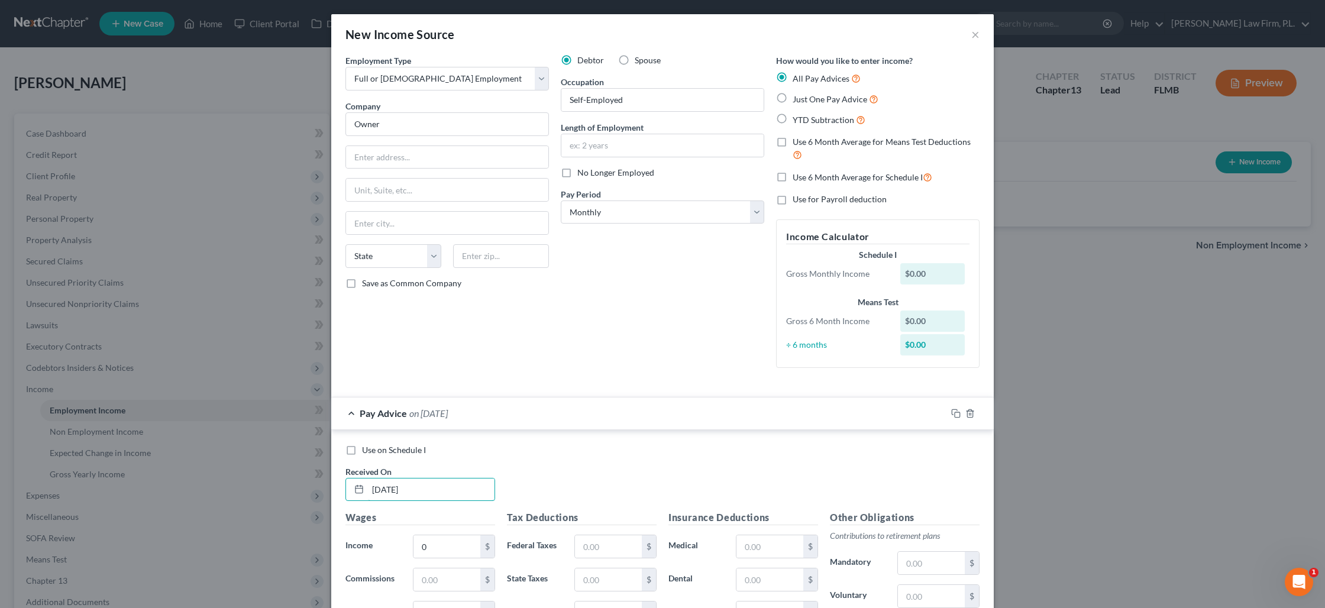
type input "5/01/2025"
click at [362, 450] on label "Use on Schedule I" at bounding box center [394, 450] width 64 height 12
click at [367, 450] on input "Use on Schedule I" at bounding box center [371, 448] width 8 height 8
checkbox input "true"
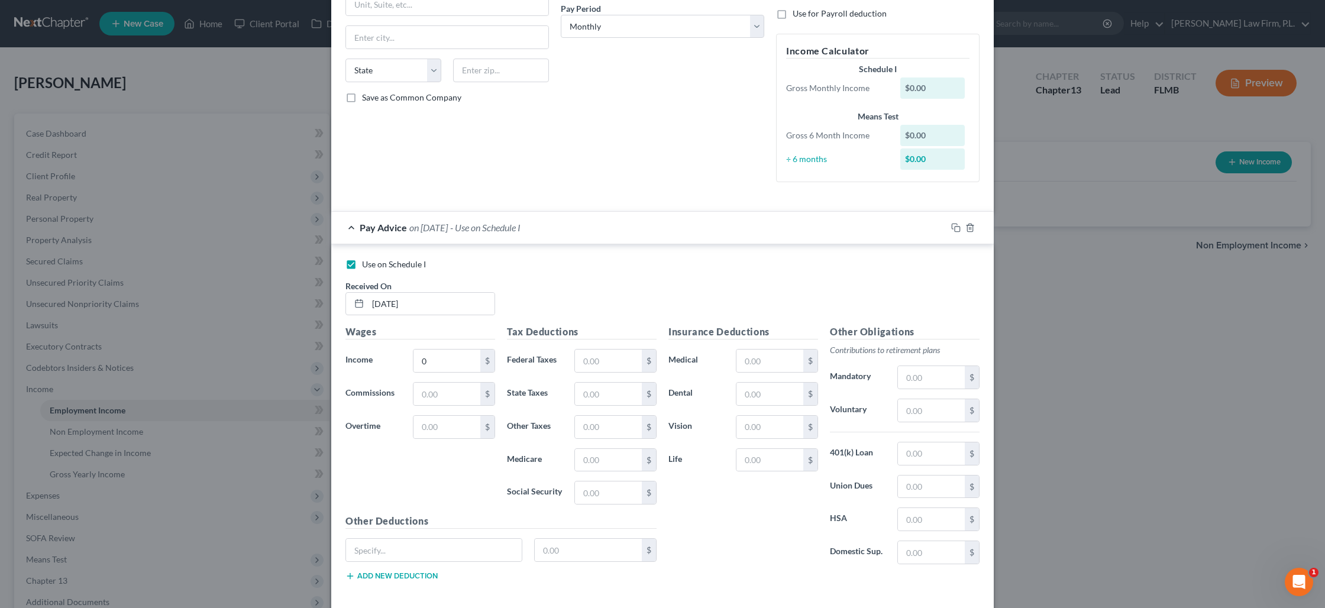
scroll to position [221, 0]
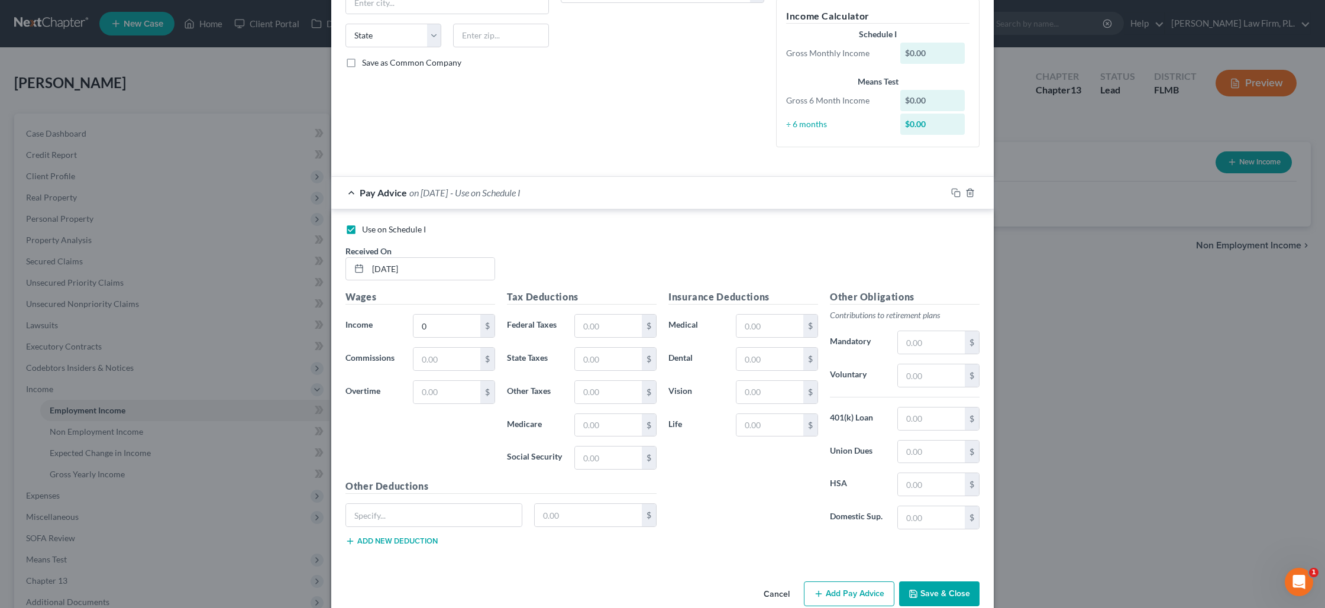
drag, startPoint x: 950, startPoint y: 594, endPoint x: 921, endPoint y: 605, distance: 31.1
click at [948, 594] on button "Save & Close" at bounding box center [939, 594] width 80 height 25
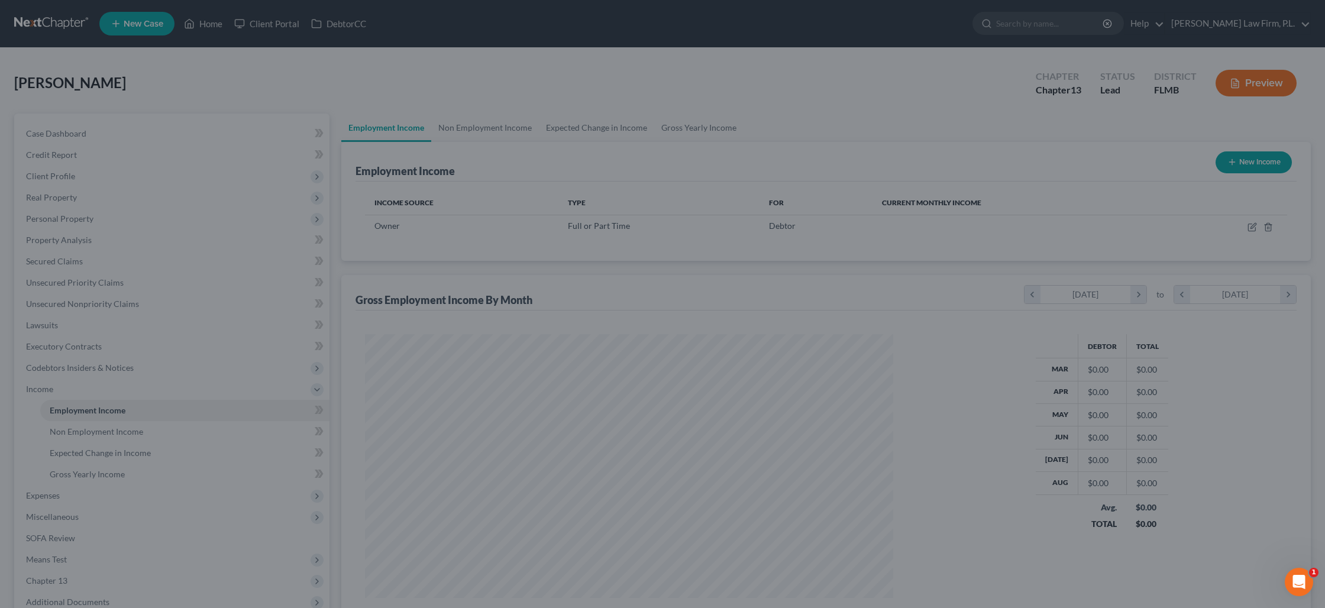
scroll to position [264, 551]
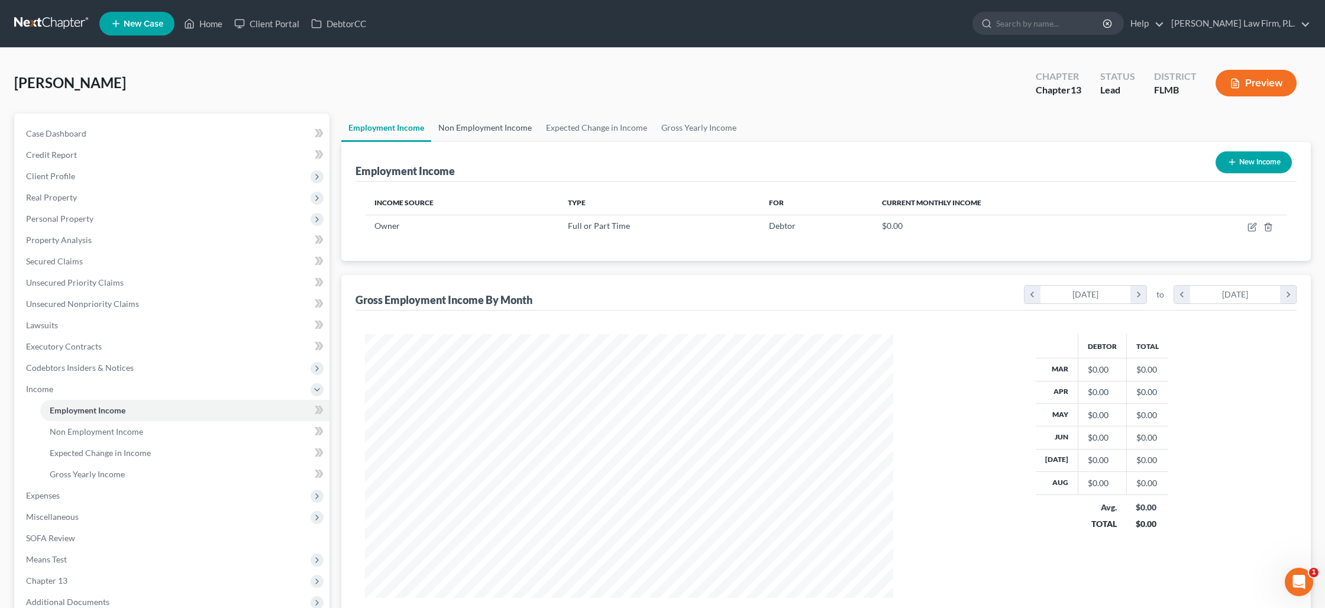
click at [501, 127] on link "Non Employment Income" at bounding box center [485, 128] width 108 height 28
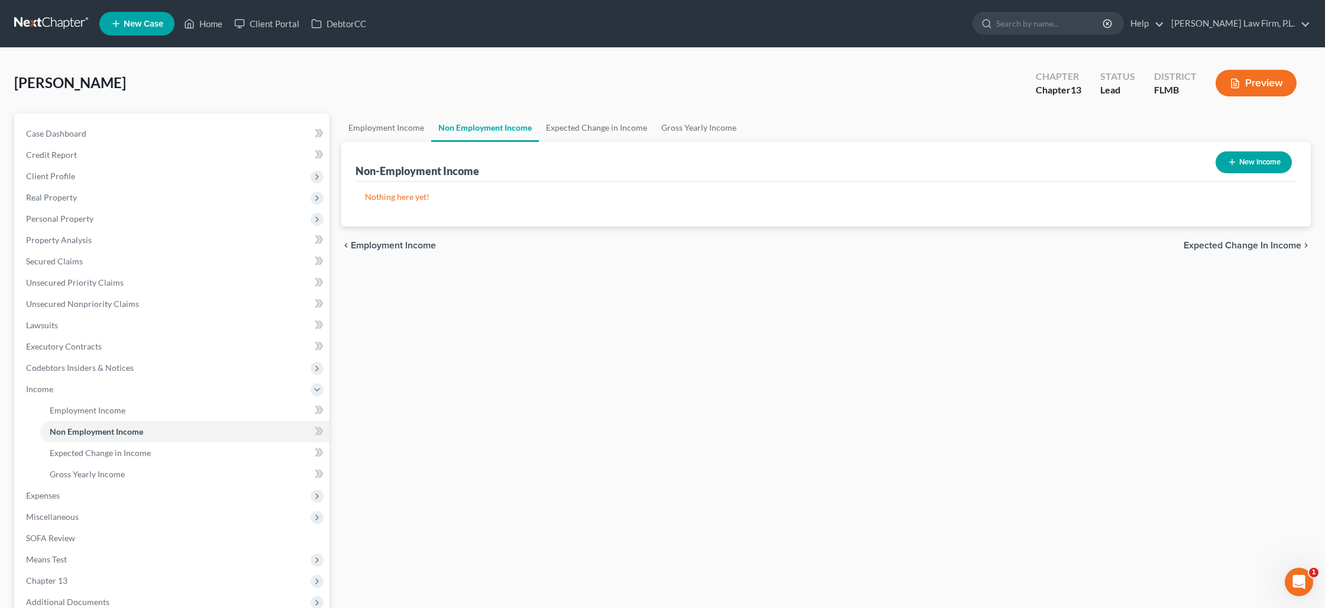
click at [1237, 164] on button "New Income" at bounding box center [1254, 162] width 76 height 22
select select "0"
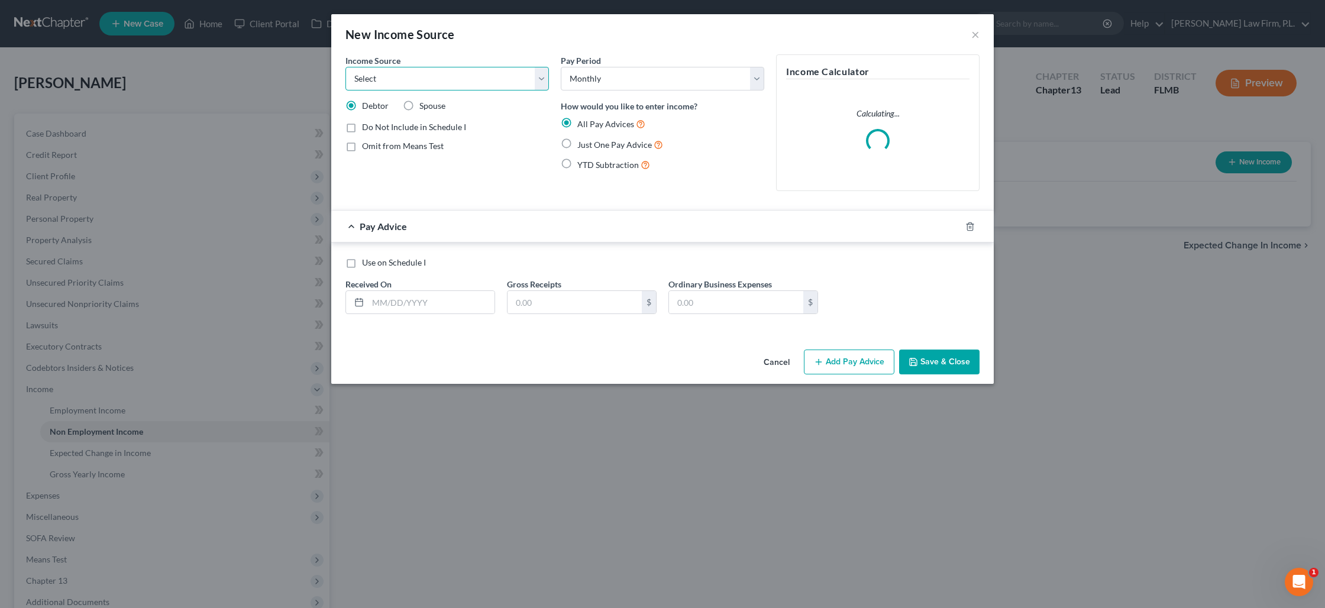
click at [544, 85] on select "Select Unemployment Disability (from employer) Pension Retirement Social Securi…" at bounding box center [448, 79] width 204 height 24
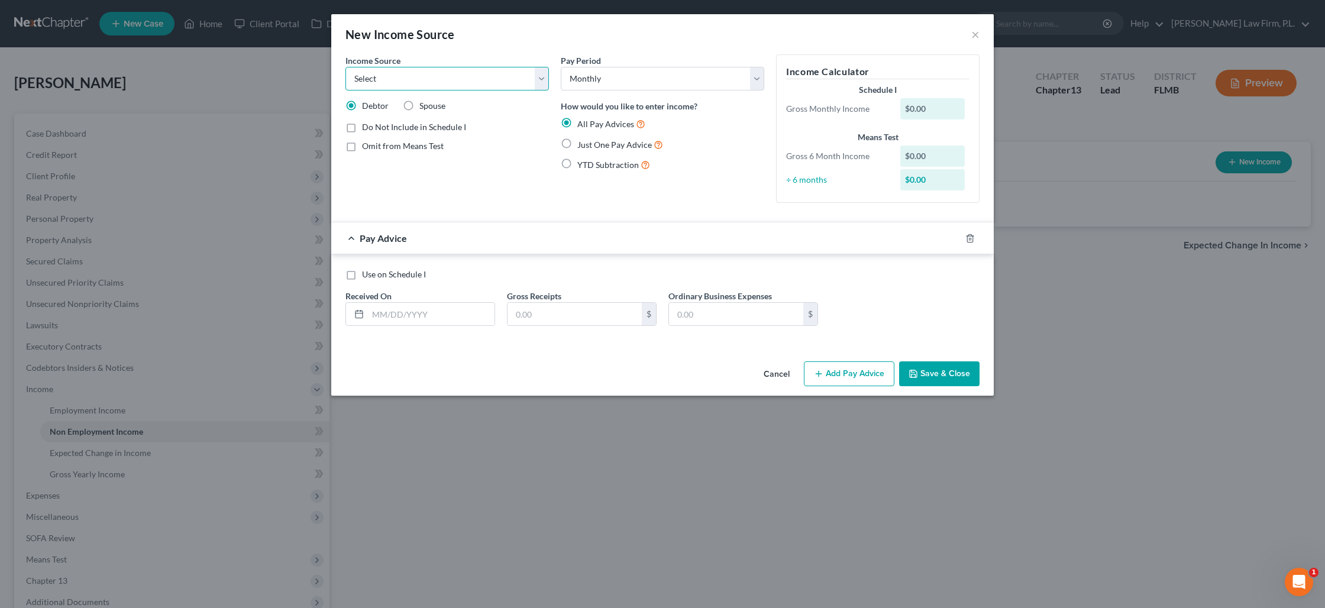
select select "10"
click at [346, 67] on select "Select Unemployment Disability (from employer) Pension Retirement Social Securi…" at bounding box center [448, 79] width 204 height 24
click at [577, 142] on label "Just One Pay Advice" at bounding box center [620, 145] width 86 height 14
click at [582, 142] on input "Just One Pay Advice" at bounding box center [586, 142] width 8 height 8
radio input "true"
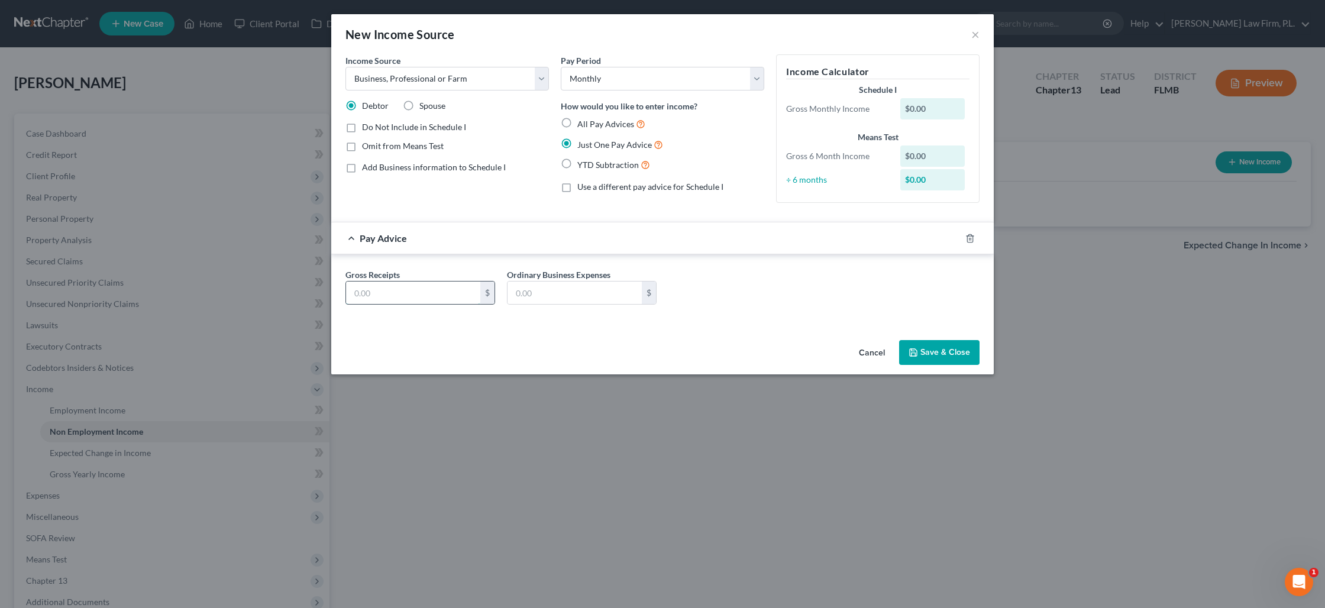
click at [410, 291] on input "text" at bounding box center [413, 293] width 134 height 22
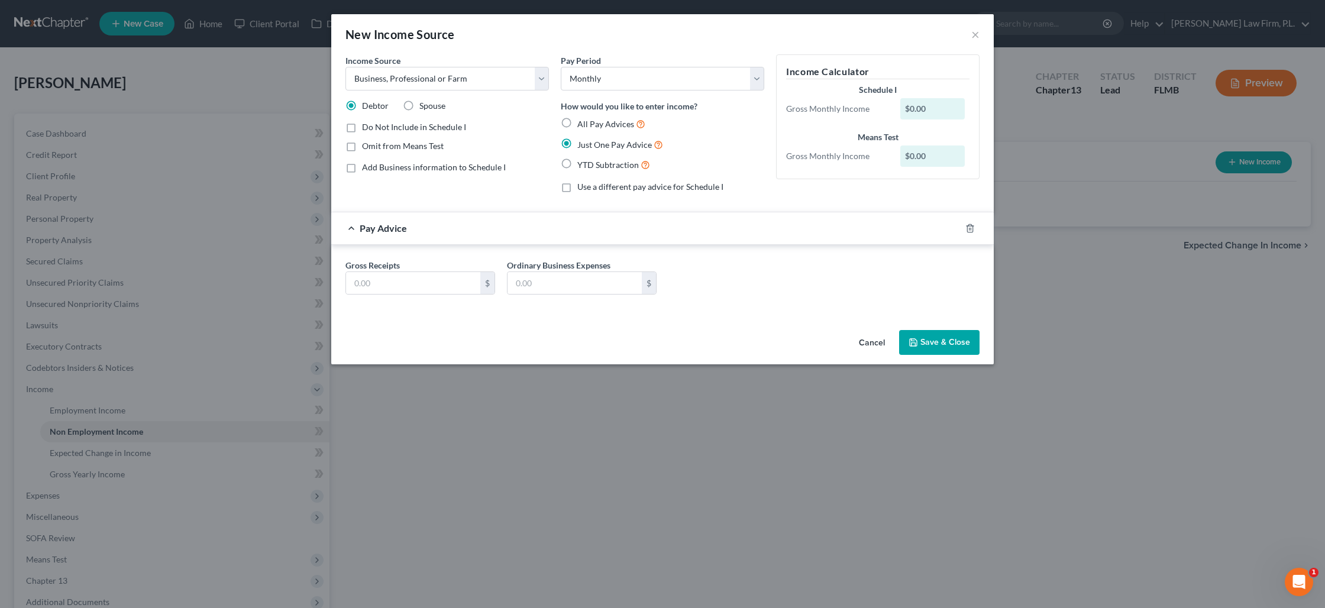
click at [362, 169] on label "Add Business information to Schedule I" at bounding box center [434, 168] width 144 height 12
click at [367, 169] on input "Add Business information to Schedule I" at bounding box center [371, 166] width 8 height 8
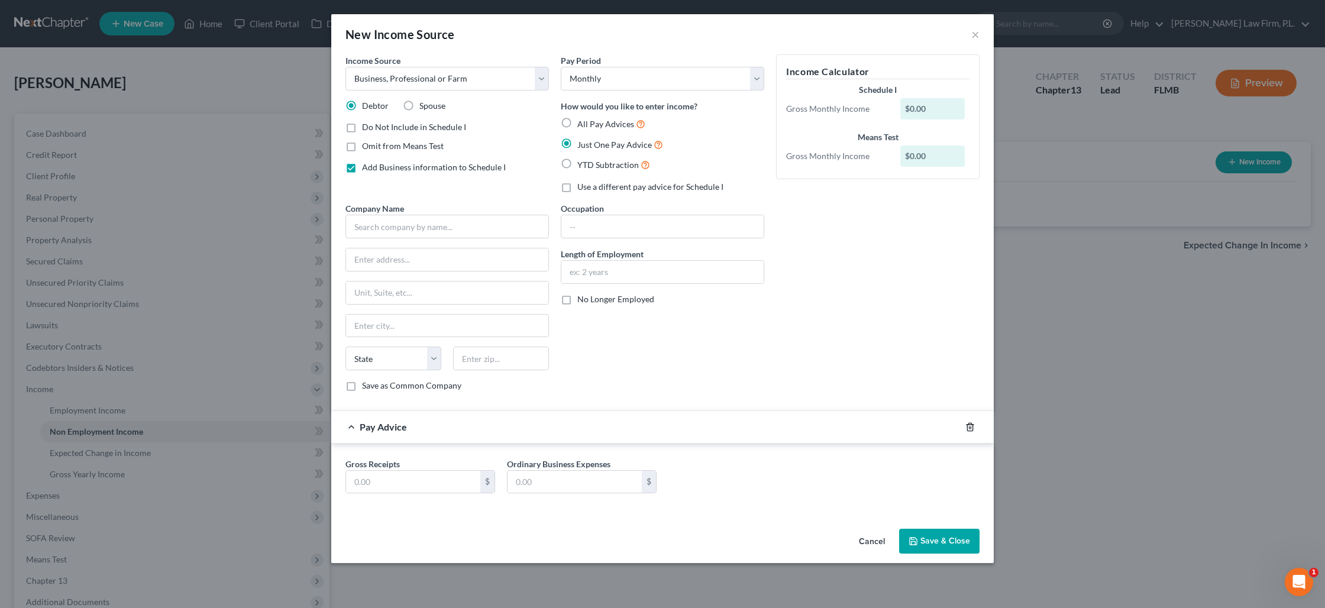
click at [968, 426] on icon "button" at bounding box center [970, 426] width 9 height 9
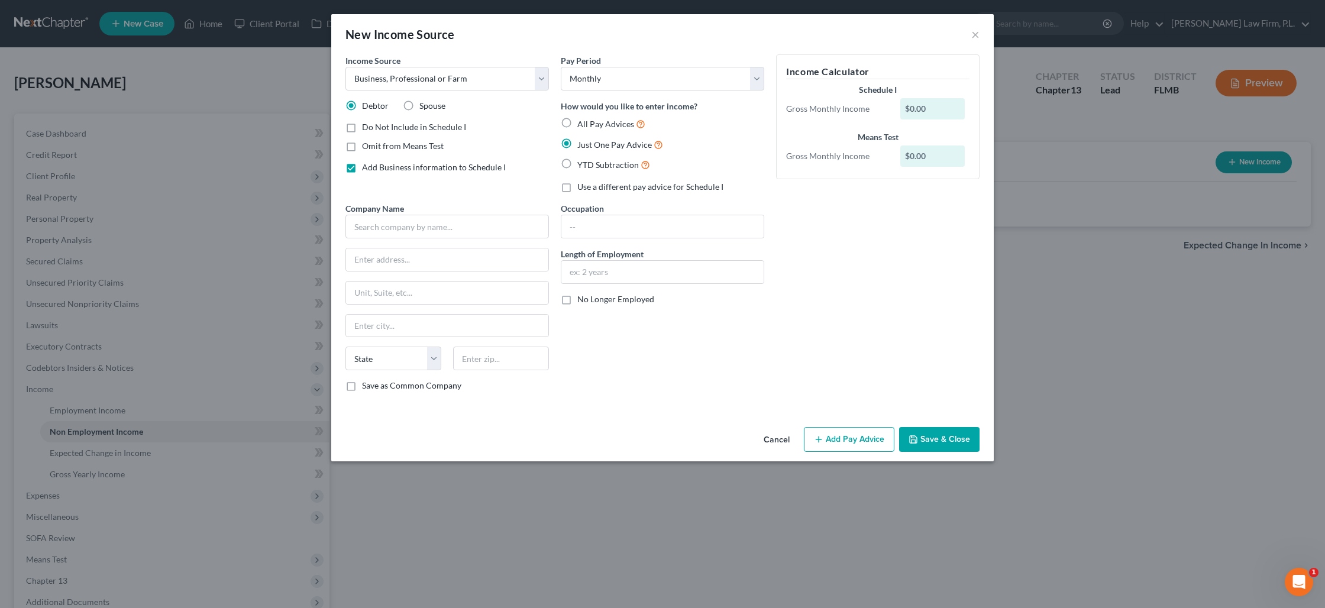
click at [362, 166] on label "Add Business information to Schedule I" at bounding box center [434, 168] width 144 height 12
click at [367, 166] on input "Add Business information to Schedule I" at bounding box center [371, 166] width 8 height 8
checkbox input "false"
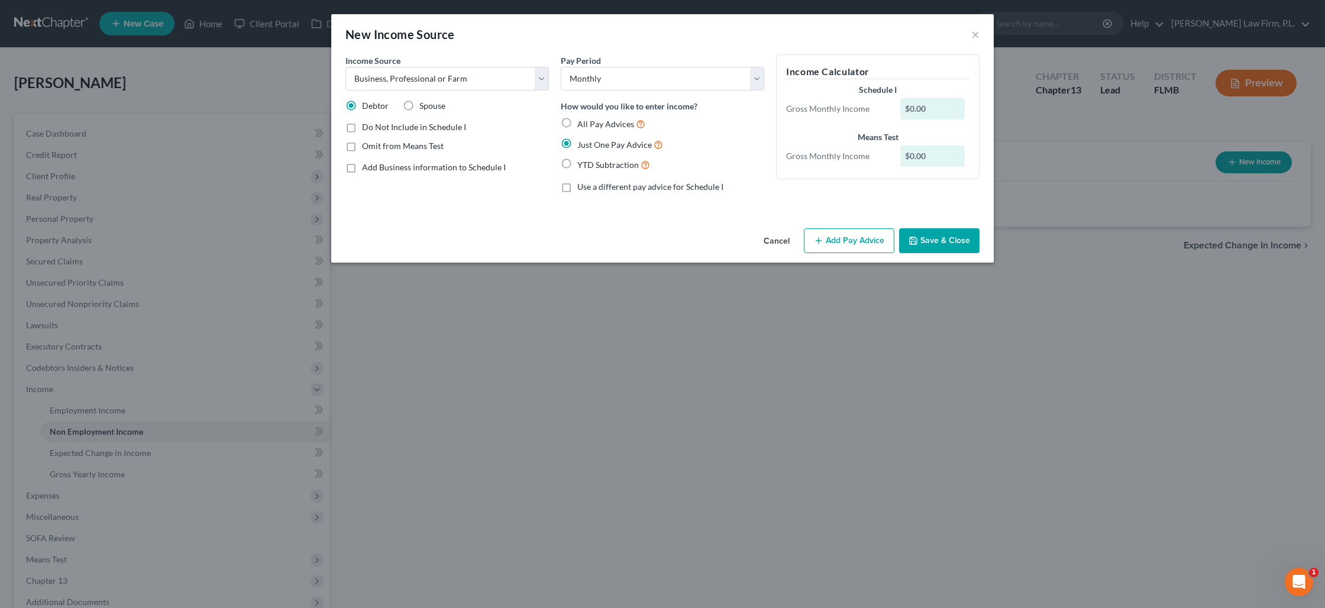
click at [827, 237] on button "Add Pay Advice" at bounding box center [849, 240] width 91 height 25
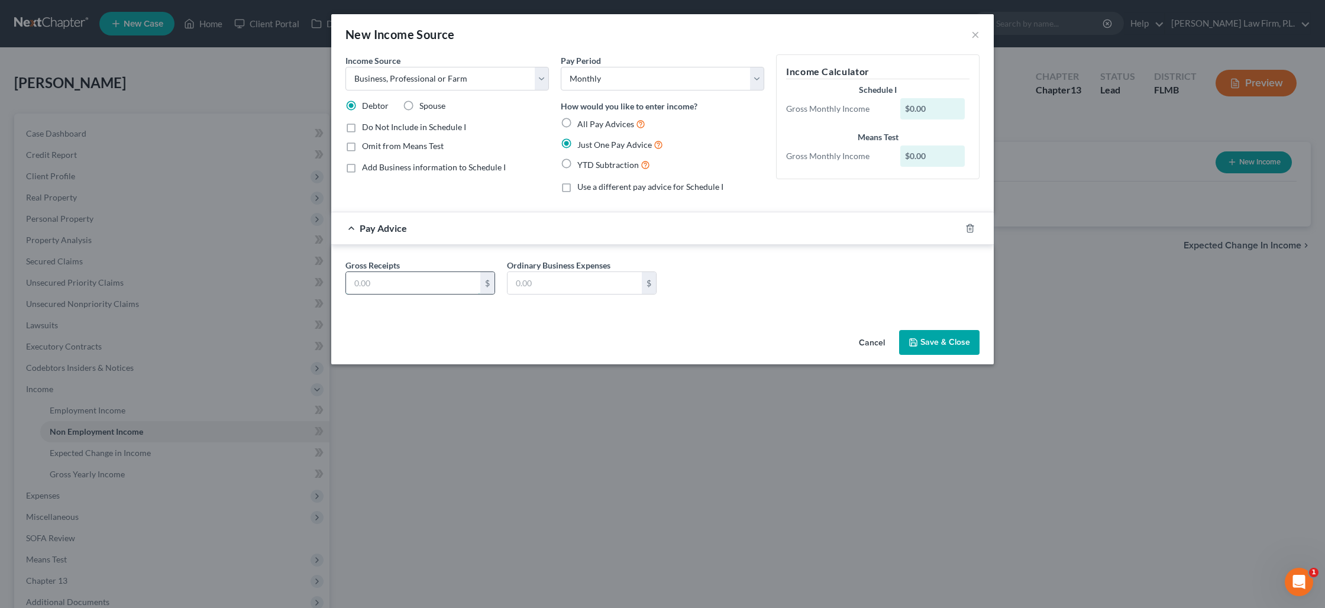
click at [427, 286] on input "text" at bounding box center [413, 283] width 134 height 22
click at [392, 282] on input "13,696.87" at bounding box center [413, 283] width 134 height 22
type input "1"
click at [444, 289] on input "109,575" at bounding box center [413, 283] width 134 height 22
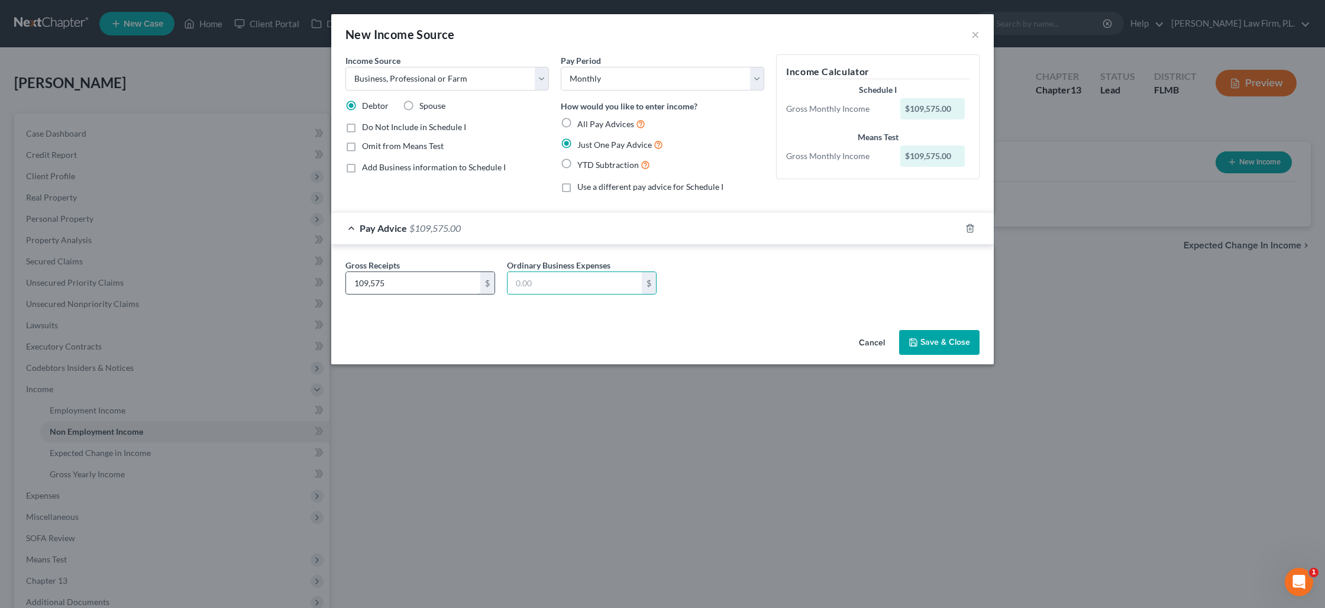
click at [444, 289] on input "109,575" at bounding box center [413, 283] width 134 height 22
drag, startPoint x: 424, startPoint y: 285, endPoint x: 351, endPoint y: 282, distance: 72.3
click at [351, 282] on input "1,396.87" at bounding box center [413, 283] width 134 height 22
click at [353, 282] on input "1,396.87" at bounding box center [413, 283] width 134 height 22
click at [369, 286] on input "1,396.87" at bounding box center [413, 283] width 134 height 22
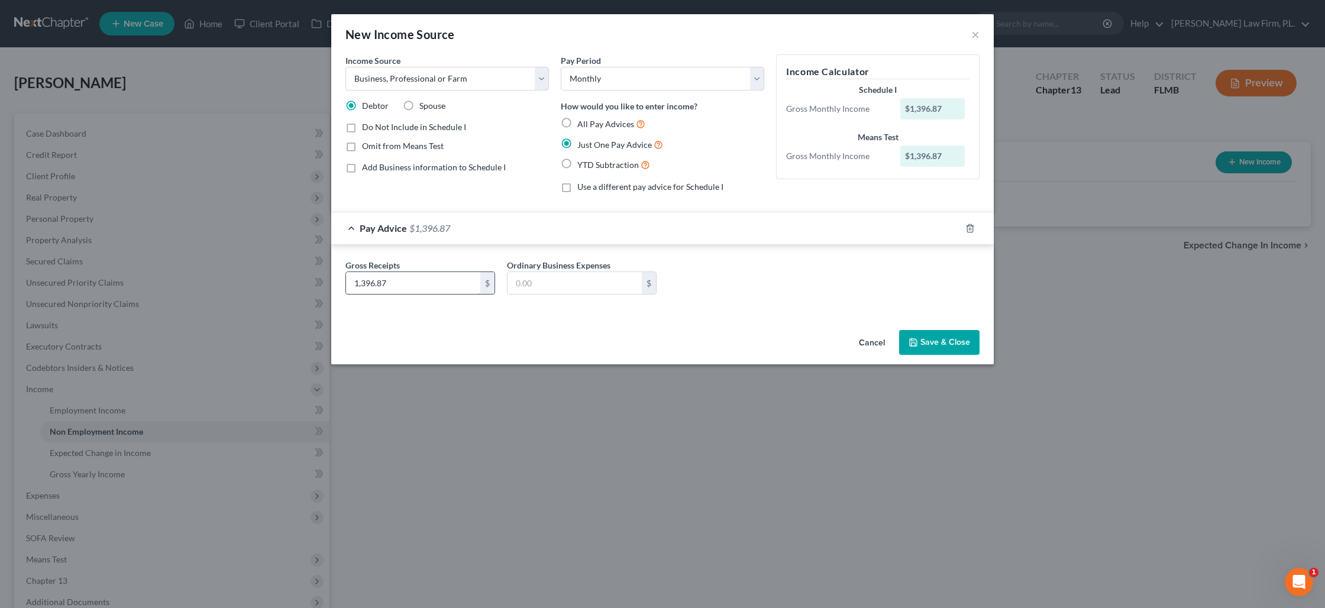
click at [369, 286] on input "1,396.87" at bounding box center [413, 283] width 134 height 22
type input "13,696.87"
type input "103,975.74"
click at [527, 284] on input "103,975.74" at bounding box center [575, 283] width 134 height 22
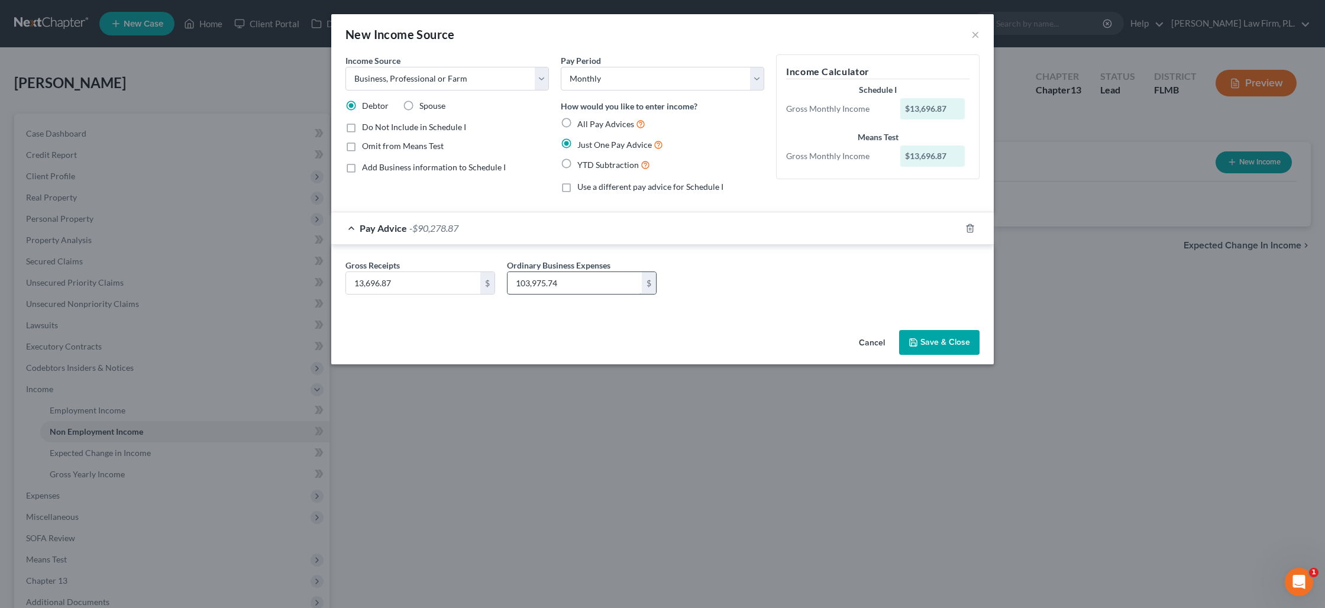
click at [527, 284] on input "103,975.74" at bounding box center [575, 283] width 134 height 22
click at [543, 289] on input "10,395" at bounding box center [575, 283] width 134 height 22
click at [546, 288] on input "10,395" at bounding box center [575, 283] width 134 height 22
type input "10,395.74"
click at [942, 346] on button "Save & Close" at bounding box center [939, 342] width 80 height 25
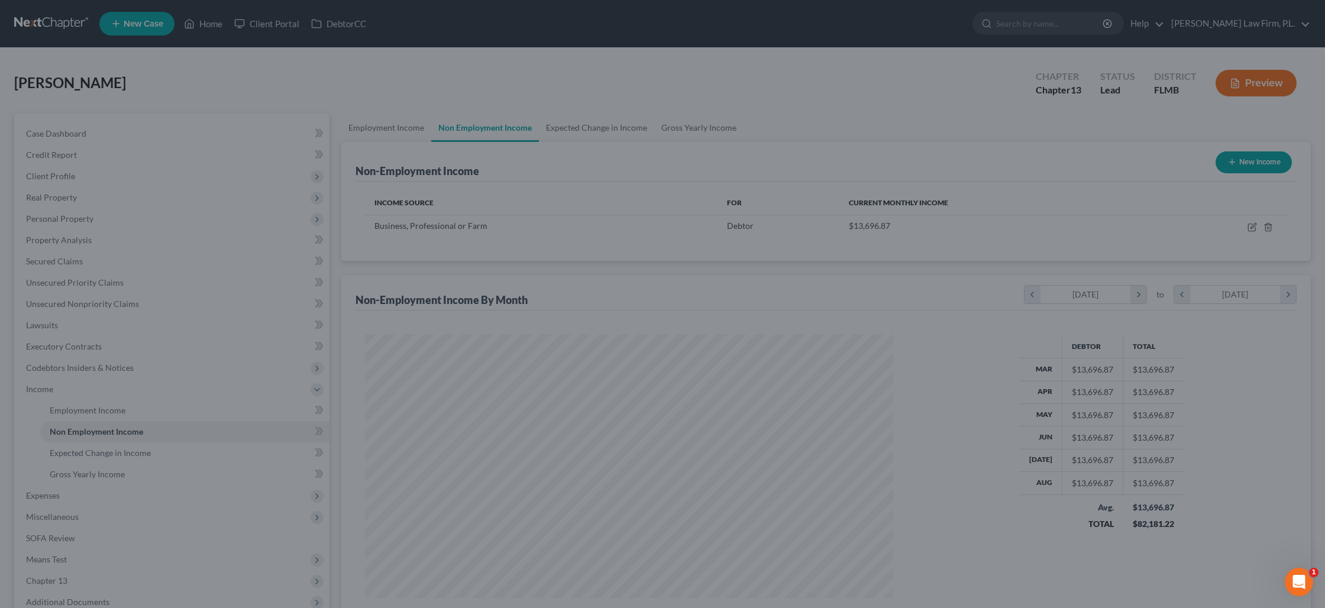
scroll to position [264, 551]
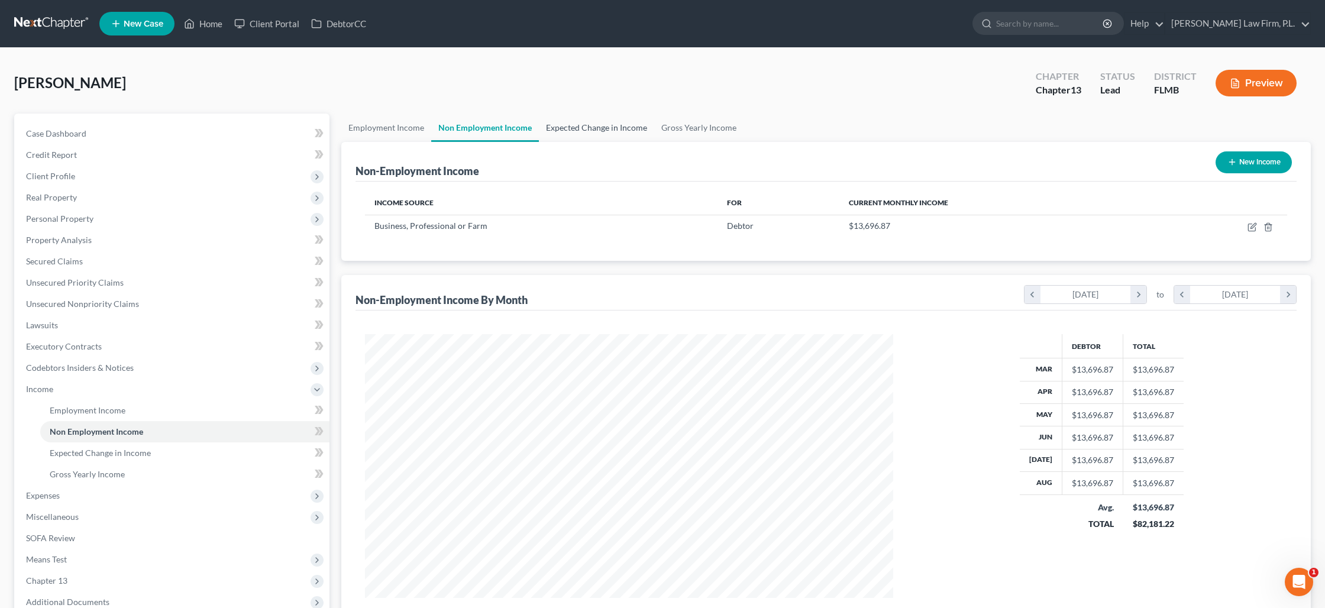
click at [585, 123] on link "Expected Change in Income" at bounding box center [596, 128] width 115 height 28
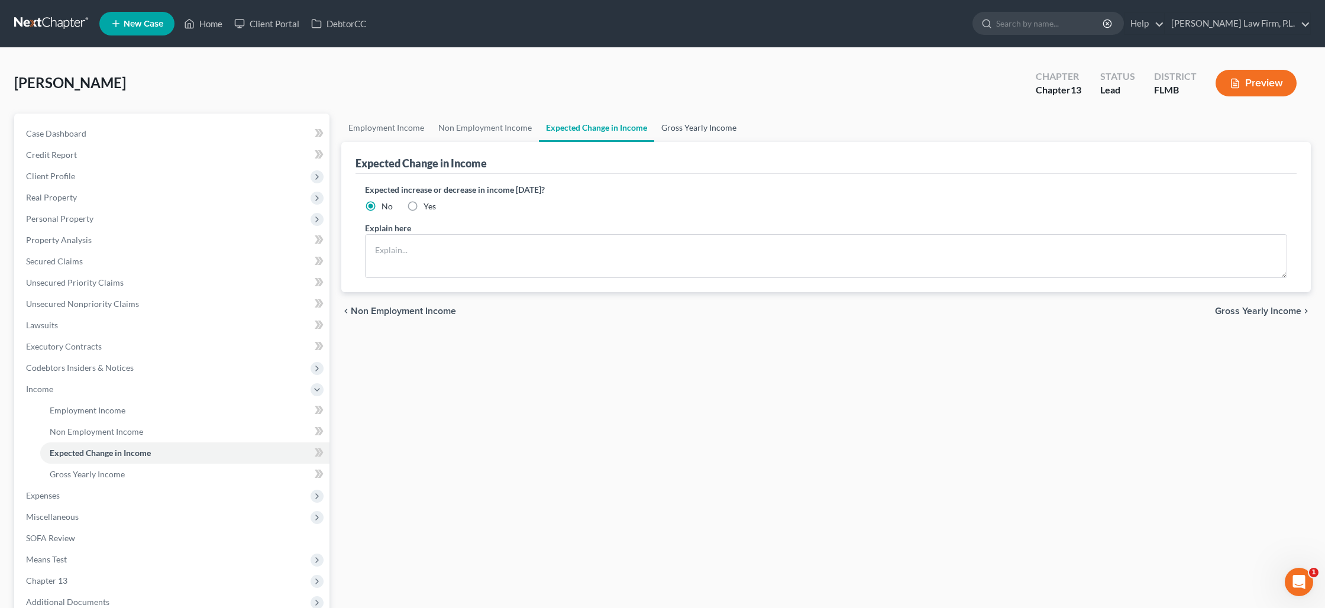
click at [675, 131] on link "Gross Yearly Income" at bounding box center [698, 128] width 89 height 28
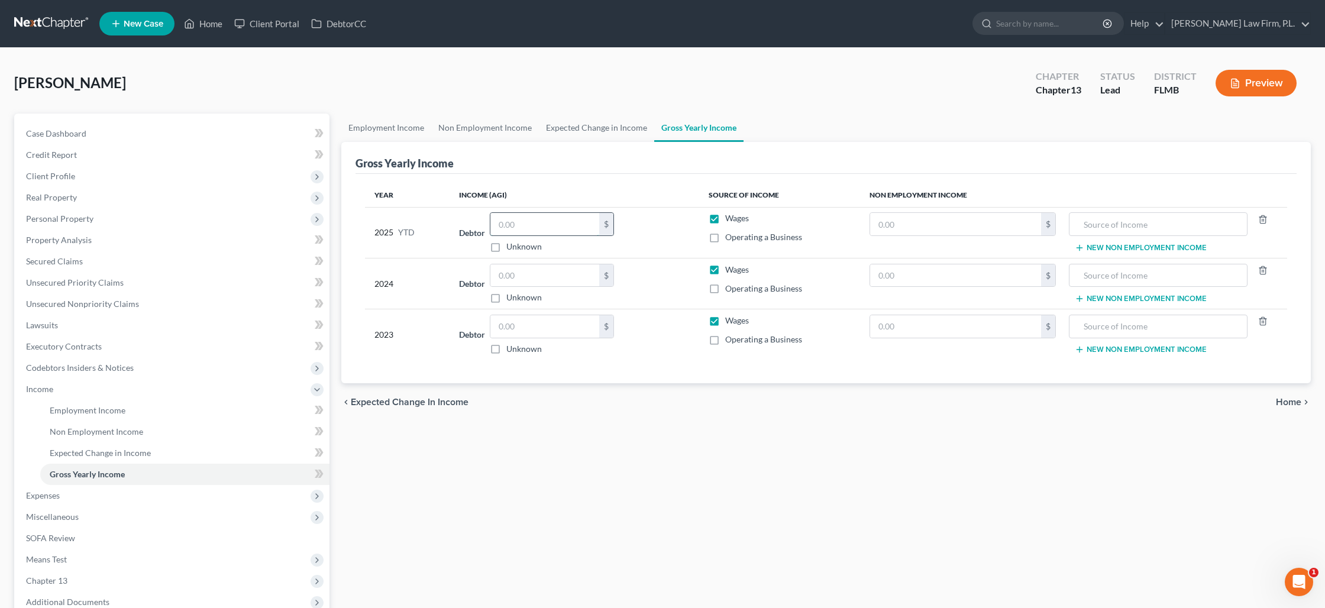
click at [579, 225] on input "text" at bounding box center [544, 224] width 109 height 22
click at [725, 233] on label "Operating a Business" at bounding box center [763, 237] width 77 height 12
click at [730, 233] on input "Operating a Business" at bounding box center [734, 235] width 8 height 8
checkbox input "true"
drag, startPoint x: 713, startPoint y: 221, endPoint x: 587, endPoint y: 237, distance: 127.5
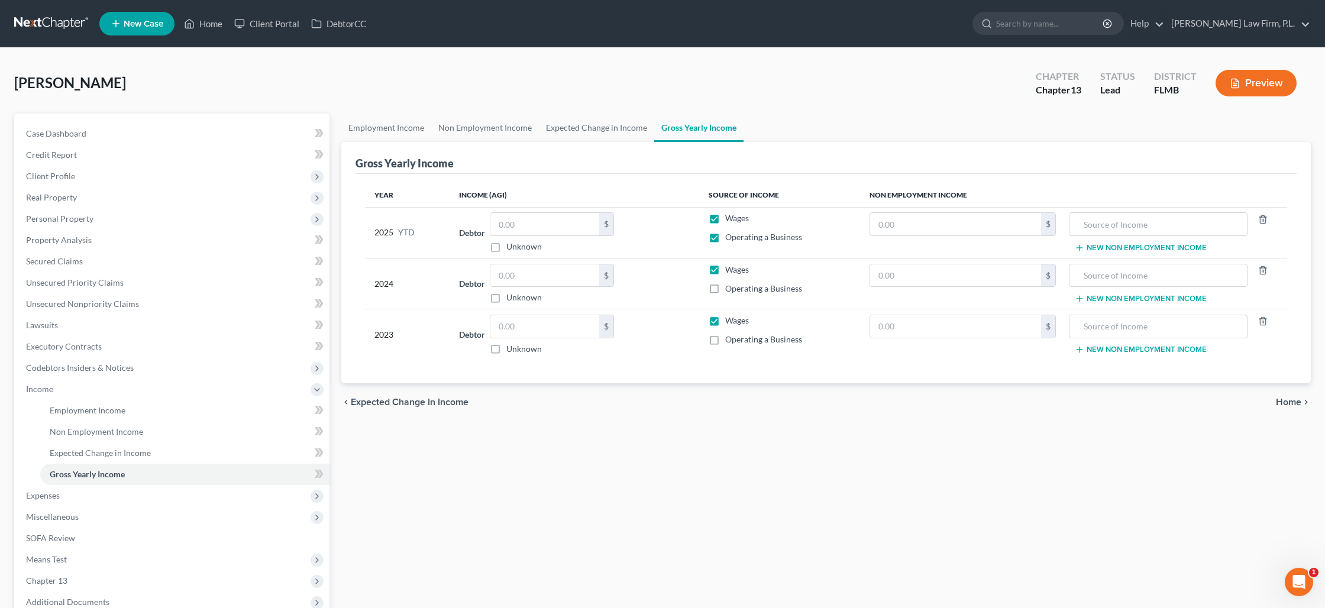
click at [725, 221] on label "Wages" at bounding box center [737, 218] width 24 height 12
click at [730, 220] on input "Wages" at bounding box center [734, 216] width 8 height 8
checkbox input "false"
click at [561, 225] on input "text" at bounding box center [544, 224] width 109 height 22
type input "109,575"
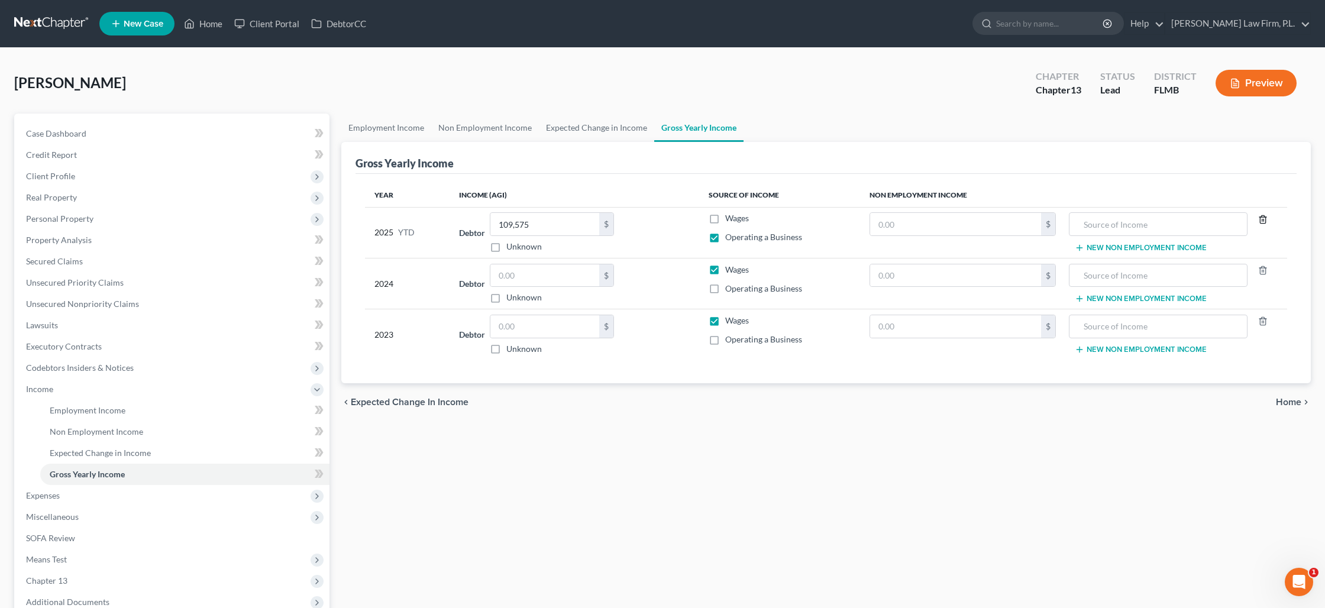
click at [1262, 220] on icon "button" at bounding box center [1262, 219] width 9 height 9
click at [1107, 278] on input "text" at bounding box center [1159, 275] width 166 height 22
type input "2024 AGI"
click at [980, 273] on input "text" at bounding box center [955, 275] width 171 height 22
type input "26,861"
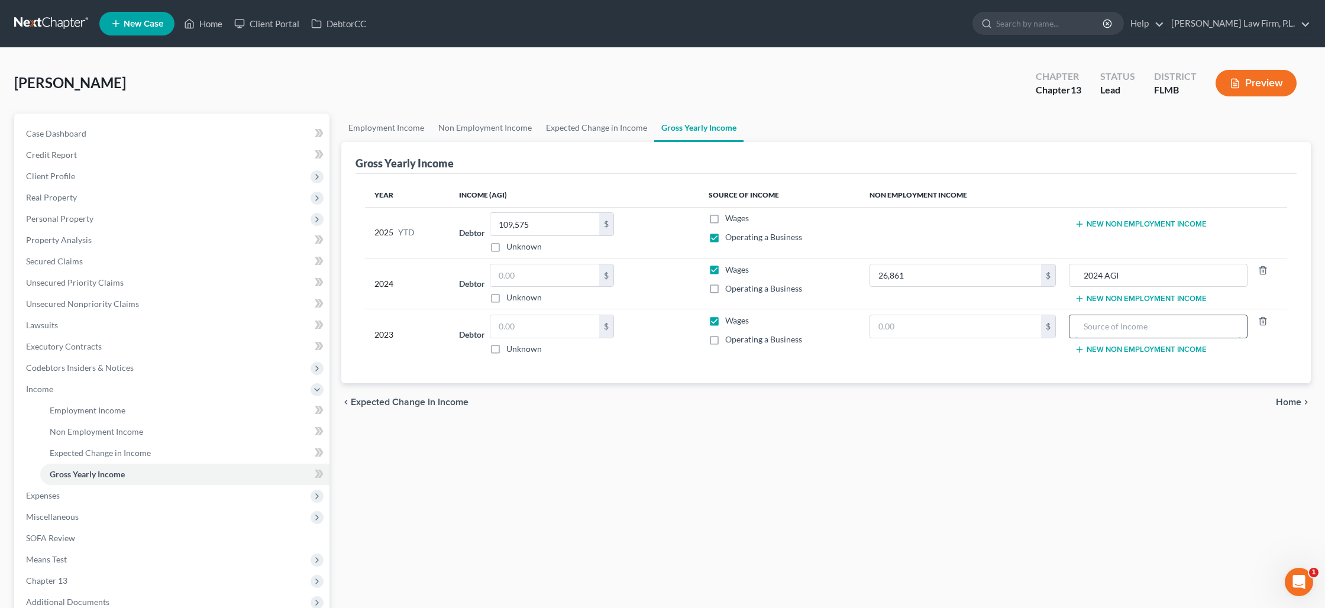
click at [1105, 323] on input "text" at bounding box center [1159, 326] width 166 height 22
click at [1138, 277] on input "2024 AGI" at bounding box center [1159, 275] width 166 height 22
type input "2024 AGI Joint Return"
click at [1137, 325] on input "text" at bounding box center [1159, 326] width 166 height 22
drag, startPoint x: 718, startPoint y: 270, endPoint x: 707, endPoint y: 323, distance: 53.8
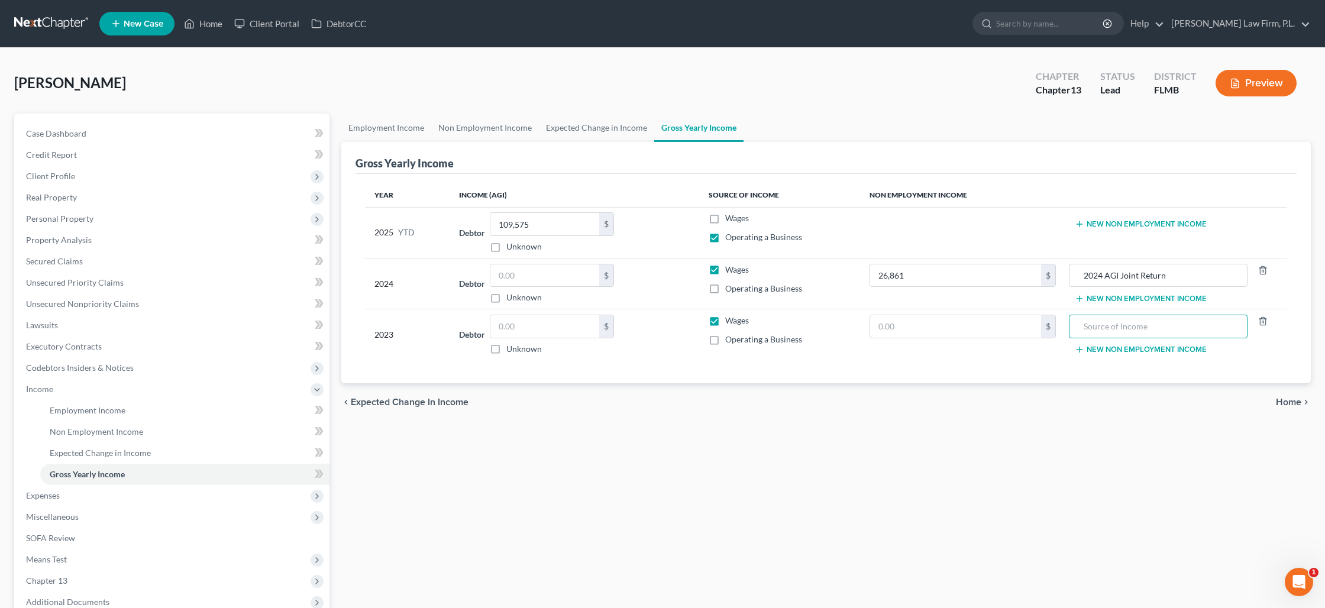
click at [725, 270] on label "Wages" at bounding box center [737, 270] width 24 height 12
click at [730, 270] on input "Wages" at bounding box center [734, 268] width 8 height 8
checkbox input "false"
click at [725, 319] on label "Wages" at bounding box center [737, 321] width 24 height 12
click at [730, 319] on input "Wages" at bounding box center [734, 319] width 8 height 8
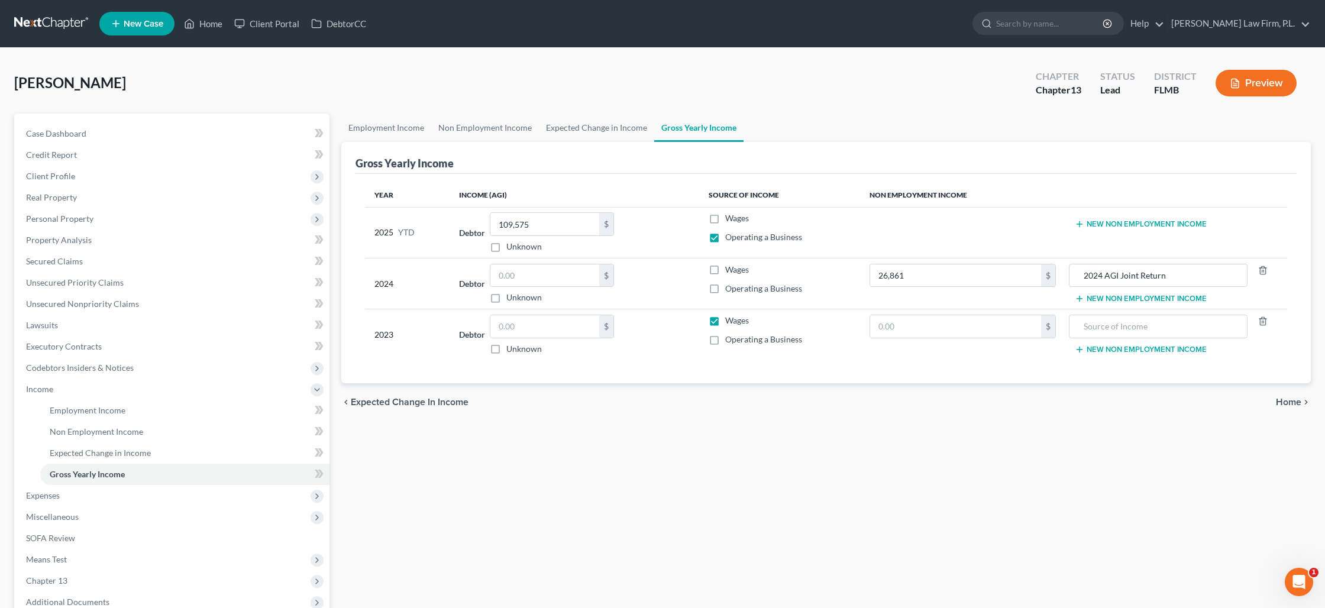
checkbox input "false"
click at [1112, 327] on input "text" at bounding box center [1159, 326] width 166 height 22
type input "2023 AGI Joint Return"
click at [931, 325] on input "text" at bounding box center [955, 326] width 171 height 22
type input "11,935"
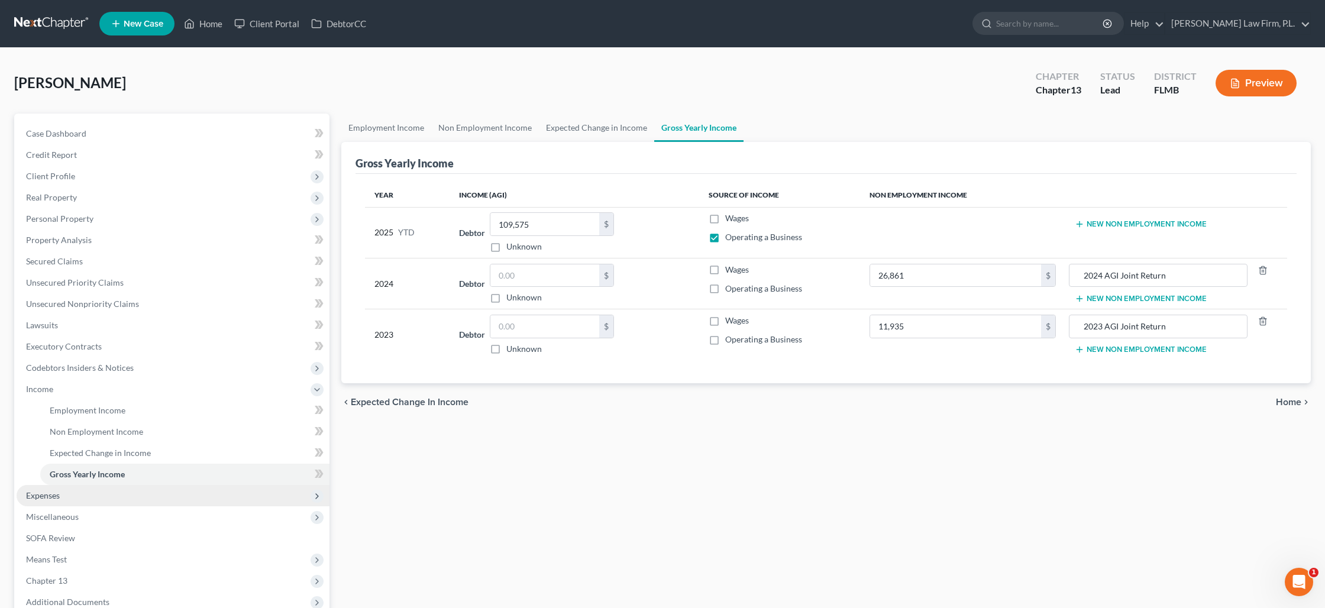
click at [70, 500] on span "Expenses" at bounding box center [173, 495] width 313 height 21
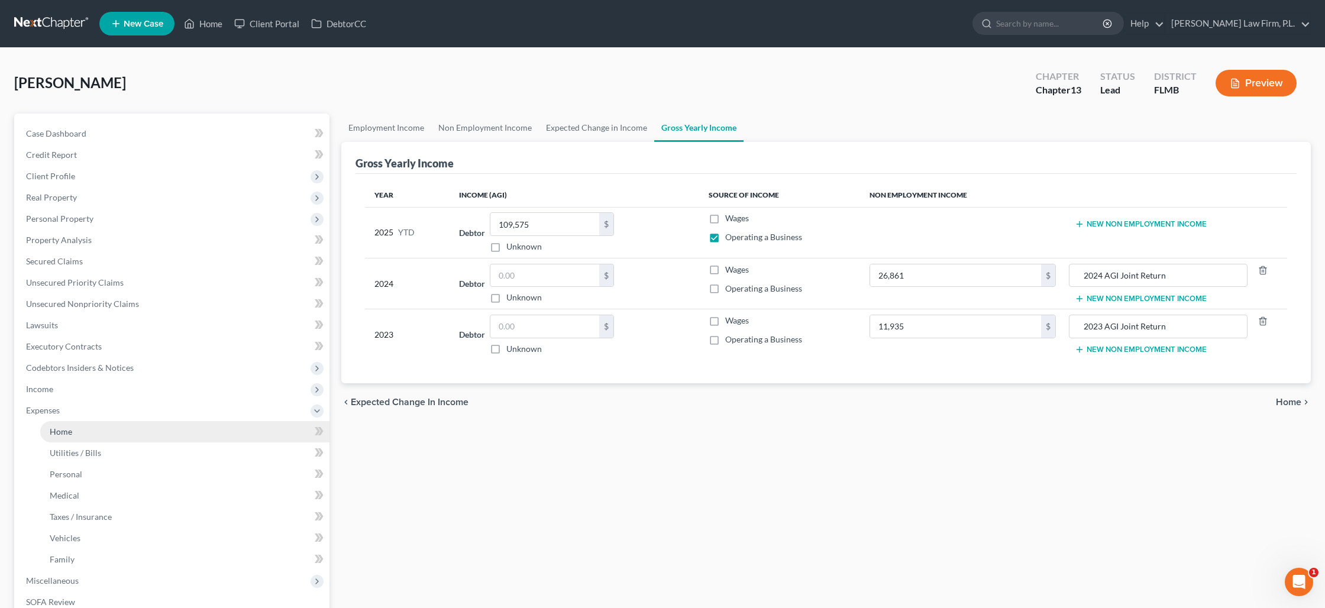
click at [69, 432] on span "Home" at bounding box center [61, 432] width 22 height 10
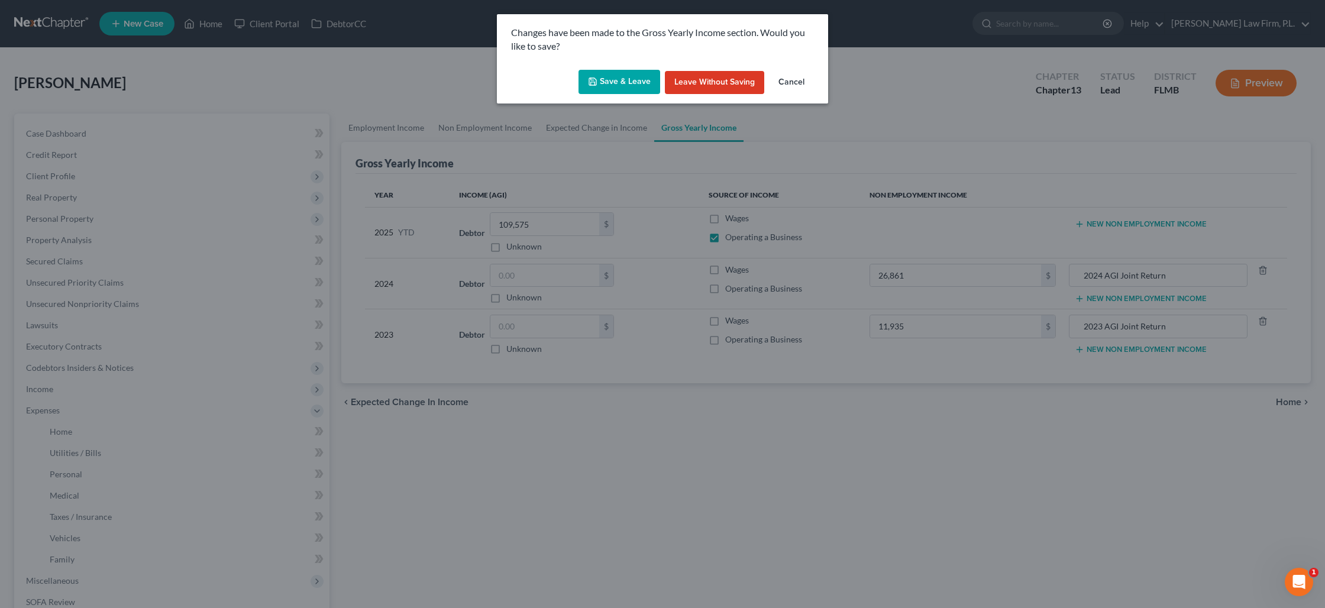
click at [621, 76] on button "Save & Leave" at bounding box center [620, 82] width 82 height 25
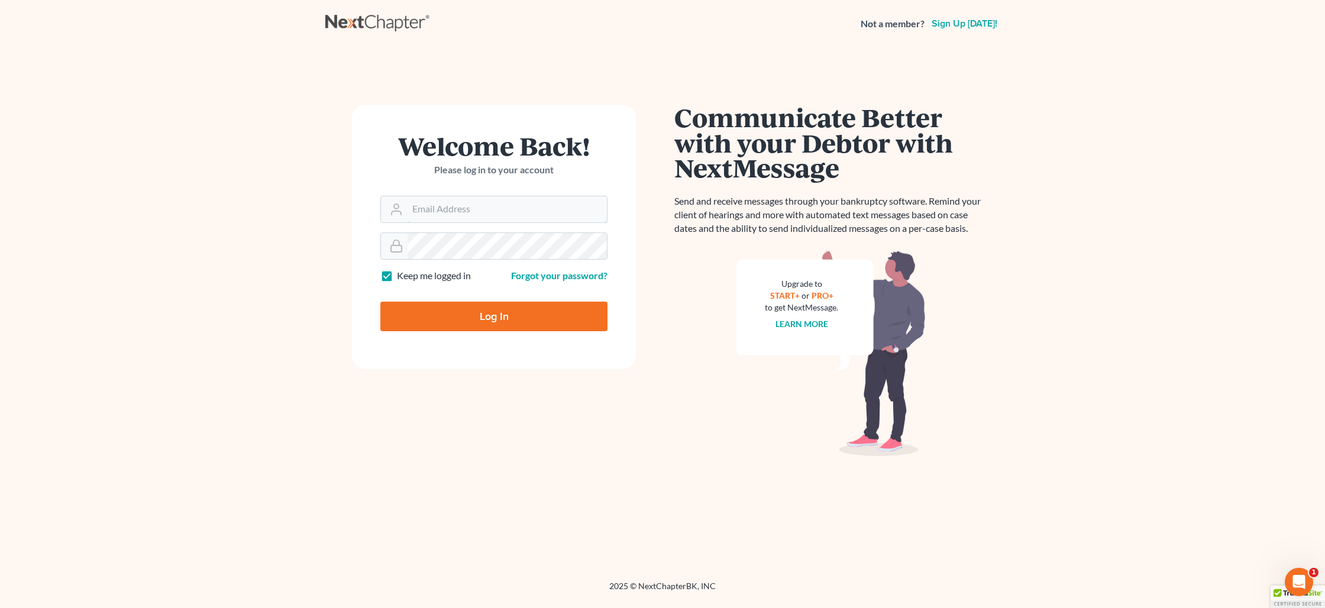
type input "[PERSON_NAME][EMAIL_ADDRESS][DOMAIN_NAME]"
click at [511, 322] on input "Log In" at bounding box center [493, 317] width 227 height 30
type input "Thinking..."
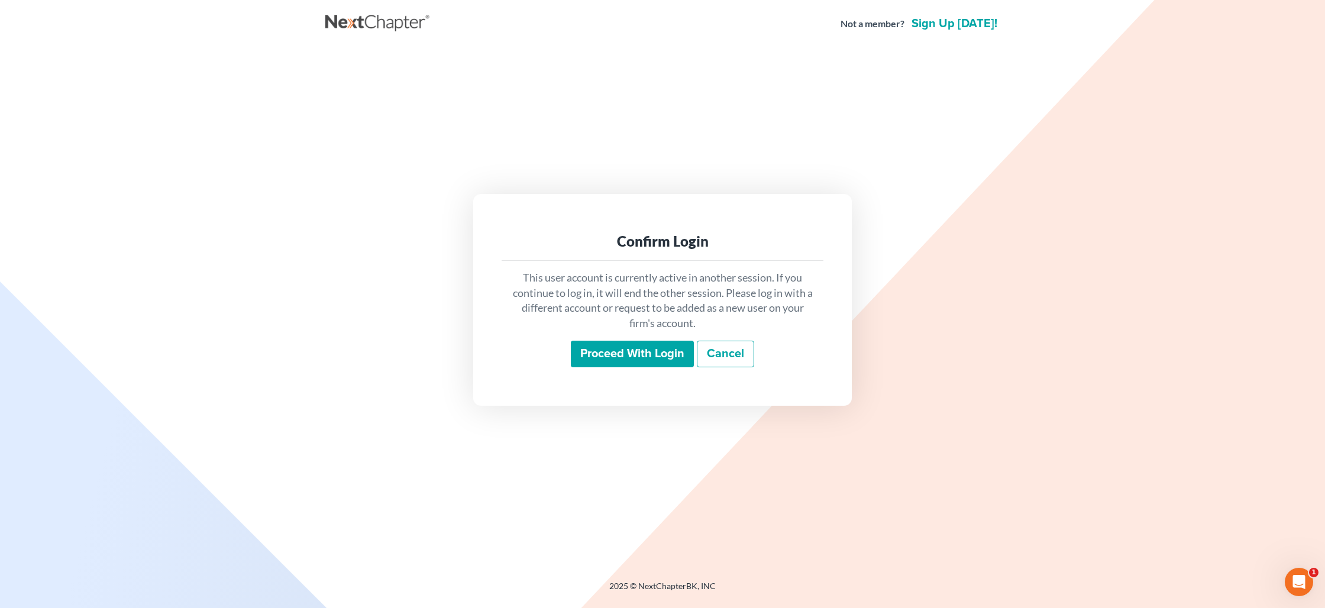
click at [632, 355] on input "Proceed with login" at bounding box center [632, 354] width 123 height 27
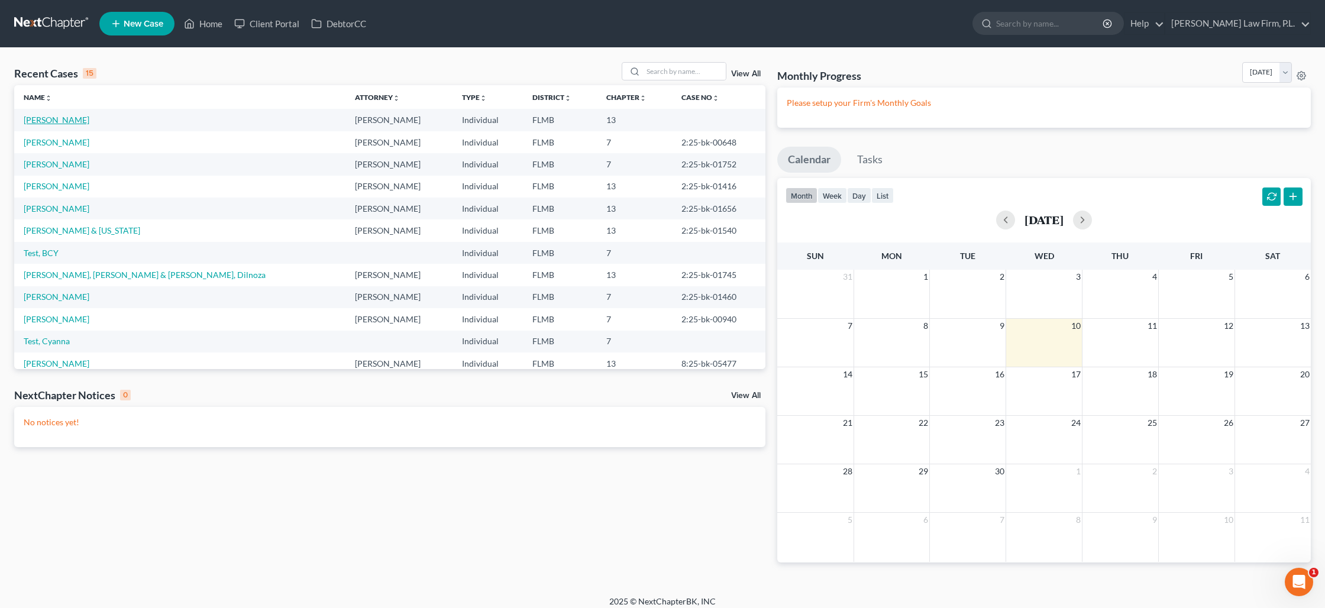
click at [62, 119] on link "[PERSON_NAME]" at bounding box center [57, 120] width 66 height 10
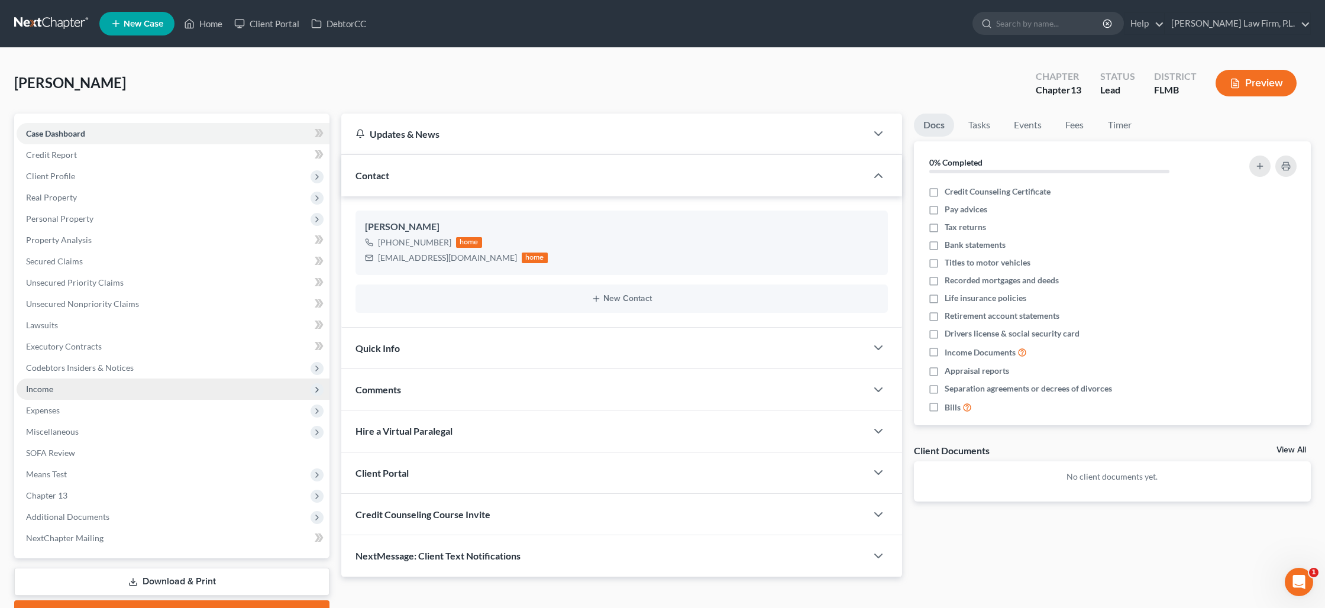
click at [78, 387] on span "Income" at bounding box center [173, 389] width 313 height 21
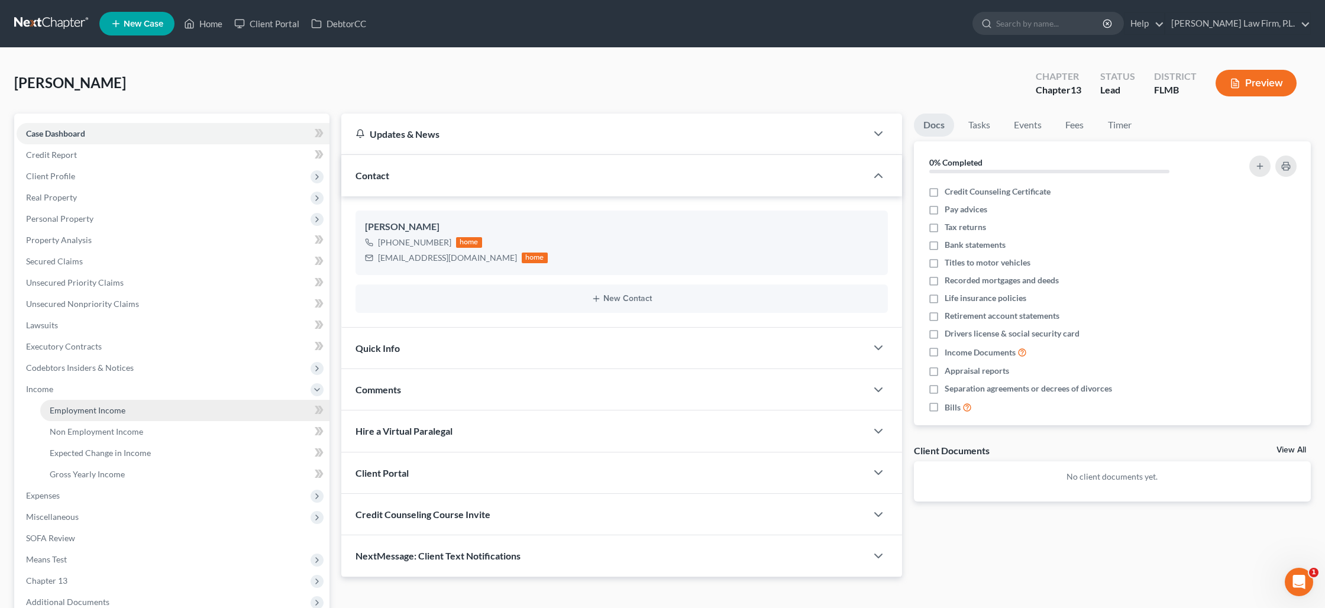
click at [156, 402] on link "Employment Income" at bounding box center [184, 410] width 289 height 21
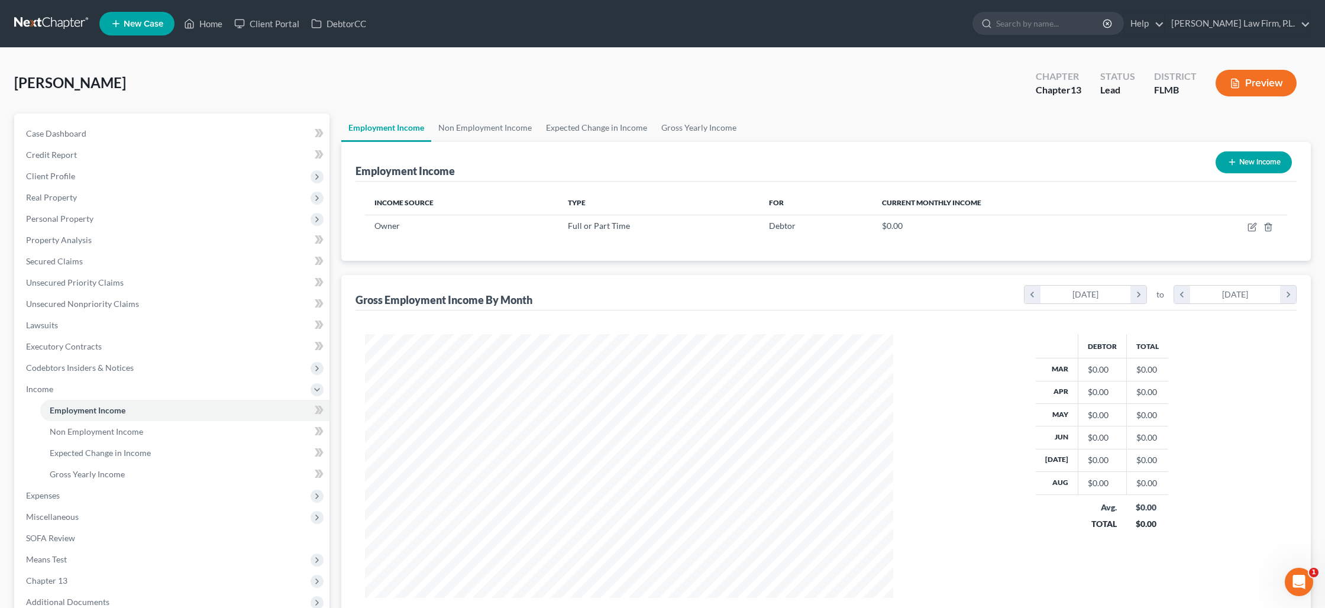
scroll to position [264, 551]
click at [1244, 91] on button "Preview" at bounding box center [1256, 83] width 81 height 27
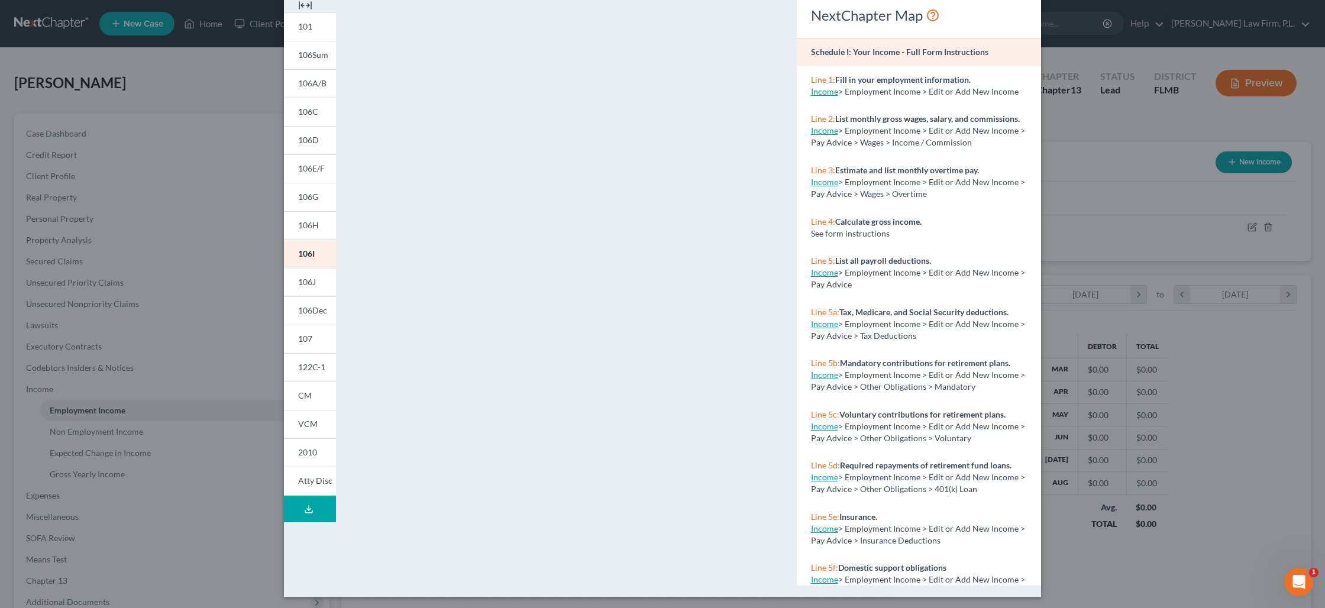
scroll to position [59, 0]
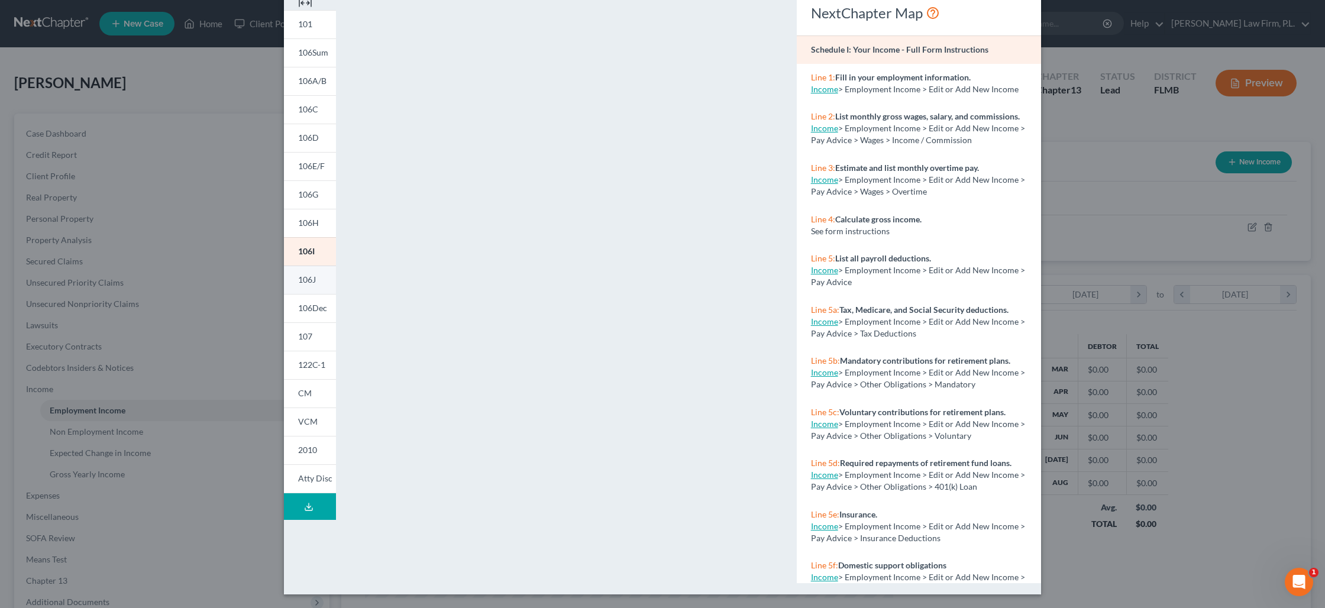
click at [322, 279] on link "106J" at bounding box center [310, 280] width 52 height 28
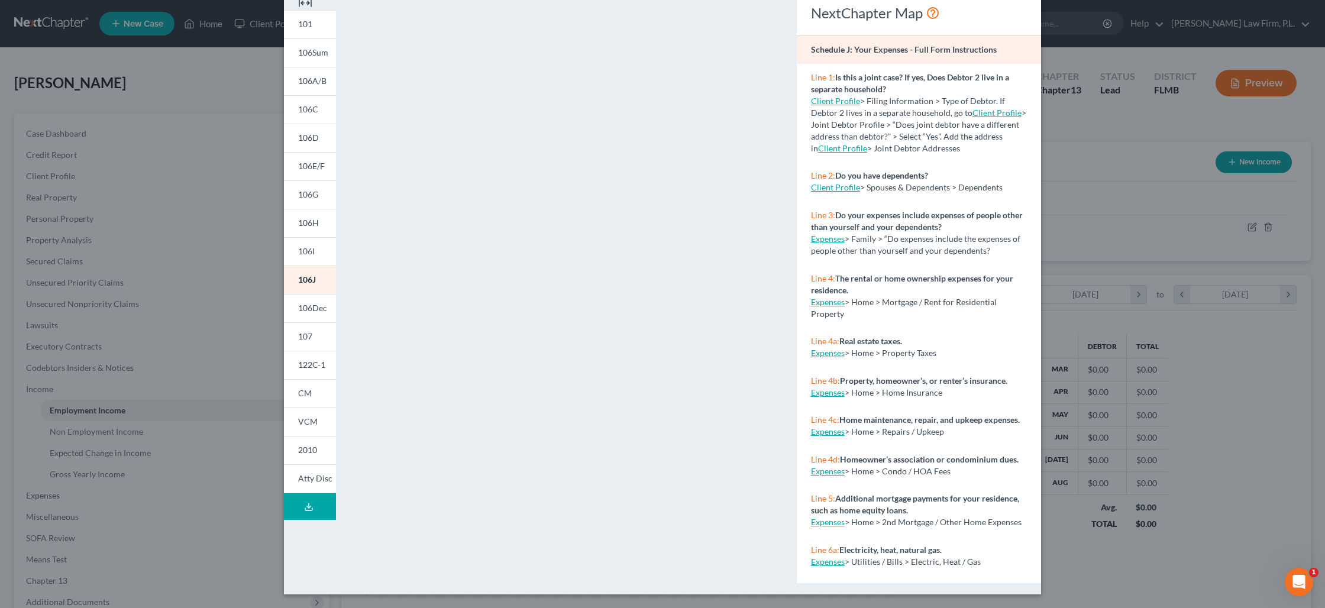
click at [237, 381] on div "Petition Preview Schedule J: Your Expenses × 101 106Sum 106A/B 106C 106D 106E/F…" at bounding box center [662, 304] width 1325 height 608
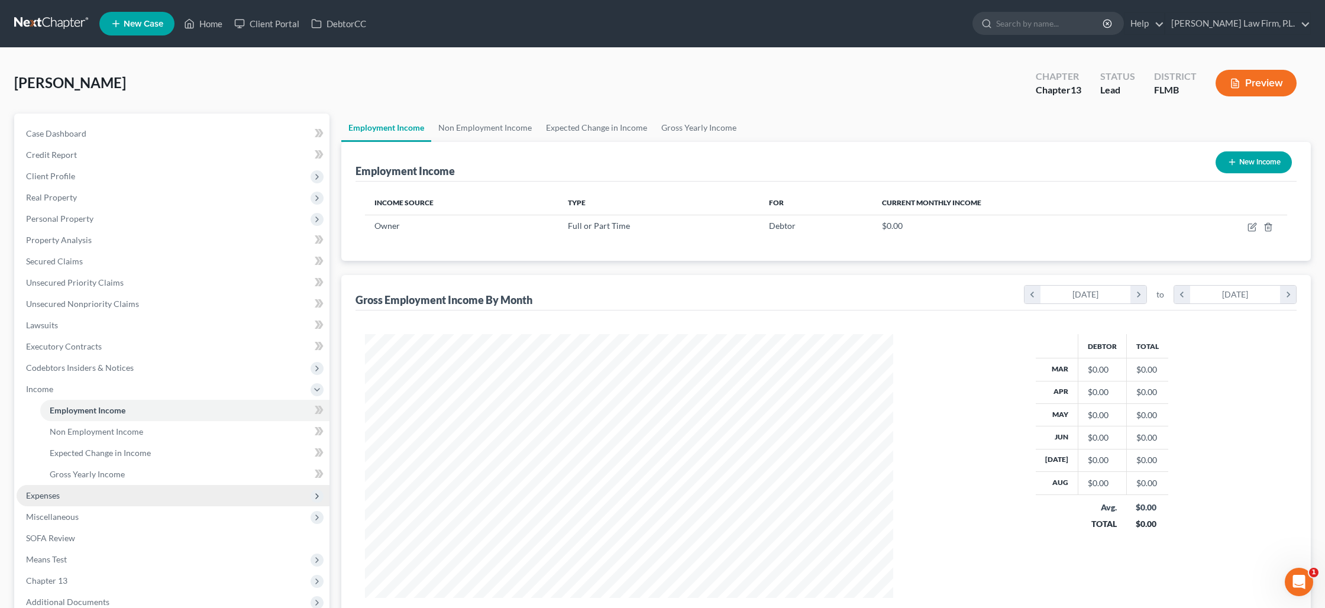
click at [86, 496] on span "Expenses" at bounding box center [173, 495] width 313 height 21
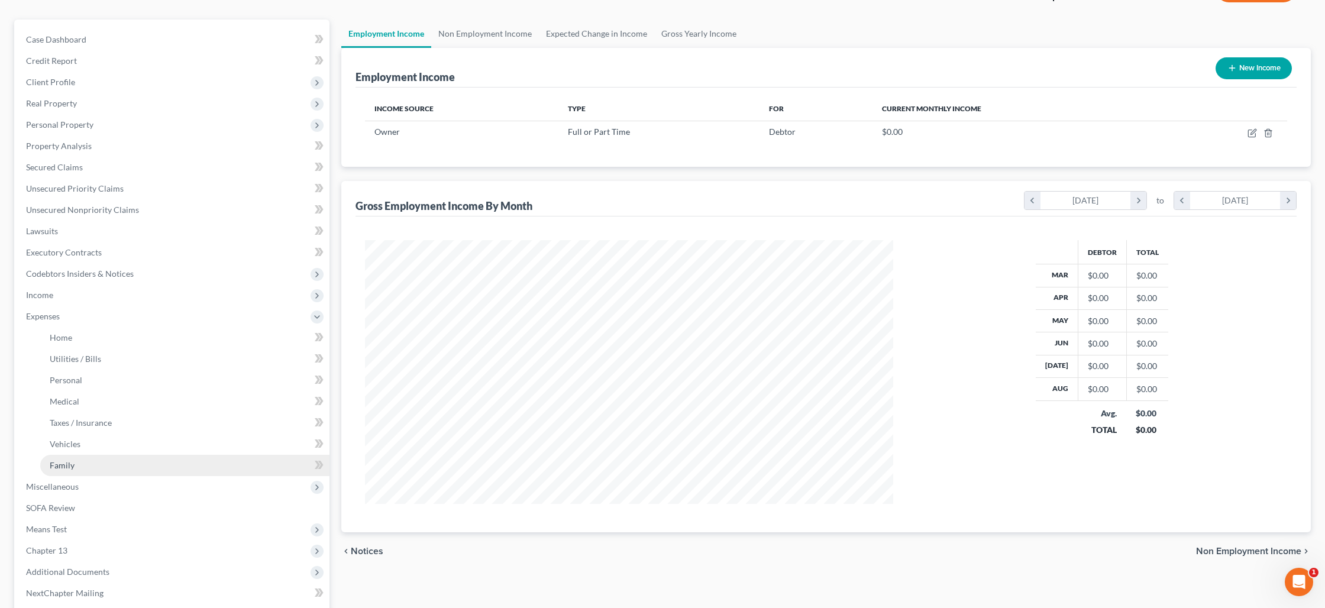
scroll to position [110, 0]
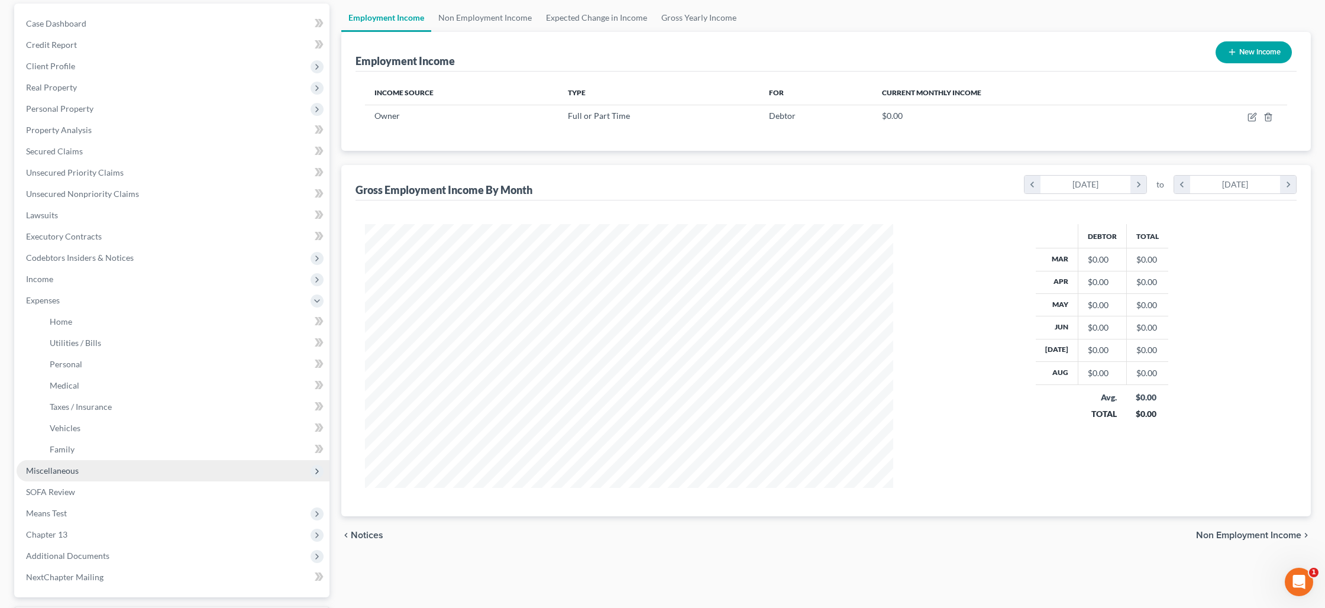
click at [92, 474] on span "Miscellaneous" at bounding box center [173, 470] width 313 height 21
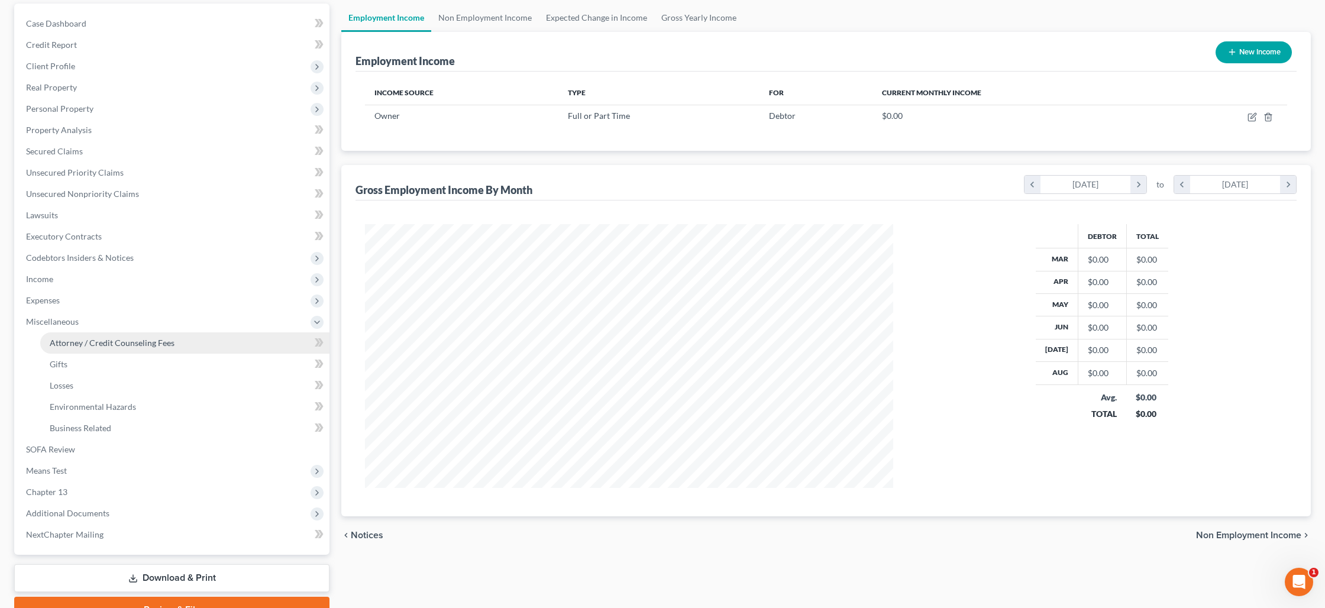
click at [147, 345] on span "Attorney / Credit Counseling Fees" at bounding box center [112, 343] width 125 height 10
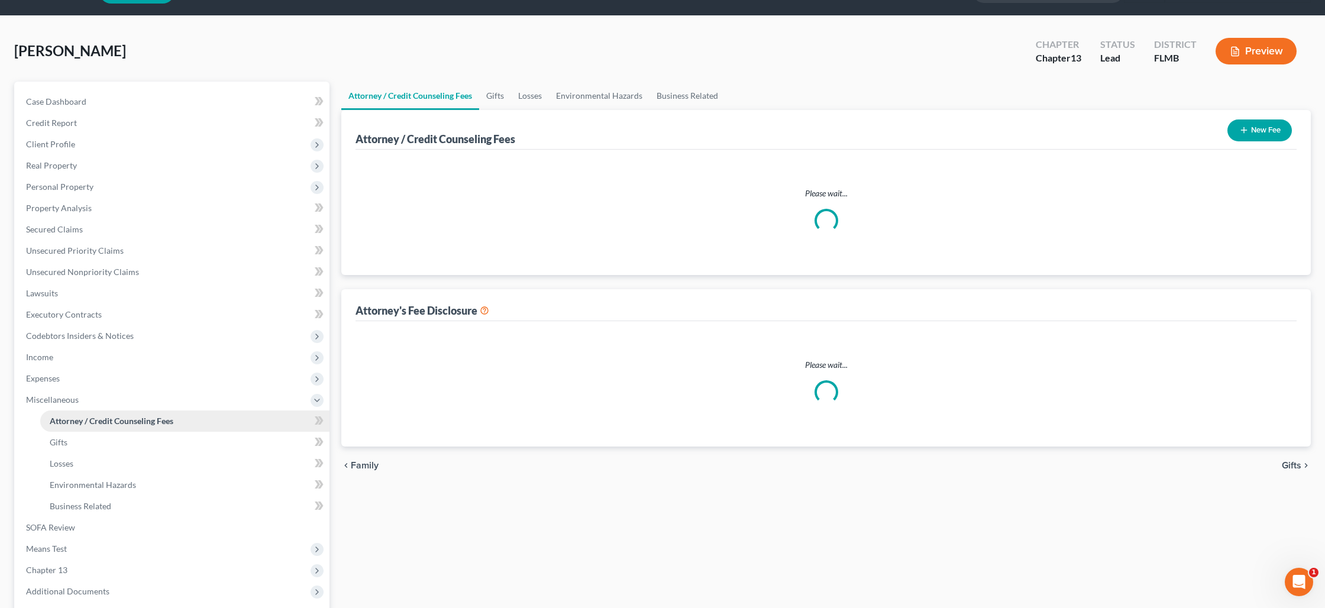
scroll to position [4, 0]
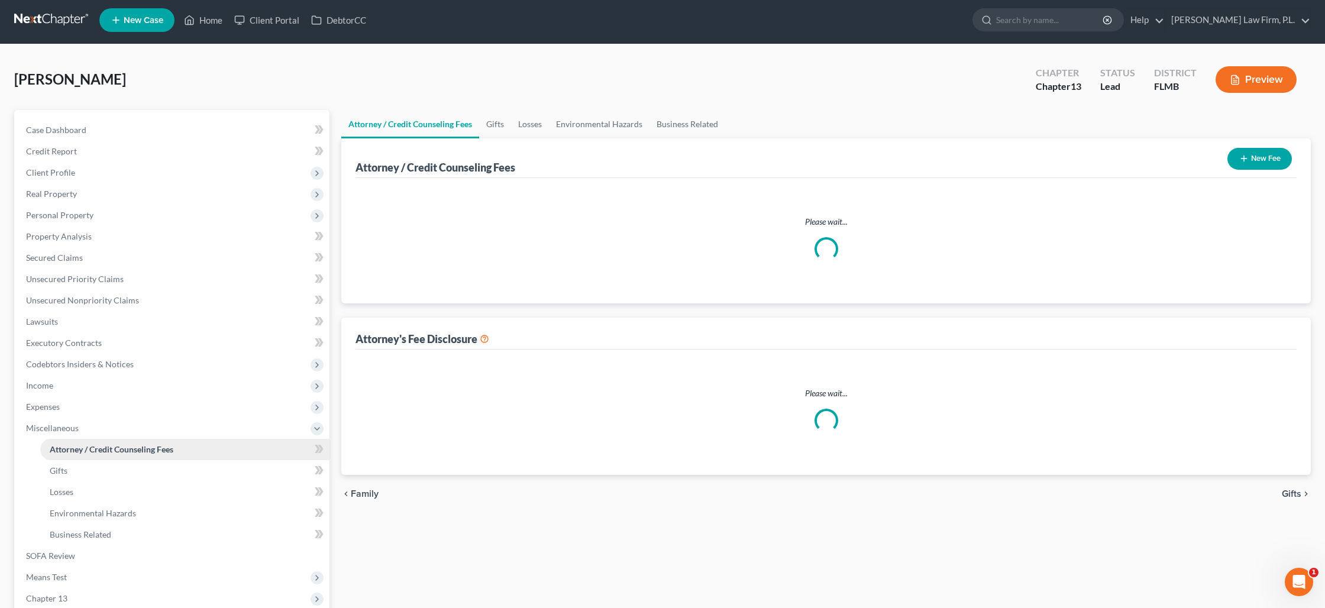
select select "0"
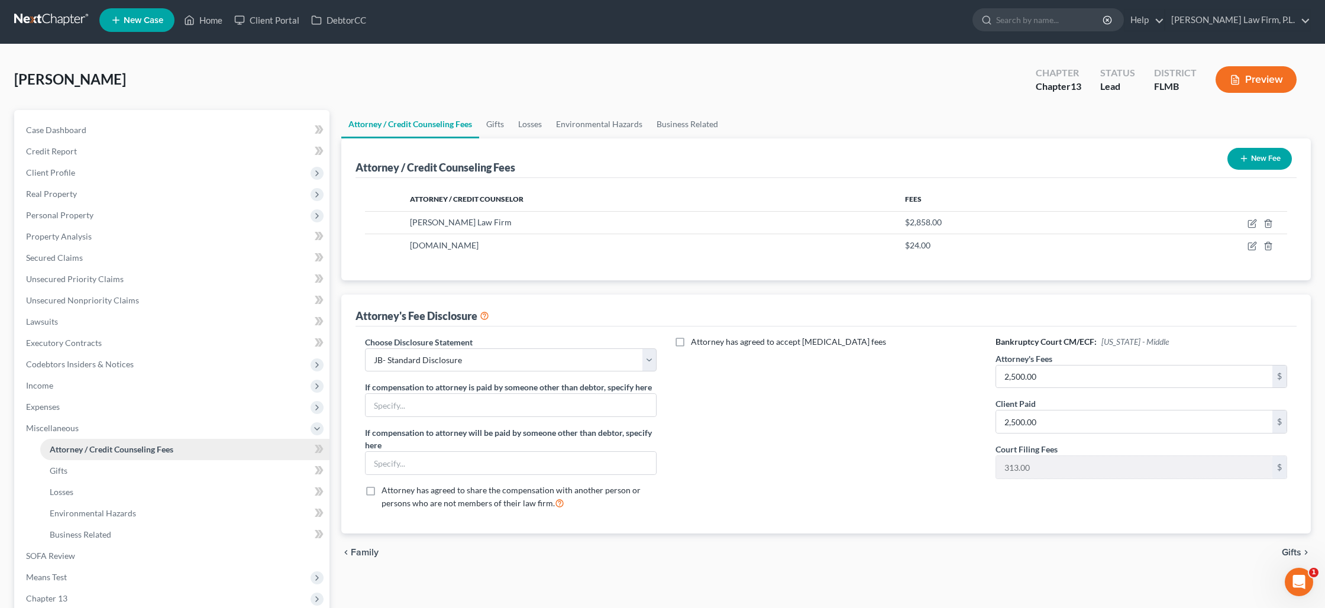
scroll to position [0, 0]
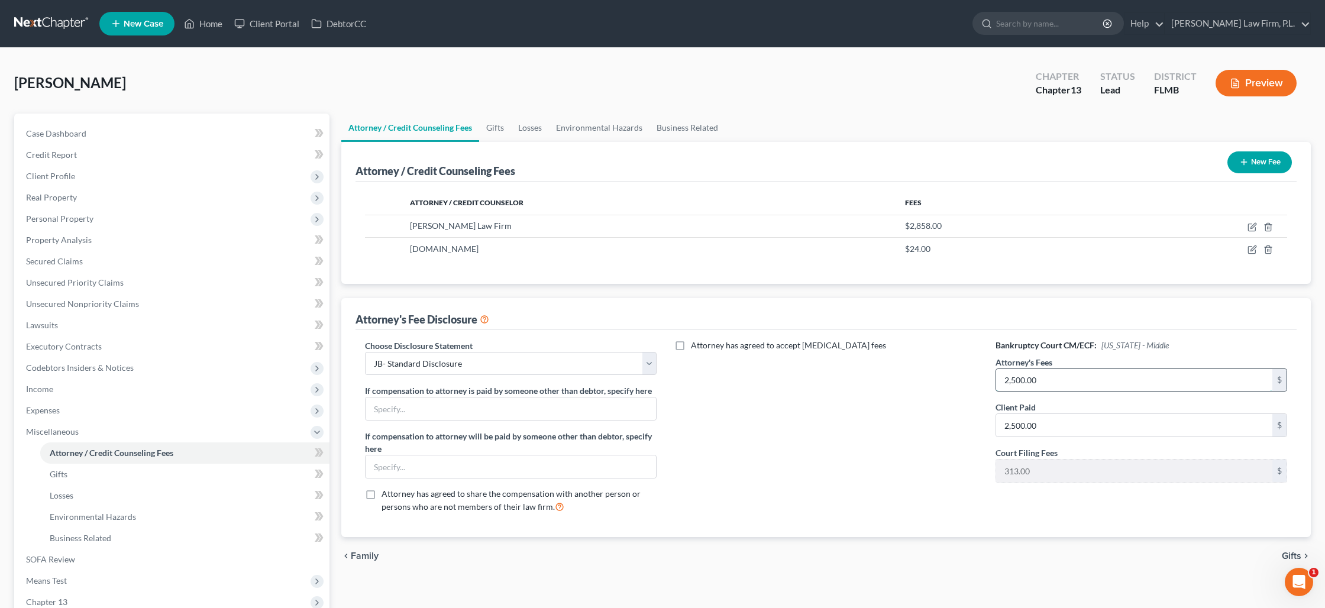
click at [1026, 385] on input "2,500.00" at bounding box center [1134, 380] width 276 height 22
type input "5,000"
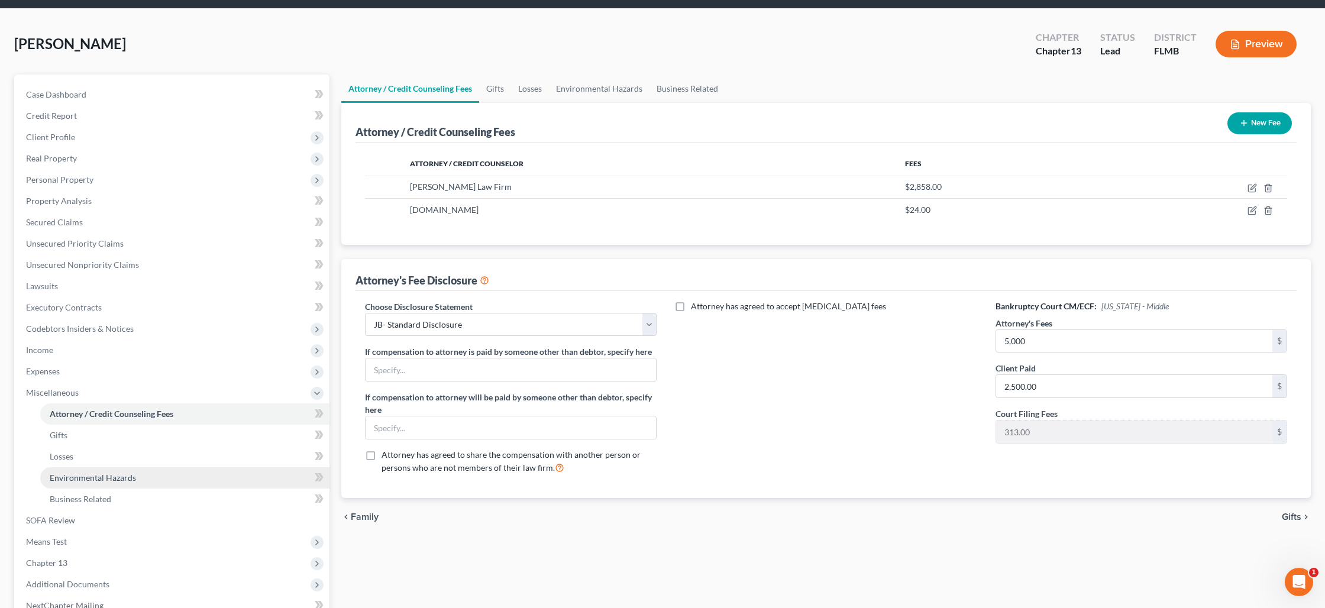
scroll to position [93, 0]
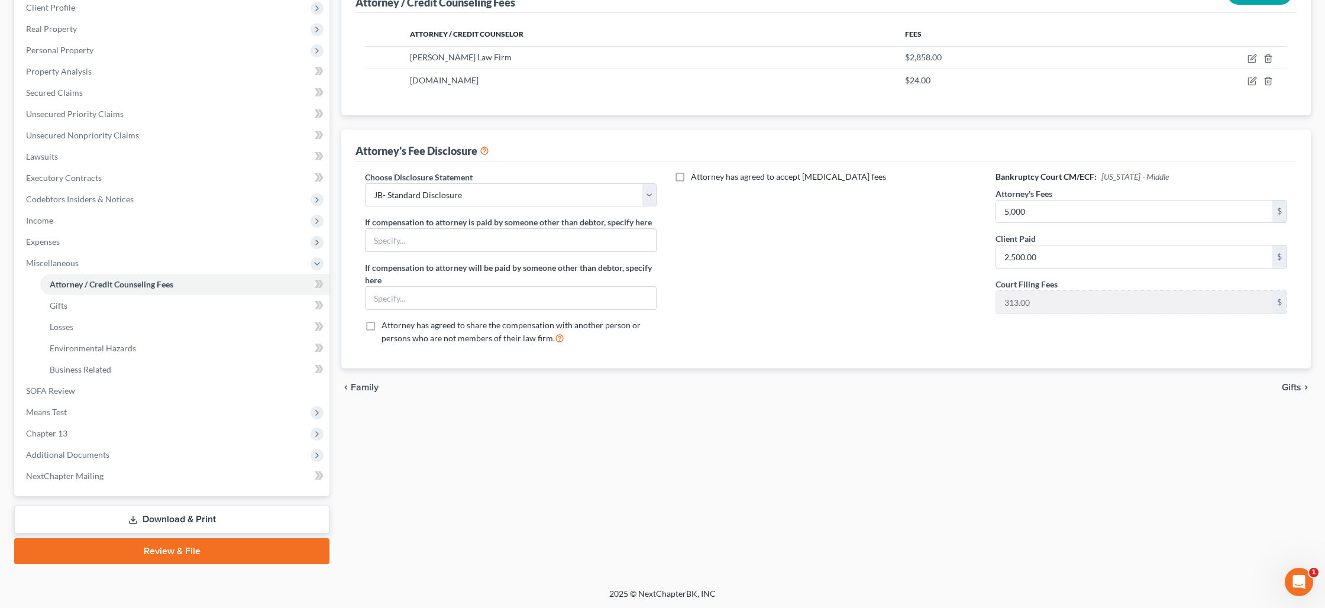
click at [193, 523] on link "Download & Print" at bounding box center [171, 520] width 315 height 28
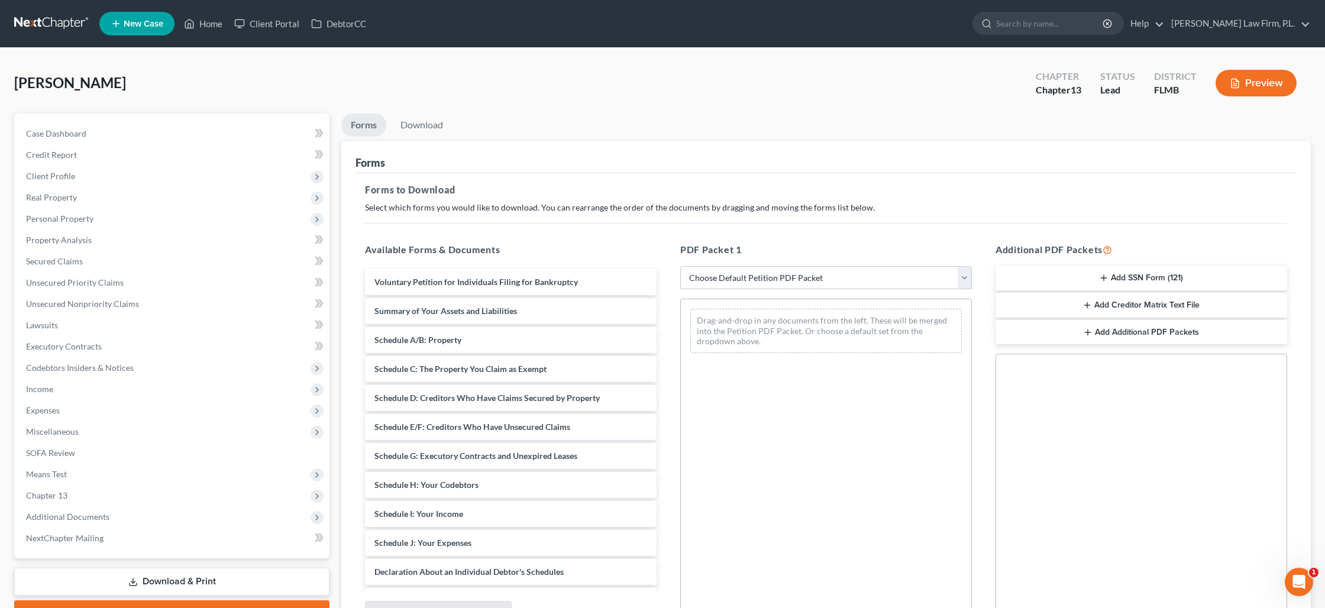
click at [894, 277] on select "Choose Default Petition PDF Packet Complete Bankruptcy Petition (all forms and …" at bounding box center [826, 278] width 292 height 24
select select "0"
click at [680, 266] on select "Choose Default Petition PDF Packet Complete Bankruptcy Petition (all forms and …" at bounding box center [826, 278] width 292 height 24
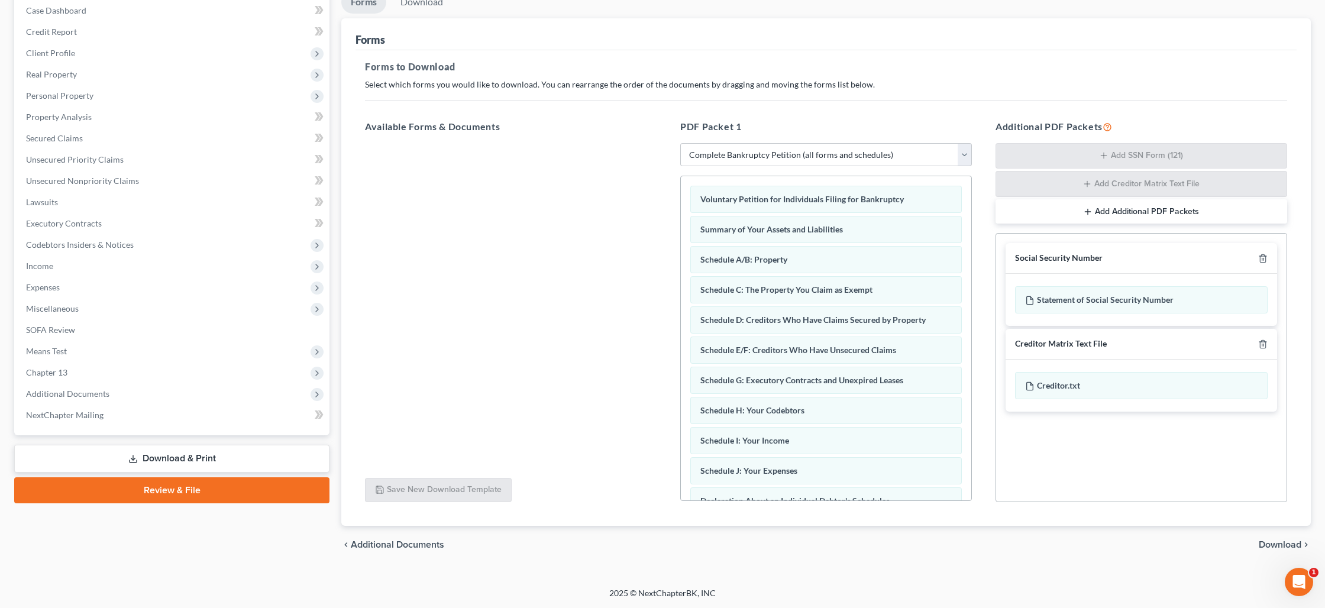
click at [1268, 545] on span "Download" at bounding box center [1280, 544] width 43 height 9
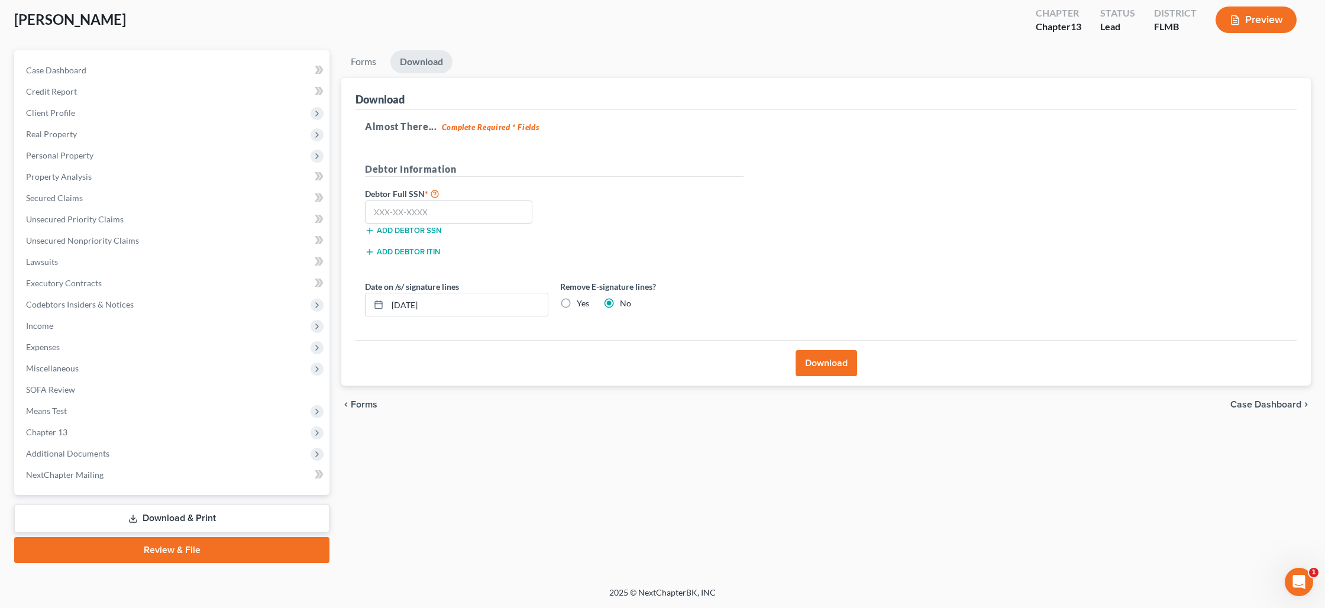
scroll to position [62, 0]
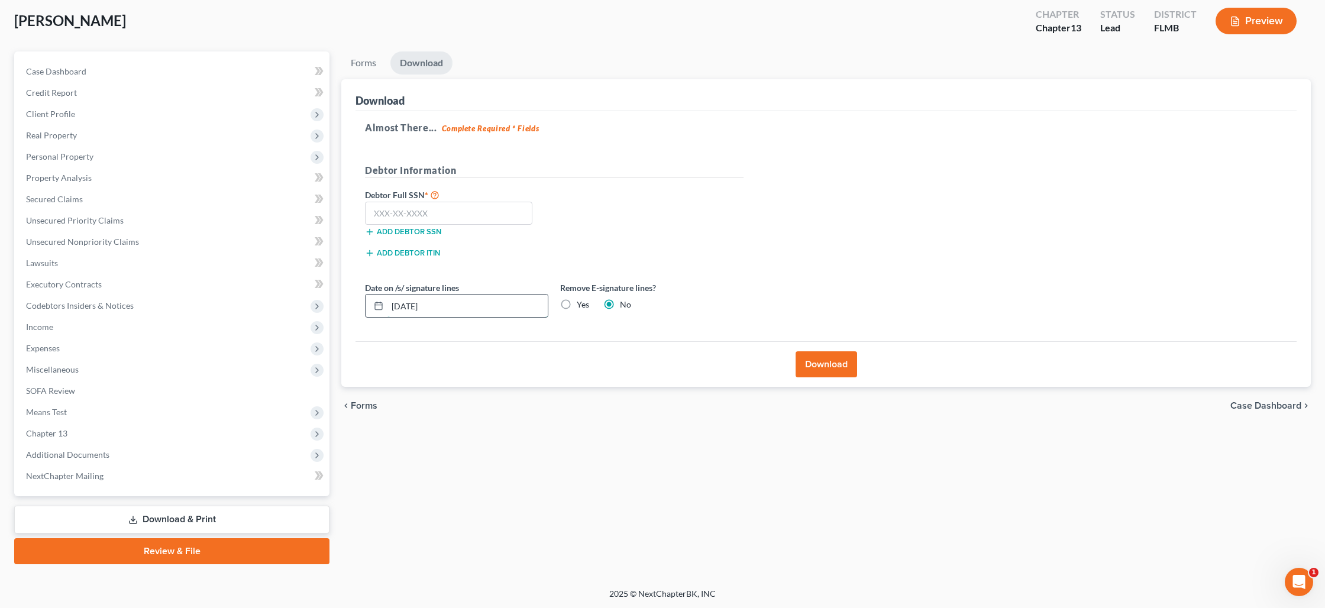
click at [428, 307] on input "[DATE]" at bounding box center [468, 306] width 160 height 22
click at [577, 303] on label "Yes" at bounding box center [583, 305] width 12 height 12
click at [582, 303] on input "Yes" at bounding box center [586, 303] width 8 height 8
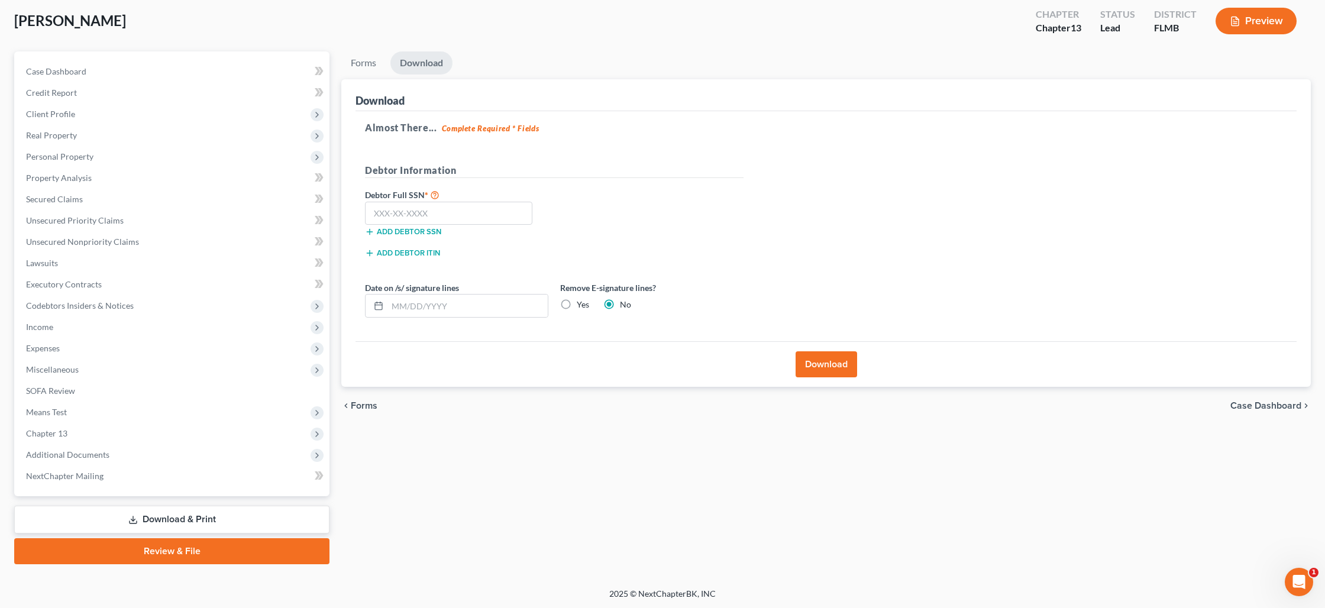
radio input "true"
radio input "false"
click at [825, 364] on button "Download" at bounding box center [827, 364] width 62 height 26
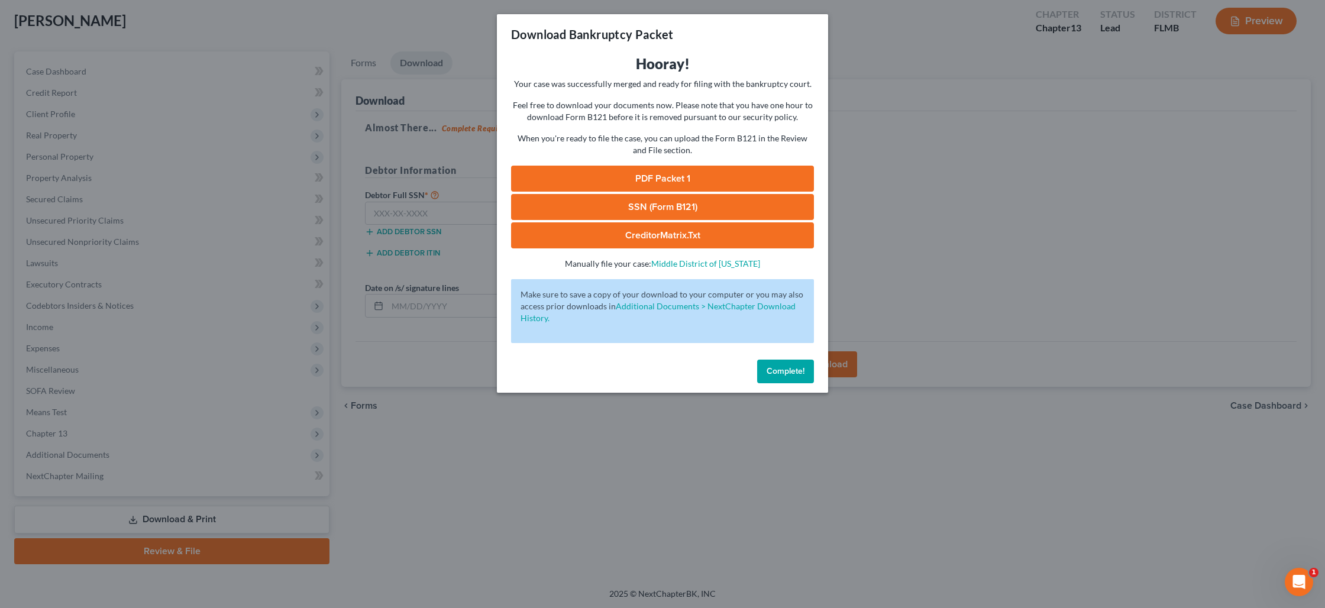
click at [703, 172] on link "PDF Packet 1" at bounding box center [662, 179] width 303 height 26
click at [663, 210] on link "SSN (Form B121)" at bounding box center [662, 207] width 303 height 26
click at [651, 240] on link "CreditorMatrix.txt" at bounding box center [662, 235] width 303 height 26
